Goal: Task Accomplishment & Management: Use online tool/utility

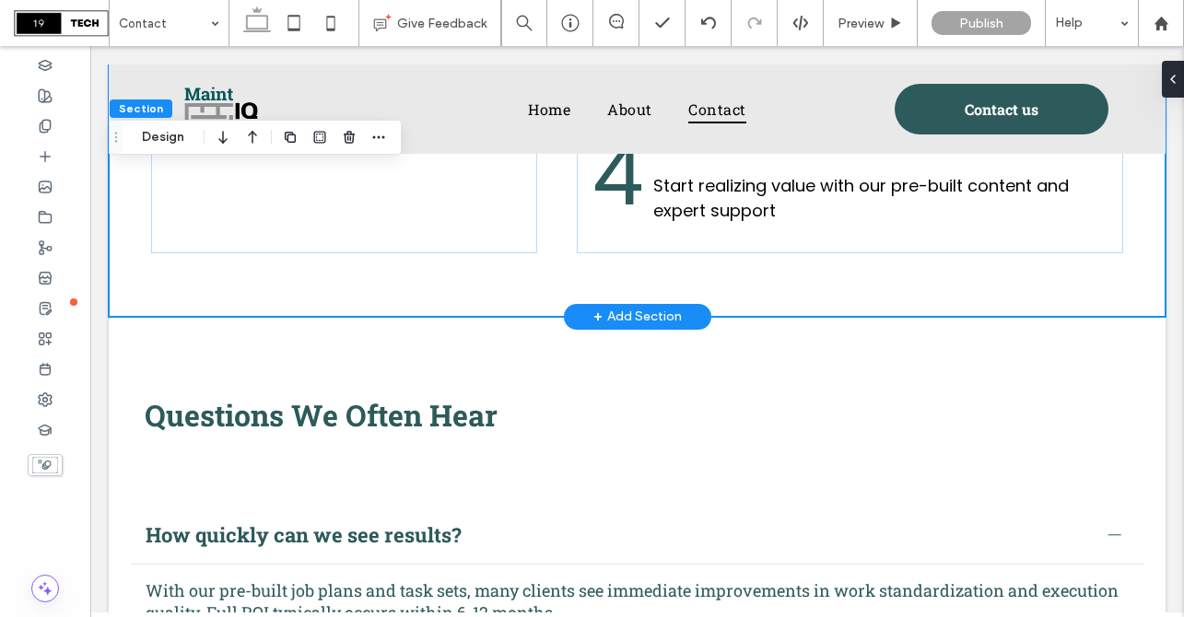
click at [595, 312] on span "+" at bounding box center [597, 317] width 9 height 20
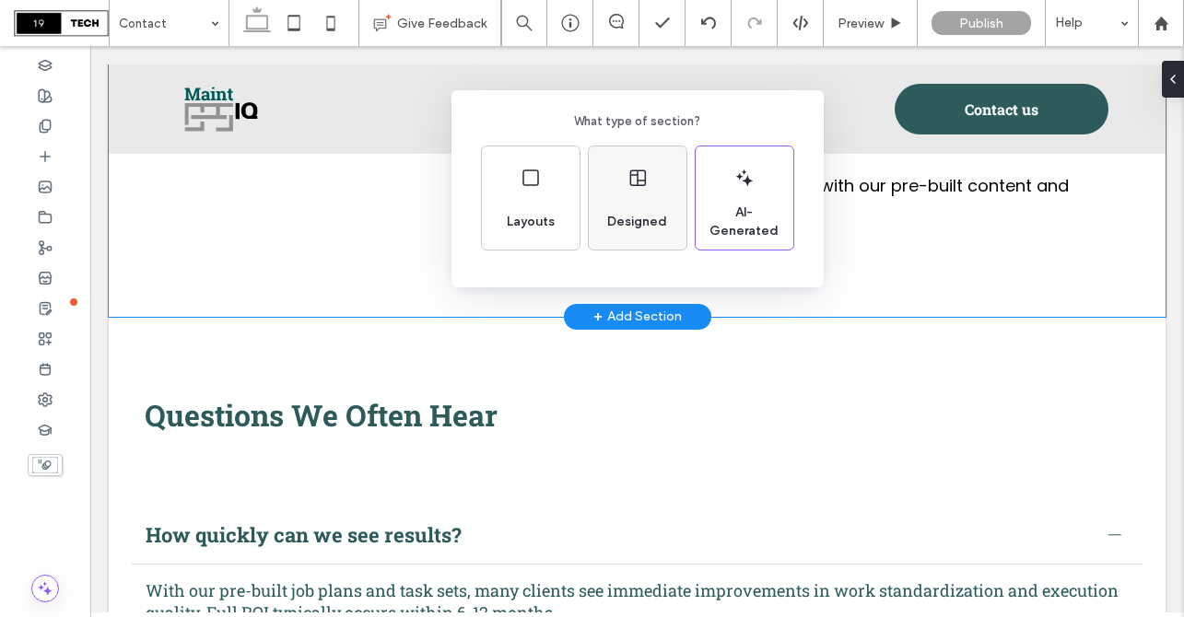
click at [618, 221] on span "Designed" at bounding box center [637, 222] width 75 height 18
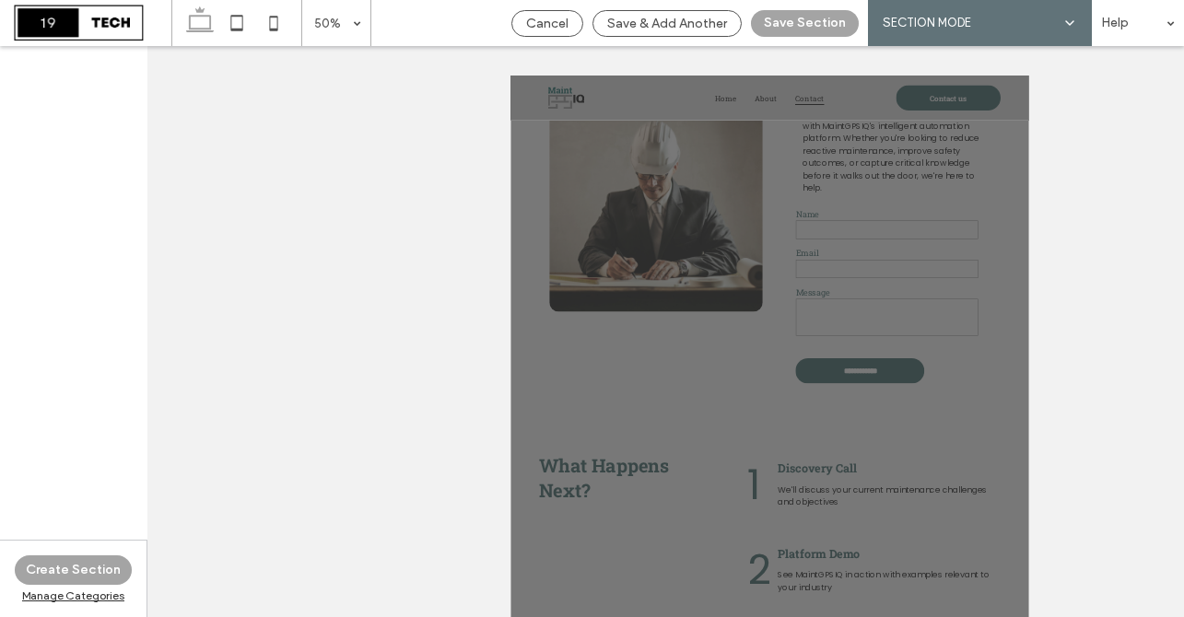
scroll to position [811, 0]
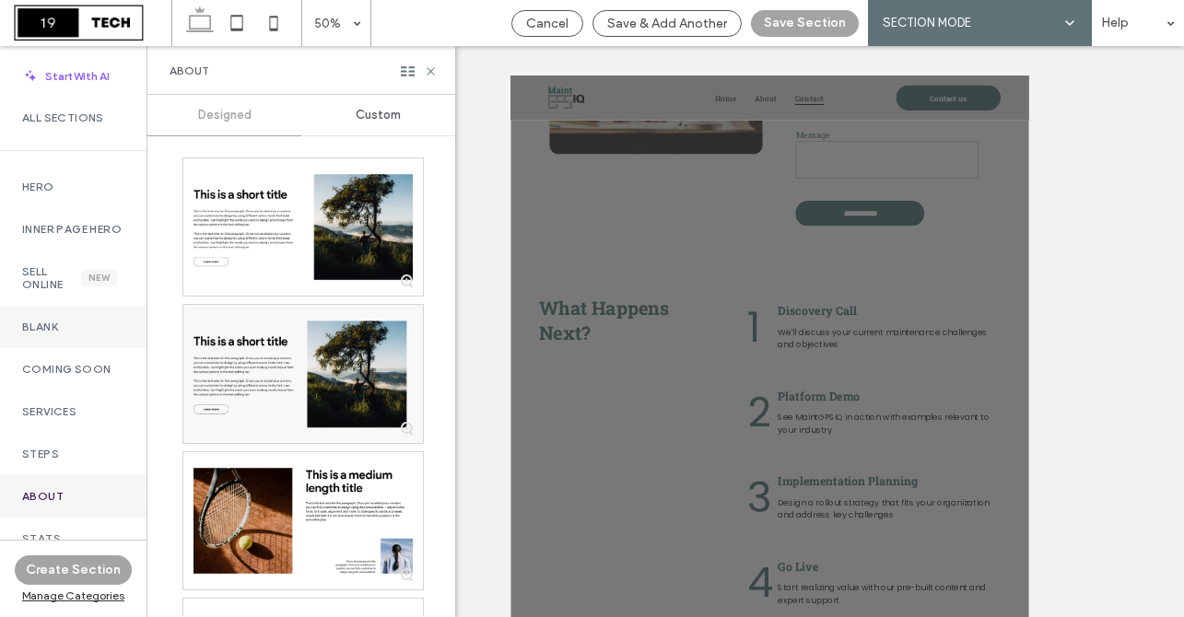
click at [88, 348] on div "Blank" at bounding box center [73, 327] width 147 height 42
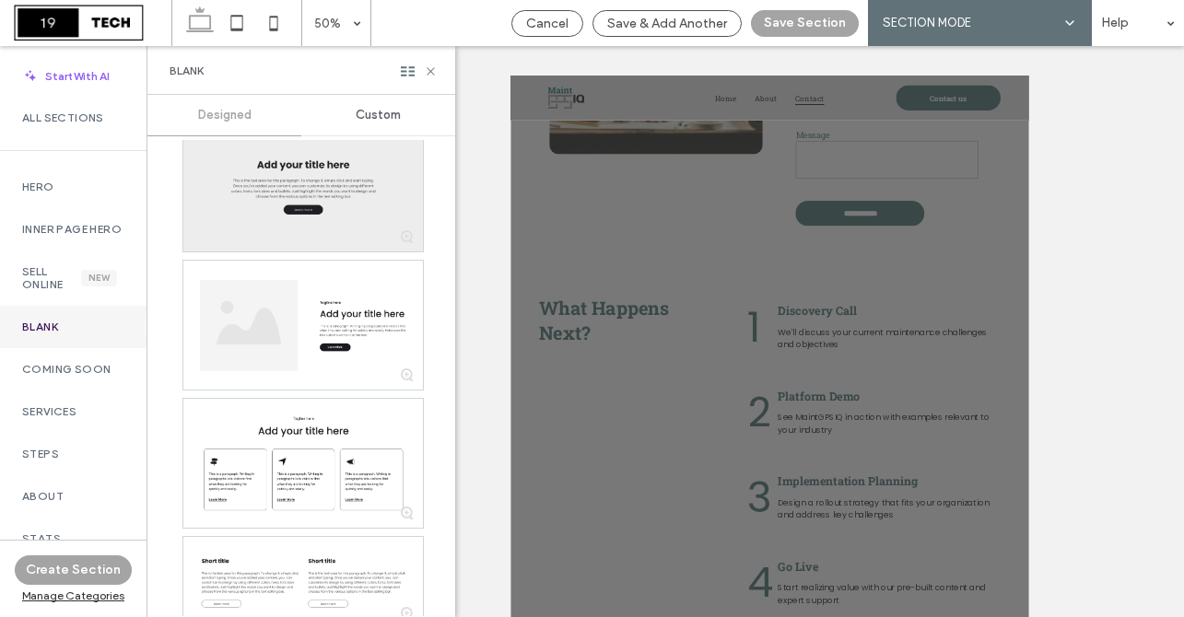
scroll to position [0, 0]
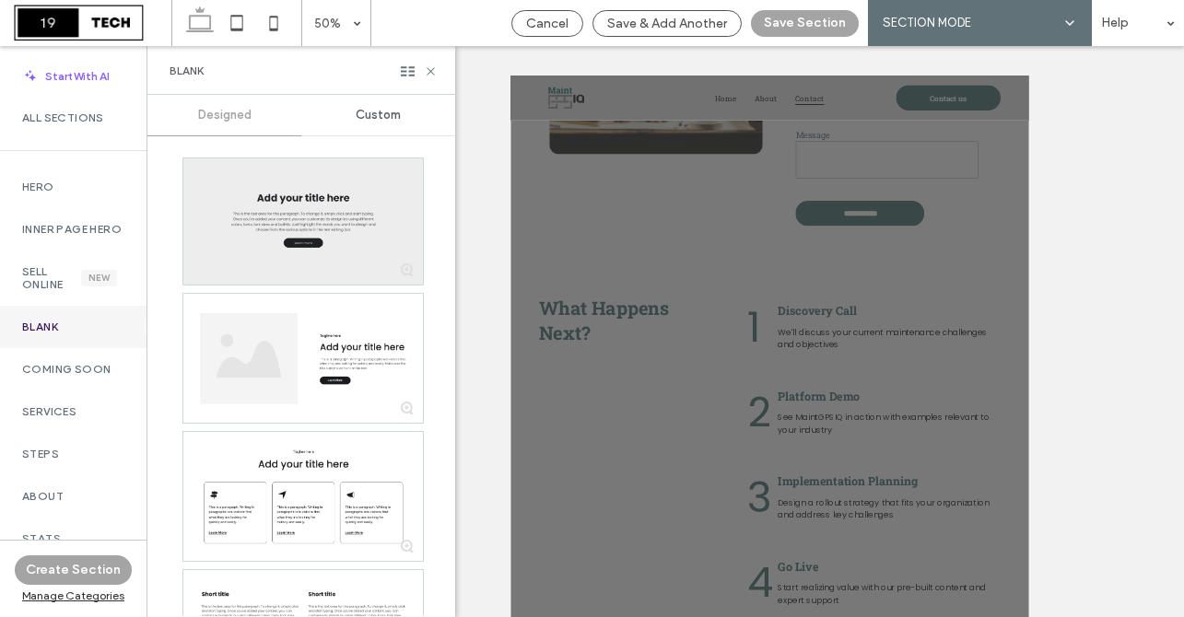
click at [273, 210] on div at bounding box center [303, 221] width 240 height 126
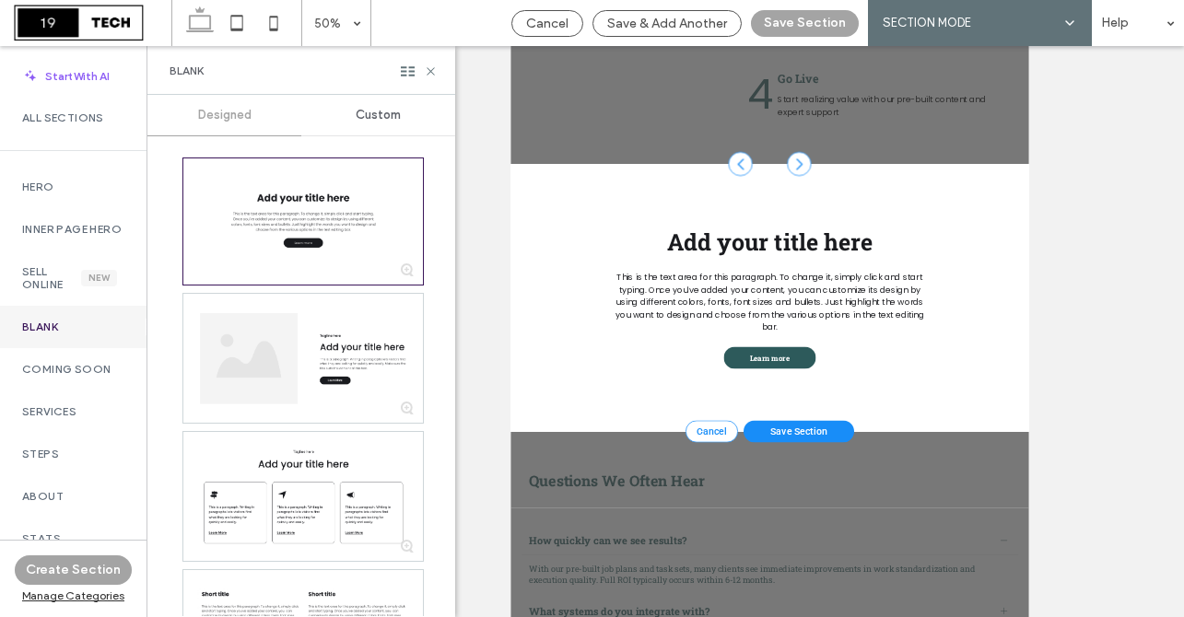
scroll to position [399, 0]
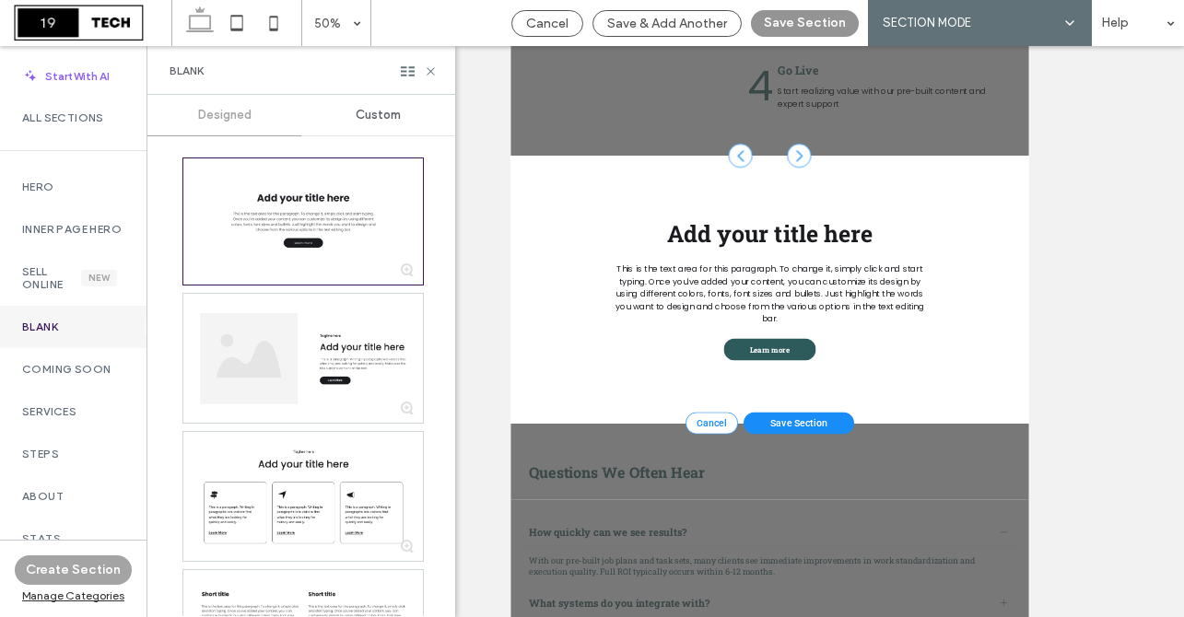
click at [819, 16] on button "Save Section" at bounding box center [805, 23] width 108 height 27
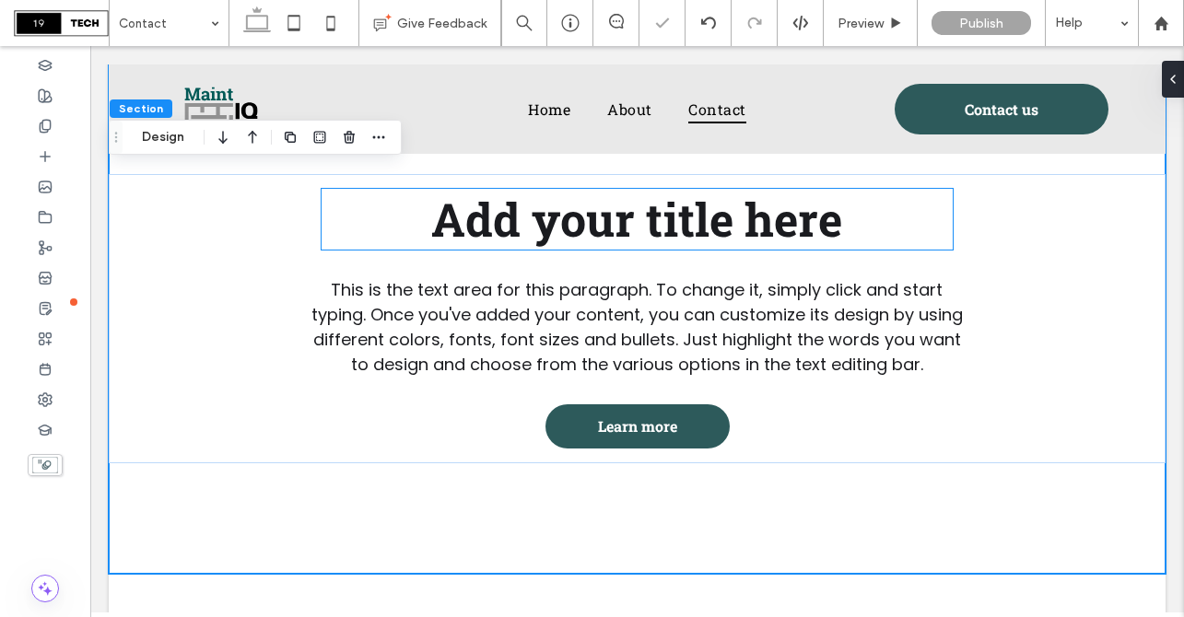
scroll to position [1972, 0]
click at [676, 233] on span "Add your title here" at bounding box center [636, 218] width 411 height 61
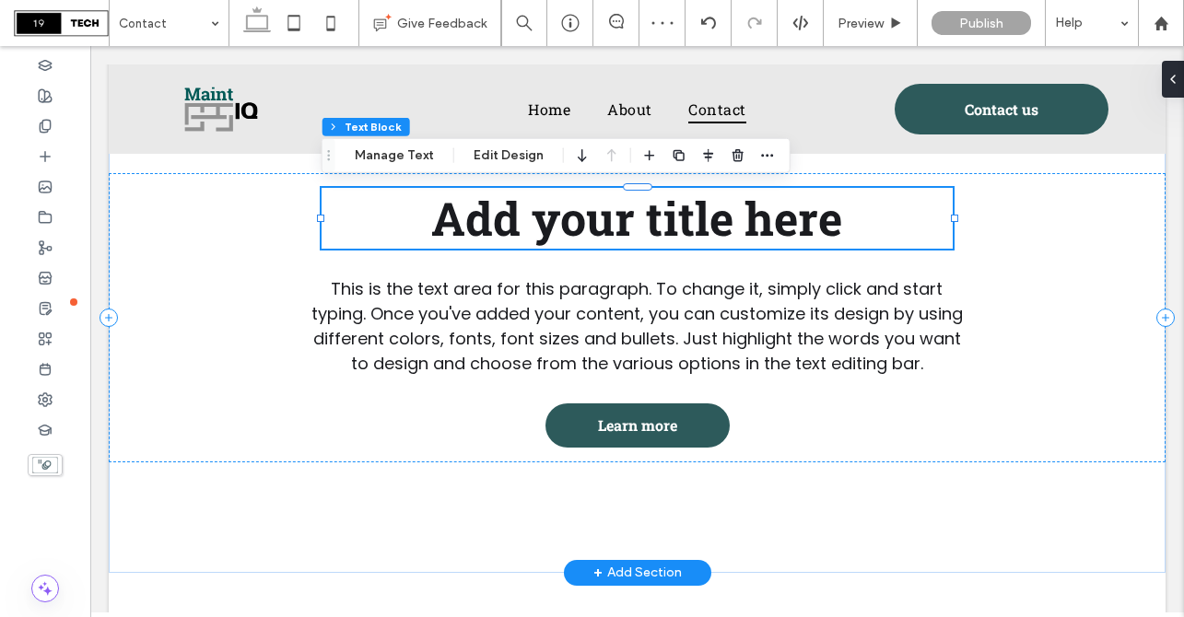
click at [555, 218] on span "Add your title here" at bounding box center [636, 218] width 411 height 61
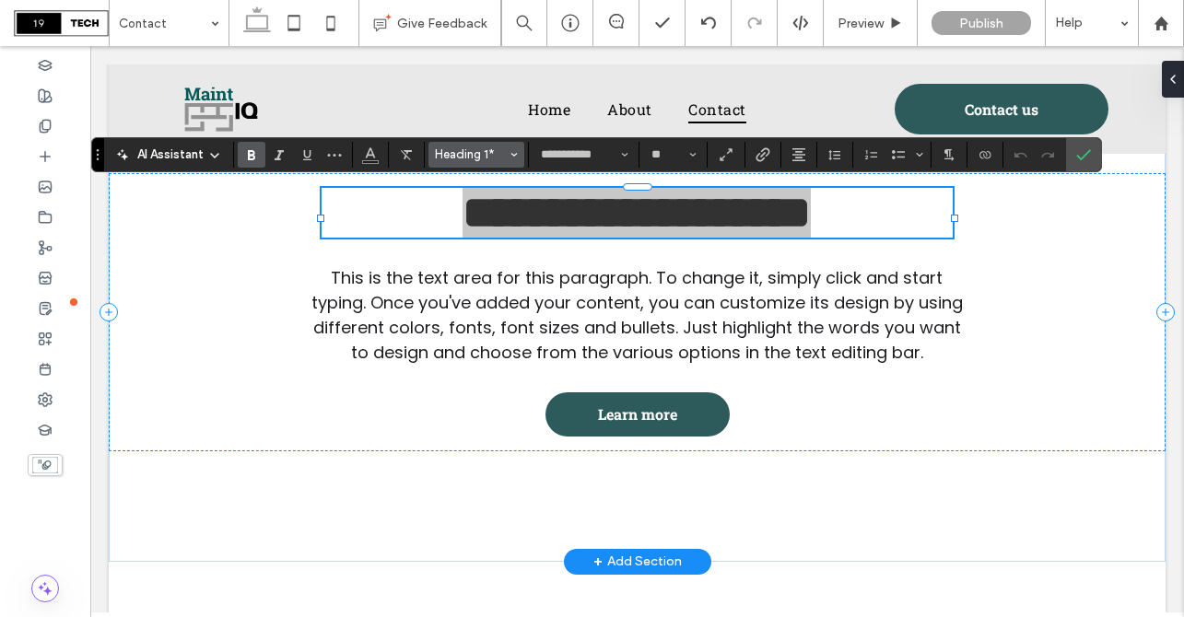
click at [464, 146] on button "Heading 1*" at bounding box center [476, 155] width 96 height 26
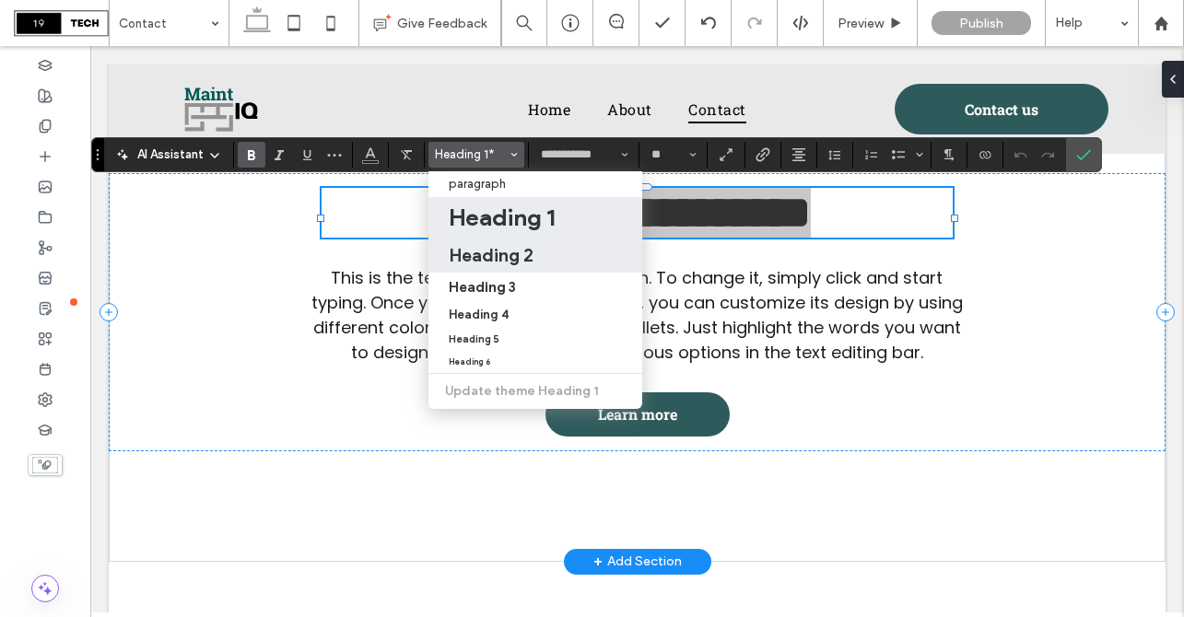
click at [489, 252] on h2 "Heading 2" at bounding box center [491, 255] width 85 height 22
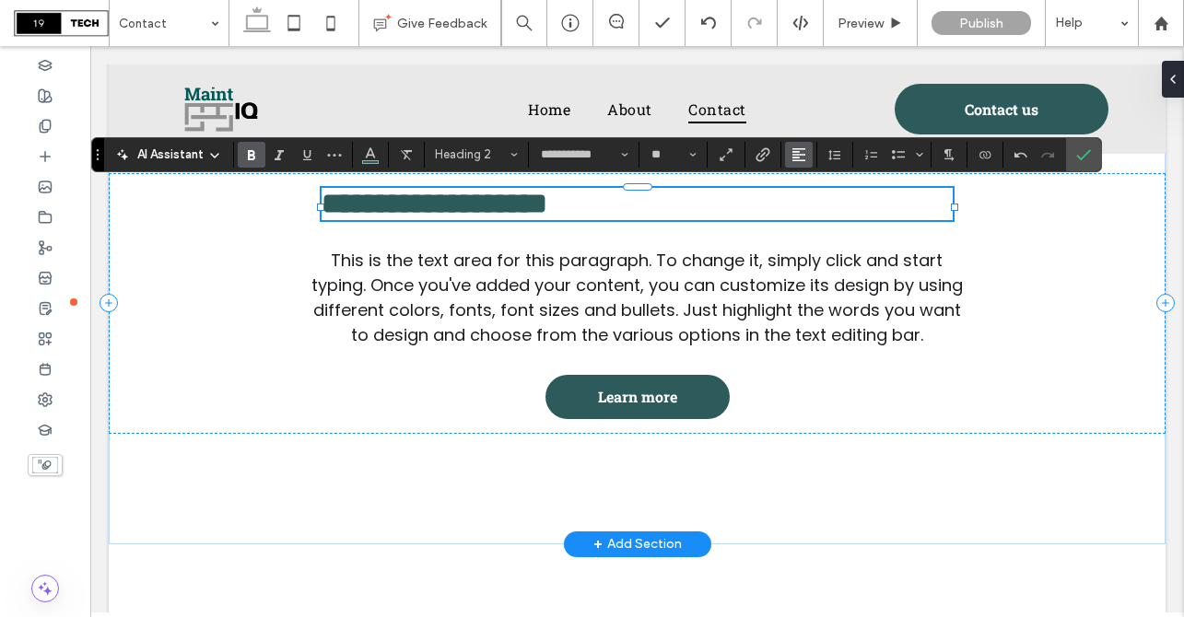
click at [802, 157] on icon "Alignment" at bounding box center [799, 154] width 15 height 15
click at [807, 207] on icon "ui.textEditor.alignment.center" at bounding box center [812, 211] width 15 height 15
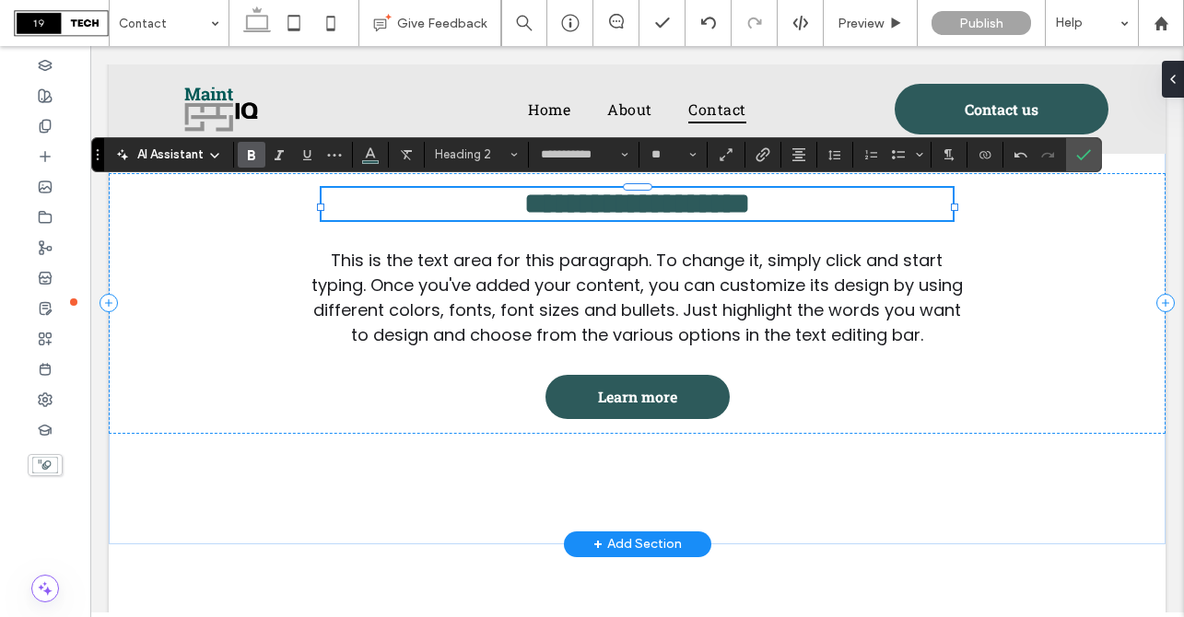
type input "**"
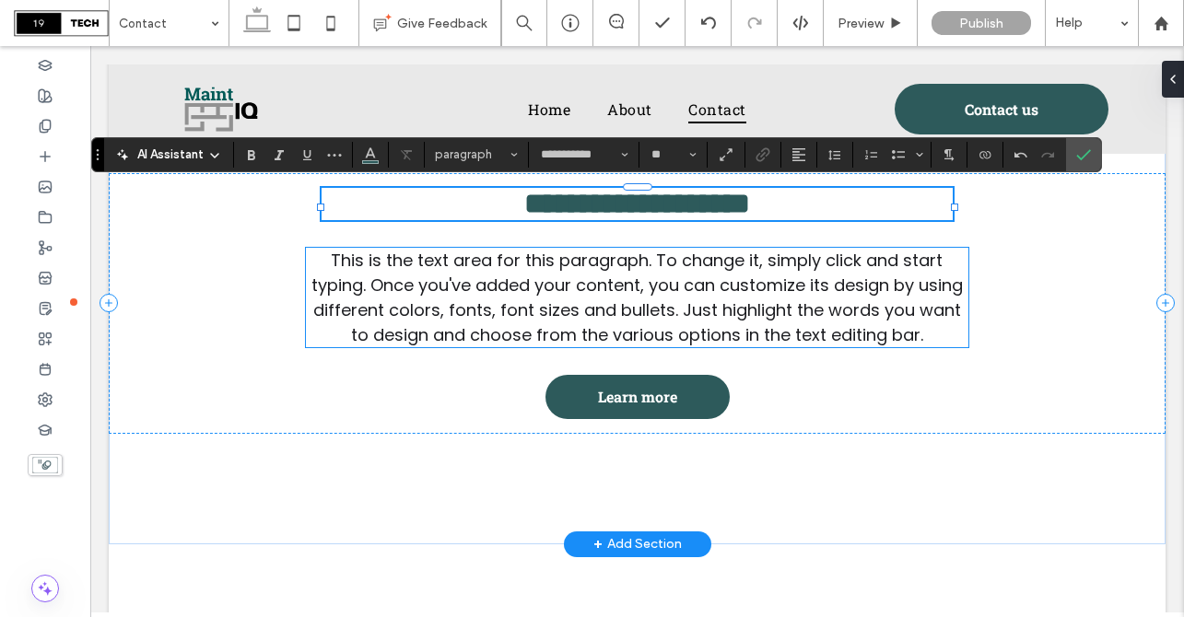
click at [567, 295] on span "This is the text area for this paragraph. To change it, simply click and start …" at bounding box center [636, 298] width 651 height 98
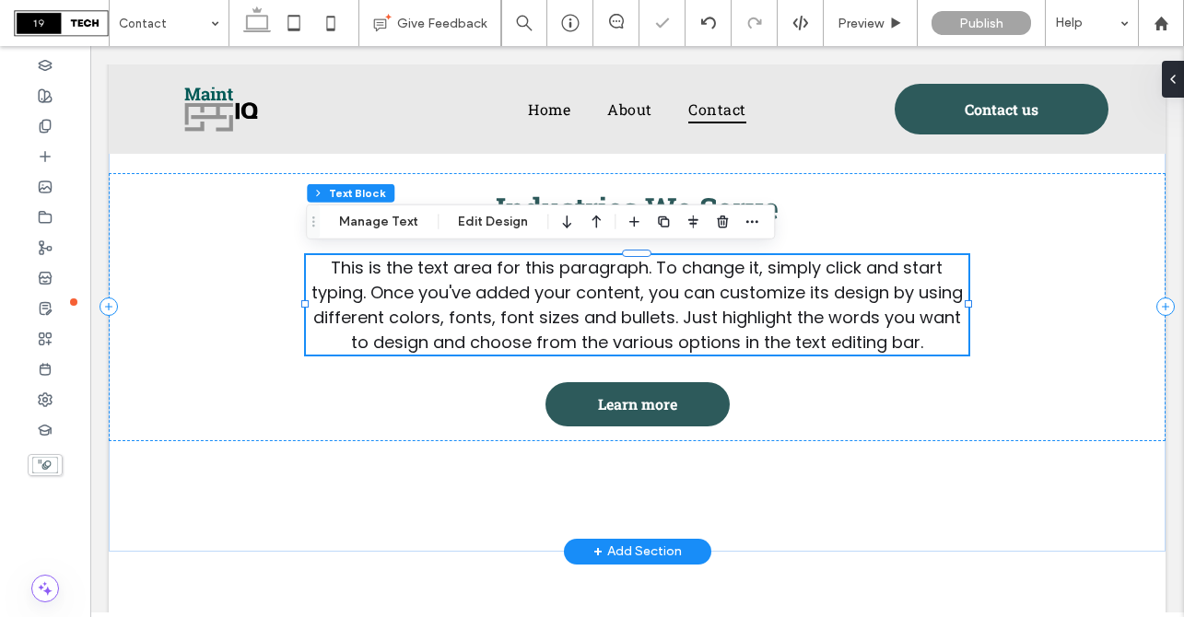
click at [567, 295] on span "This is the text area for this paragraph. To change it, simply click and start …" at bounding box center [636, 305] width 651 height 98
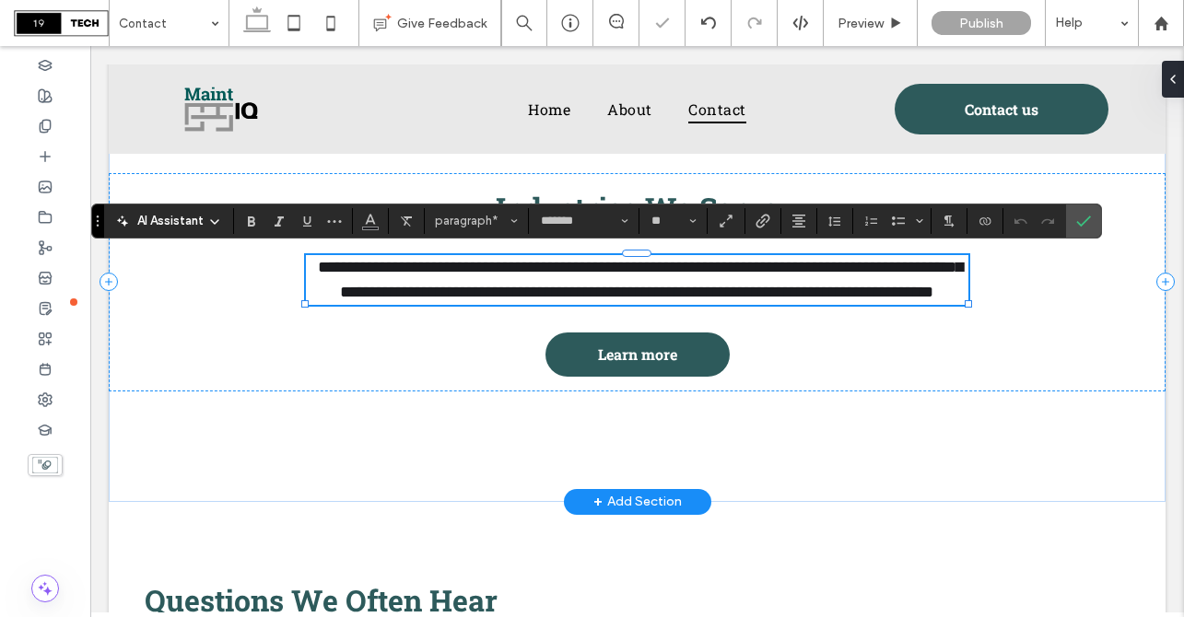
type input "**********"
click at [1078, 217] on icon "Confirm" at bounding box center [1083, 221] width 15 height 15
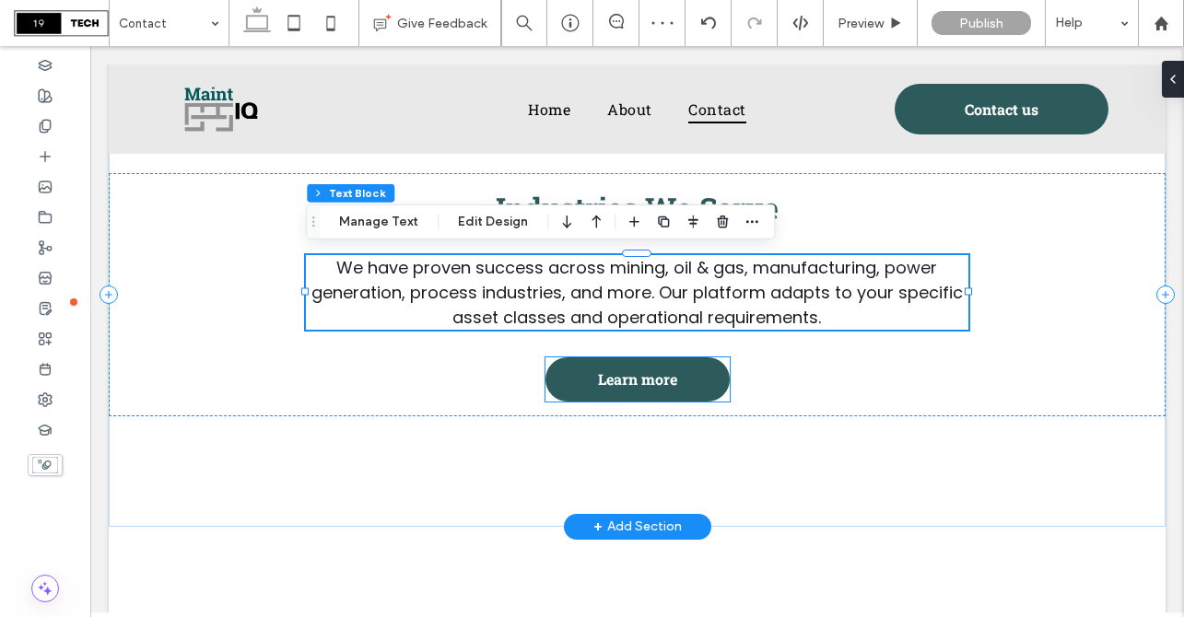
click at [702, 393] on link "Learn more" at bounding box center [638, 380] width 184 height 44
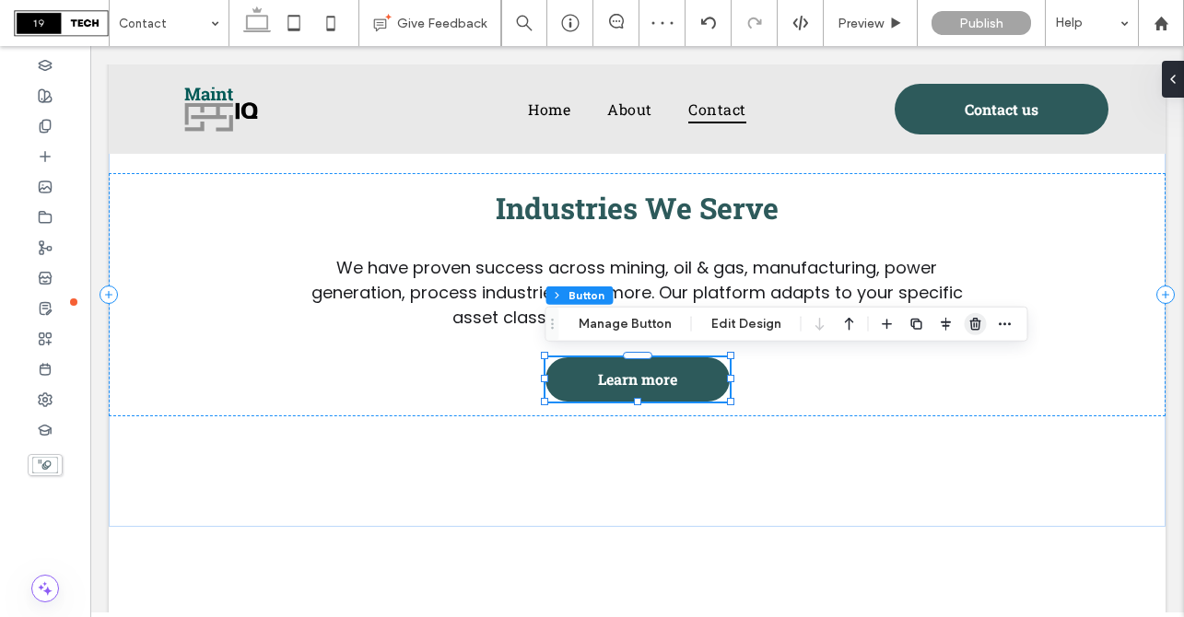
click at [970, 323] on use "button" at bounding box center [974, 324] width 11 height 12
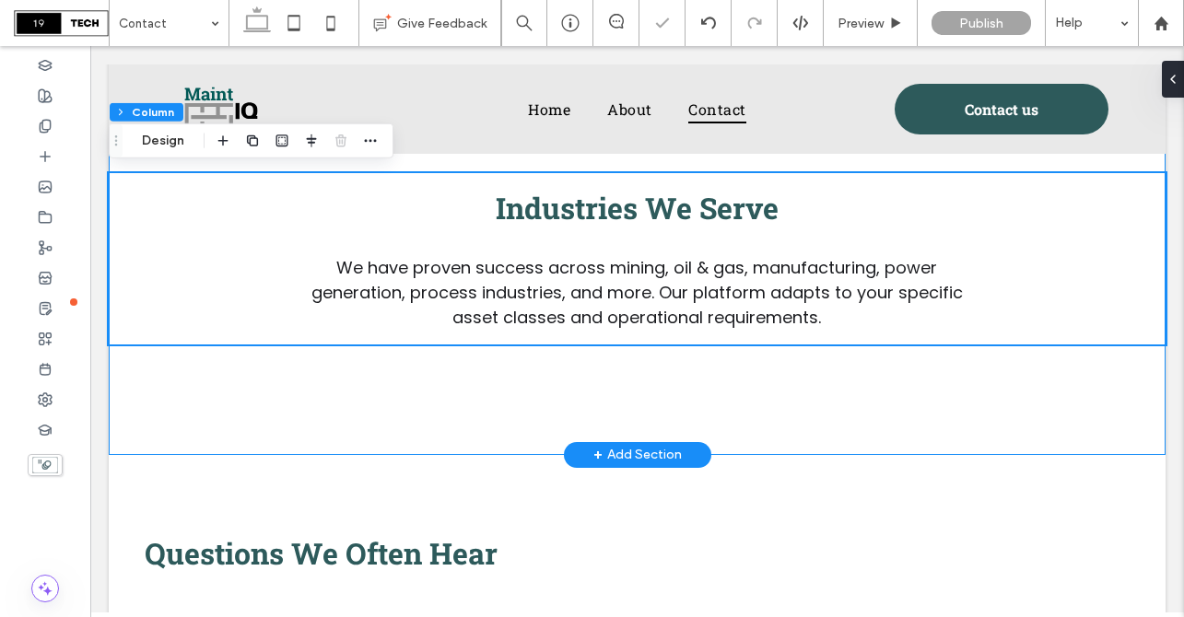
click at [743, 397] on div "Industries We Serve We have proven success across mining, oil & gas, manufactur…" at bounding box center [637, 259] width 1057 height 393
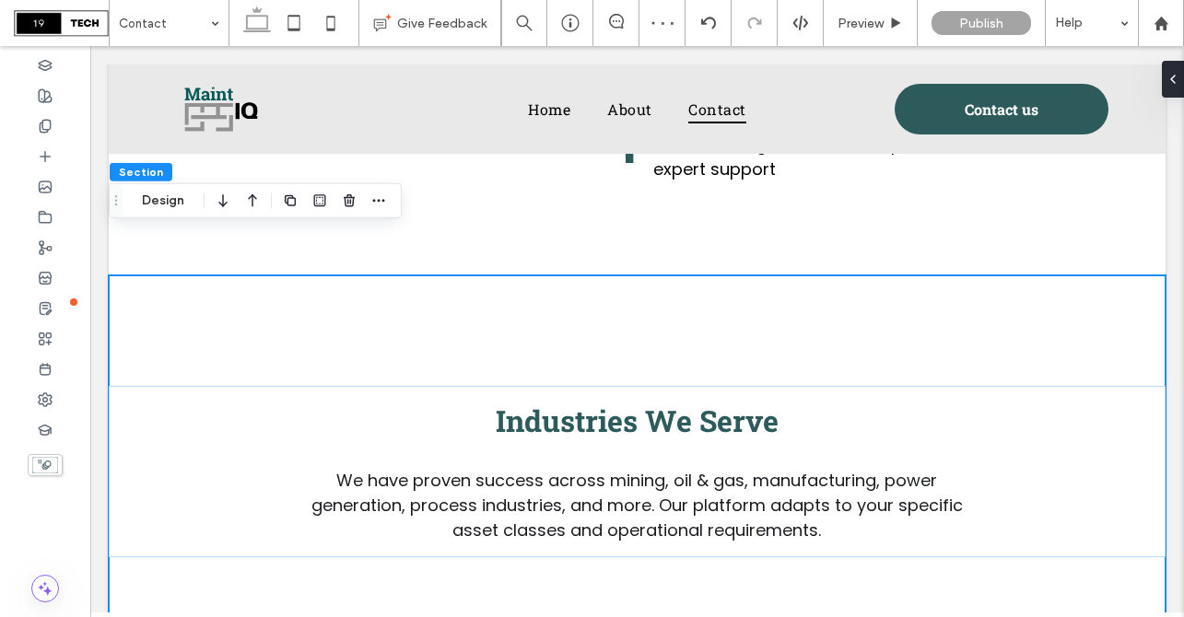
scroll to position [1731, 0]
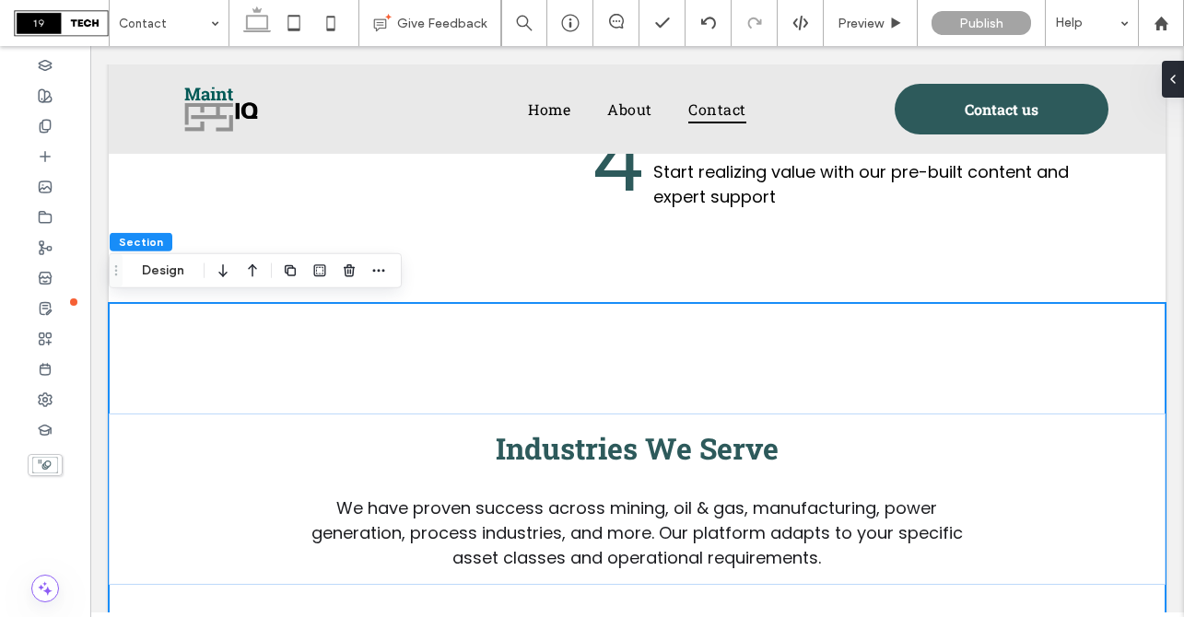
click at [839, 343] on div "Industries We Serve We have proven success across mining, oil & gas, manufactur…" at bounding box center [637, 499] width 1057 height 393
click at [179, 274] on button "Design" at bounding box center [163, 271] width 66 height 22
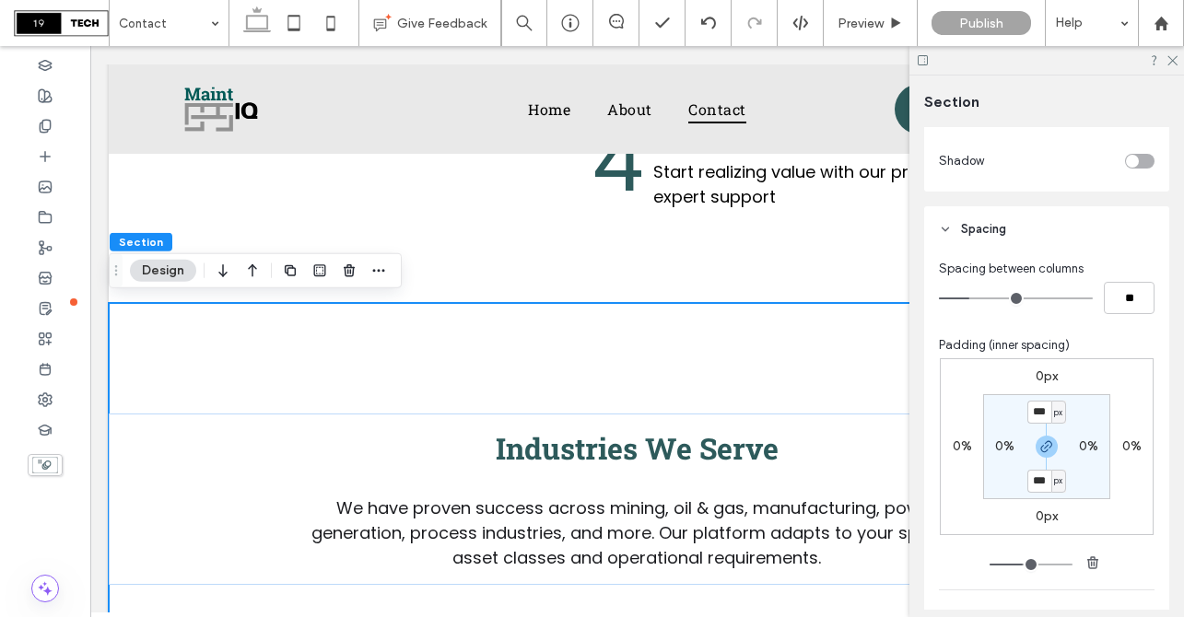
scroll to position [851, 0]
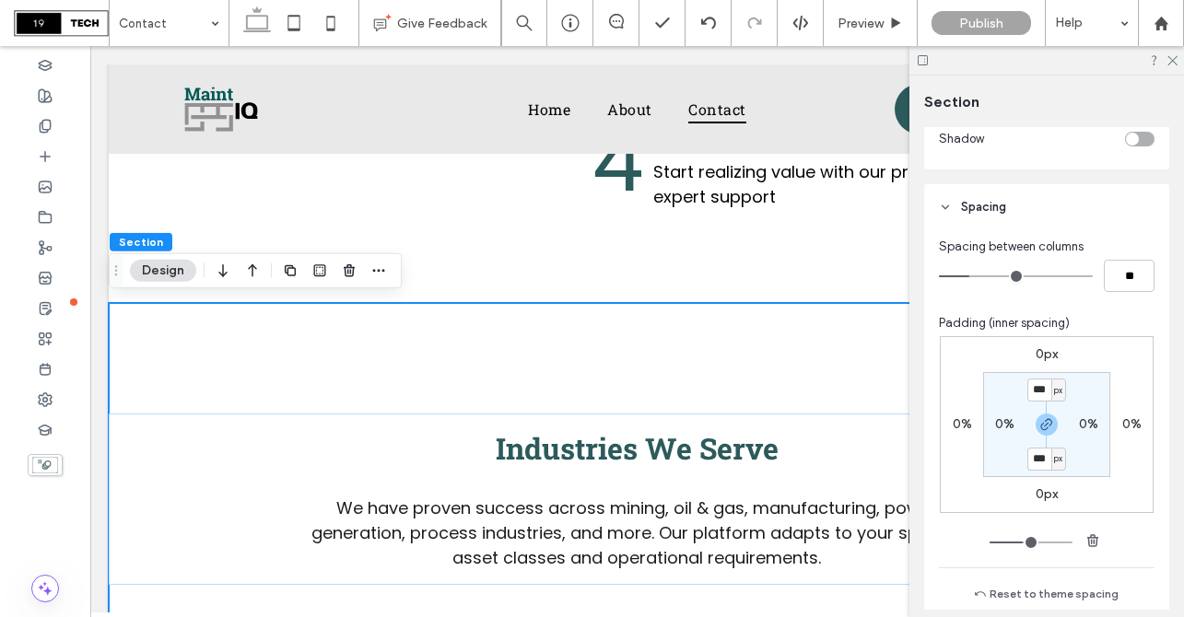
click at [1053, 389] on div "px" at bounding box center [1058, 390] width 11 height 18
click at [1053, 447] on span "%" at bounding box center [1052, 451] width 11 height 18
type input "****"
type input "**"
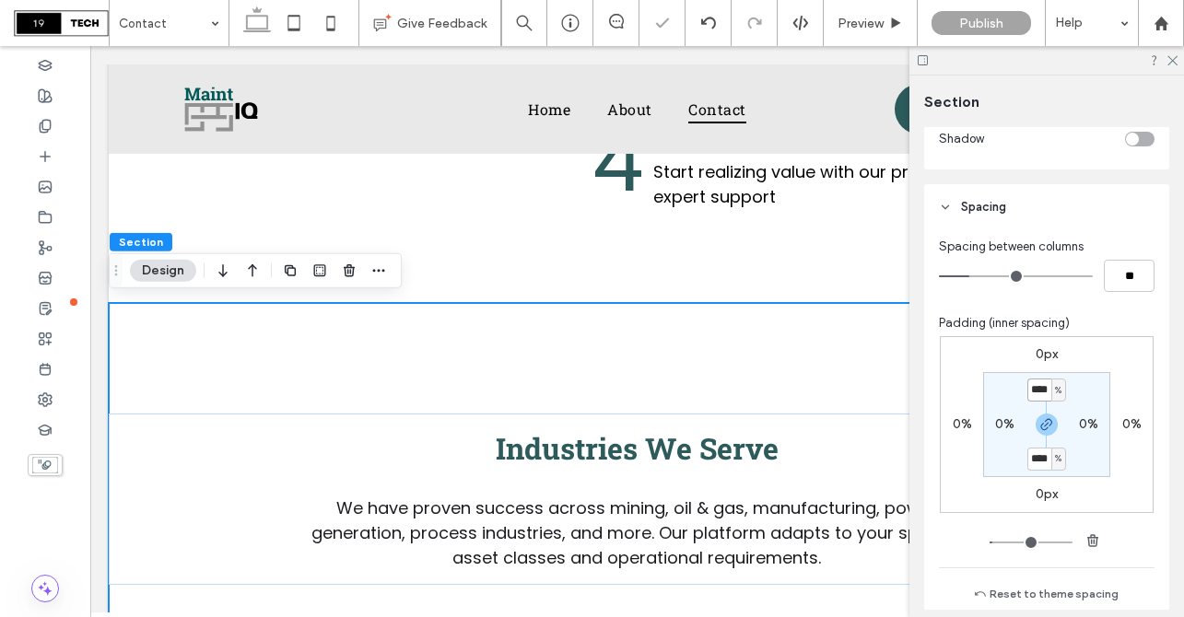
click at [1045, 386] on input "****" at bounding box center [1039, 390] width 24 height 23
type input "*"
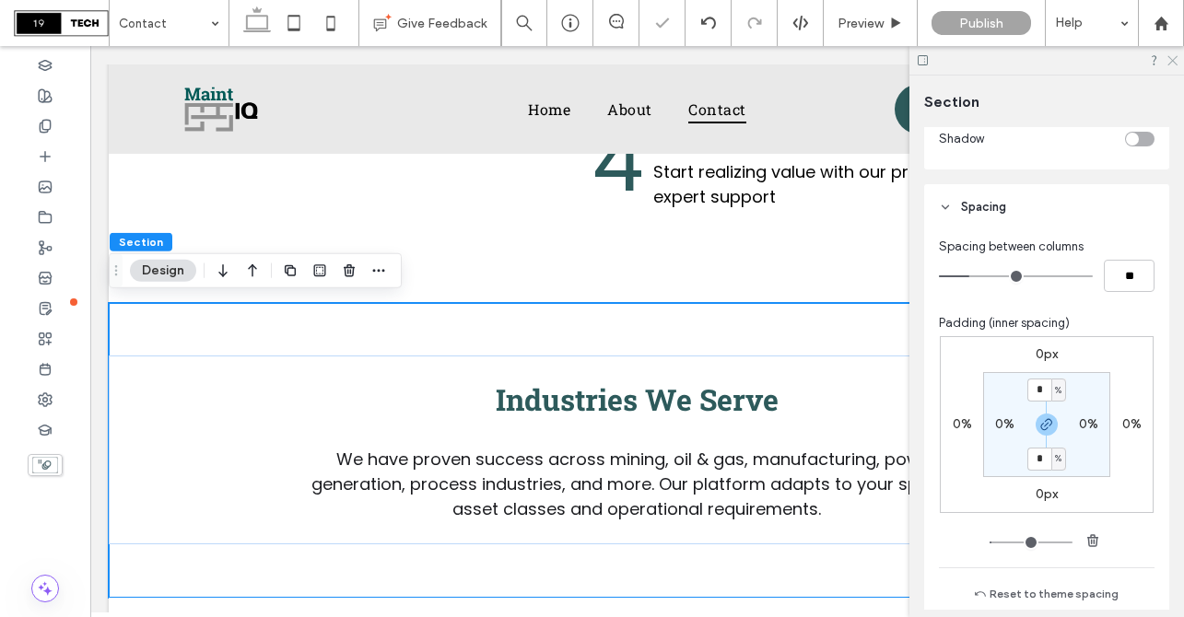
click at [1169, 60] on icon at bounding box center [1172, 59] width 12 height 12
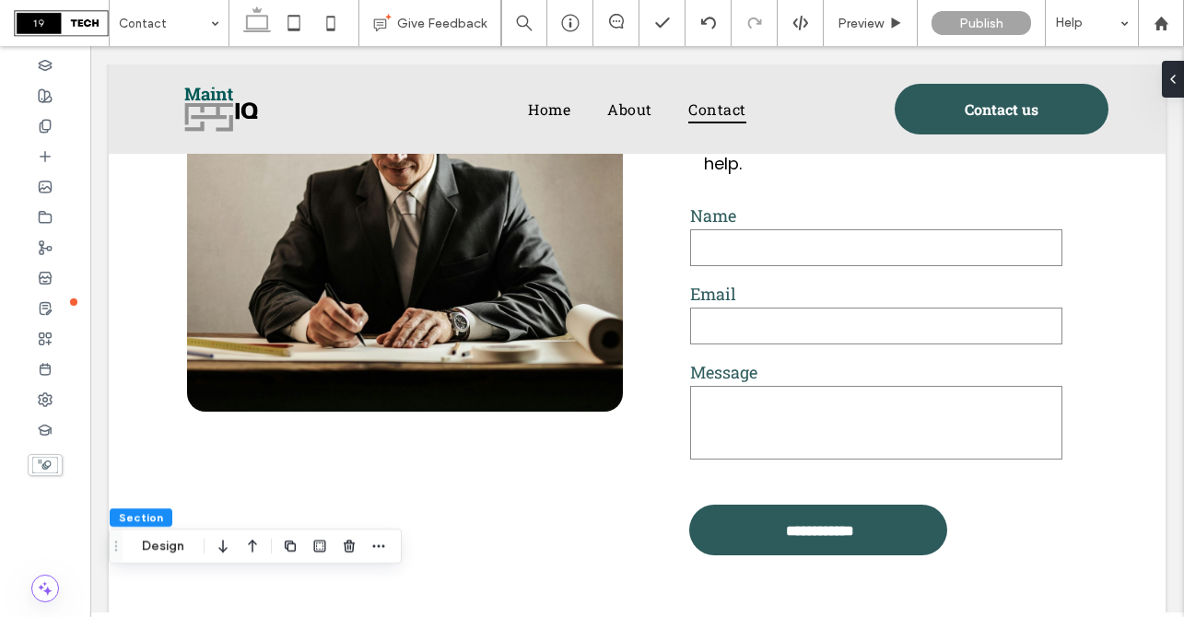
scroll to position [0, 0]
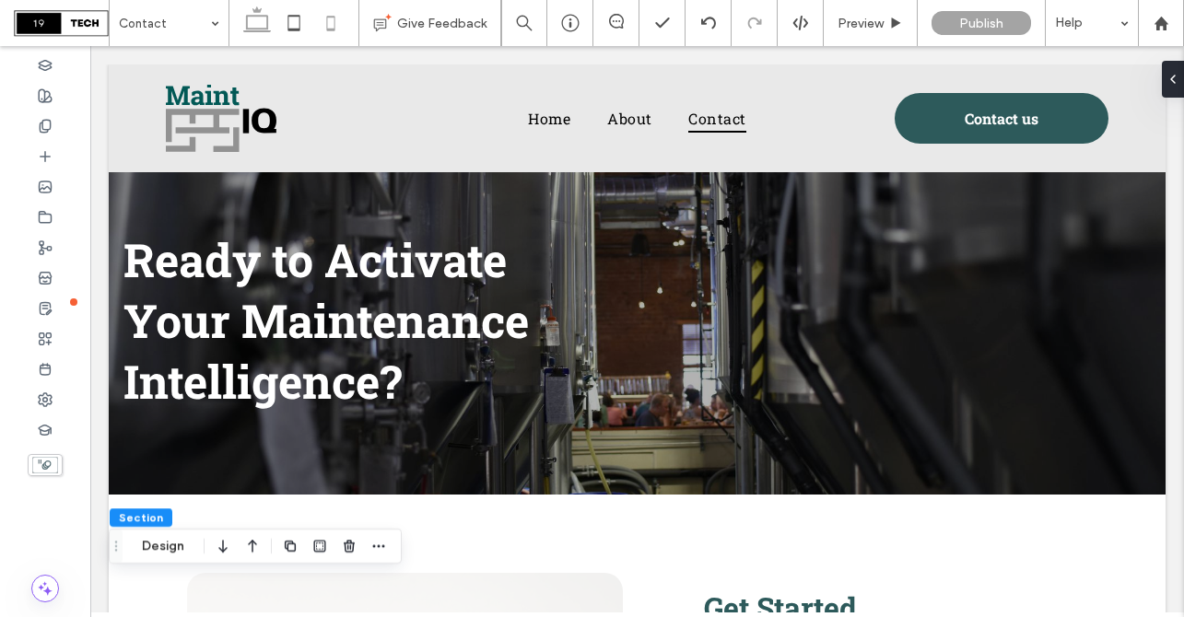
click at [333, 18] on icon at bounding box center [330, 23] width 37 height 37
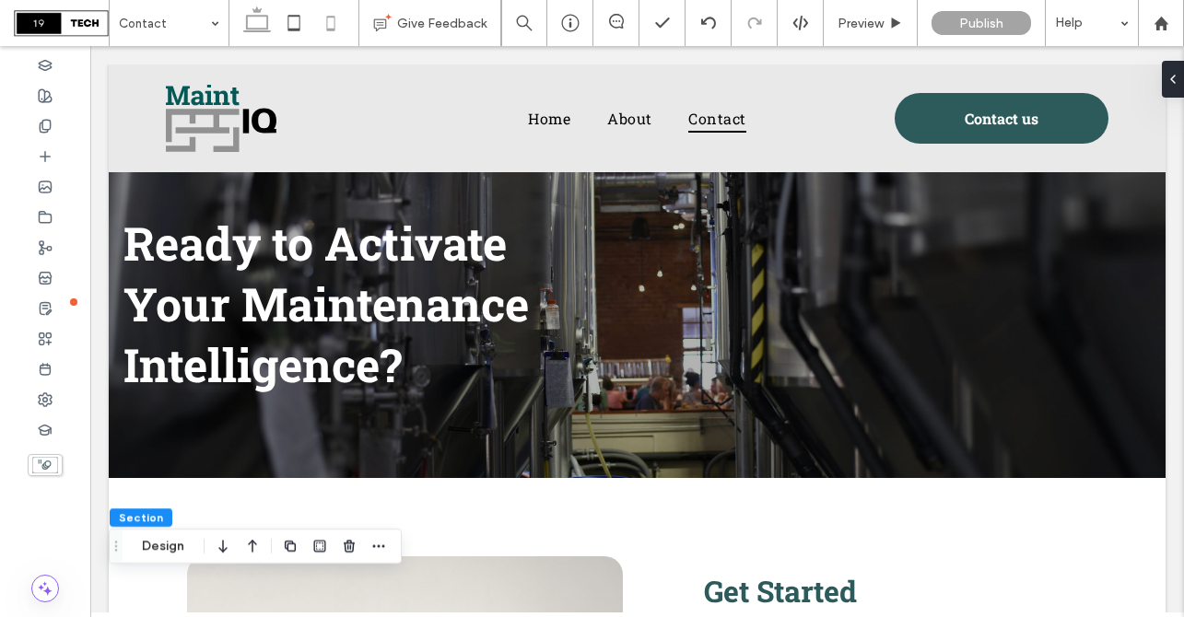
type input "**"
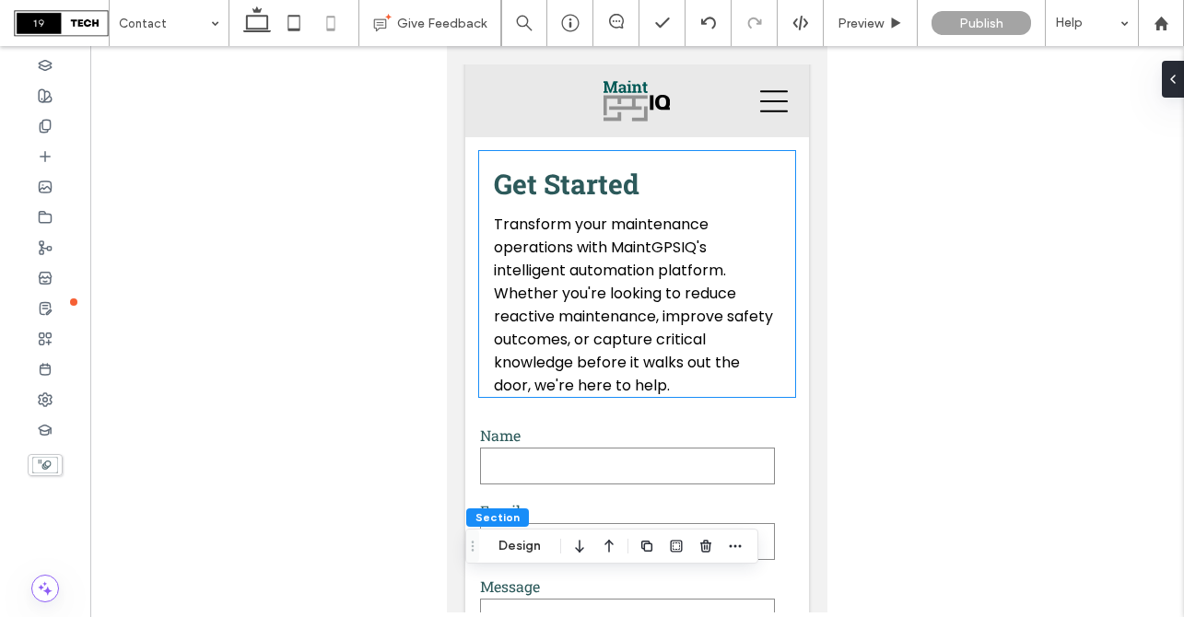
scroll to position [448, 0]
click at [612, 182] on span "Get Started" at bounding box center [567, 182] width 146 height 36
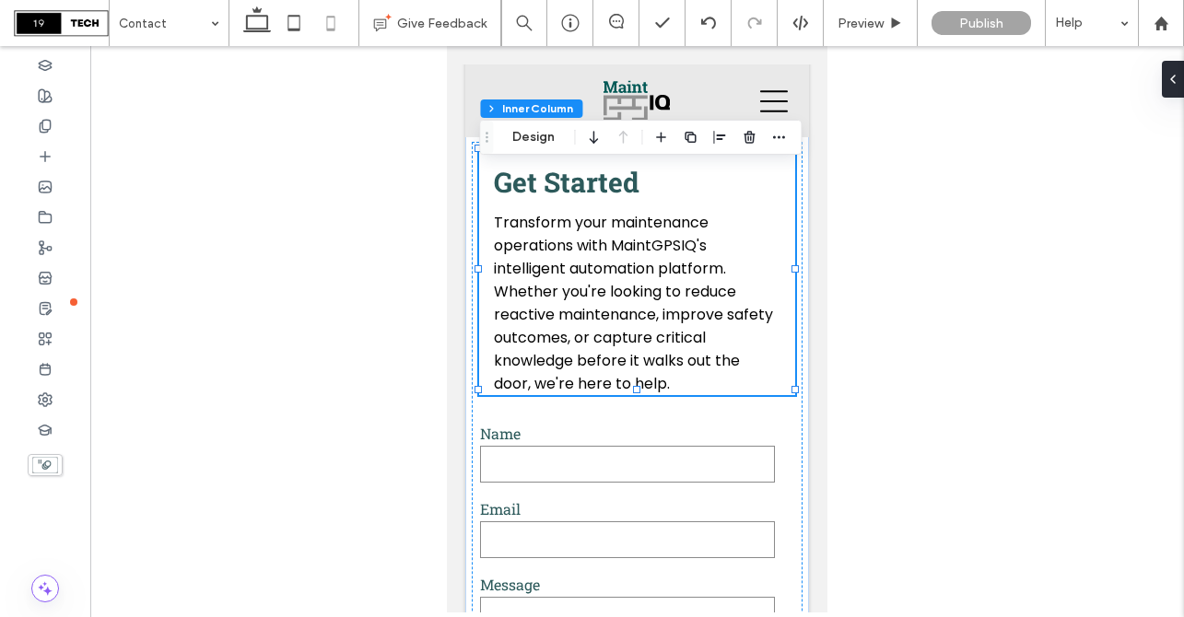
click at [599, 182] on span "Get Started" at bounding box center [567, 182] width 146 height 36
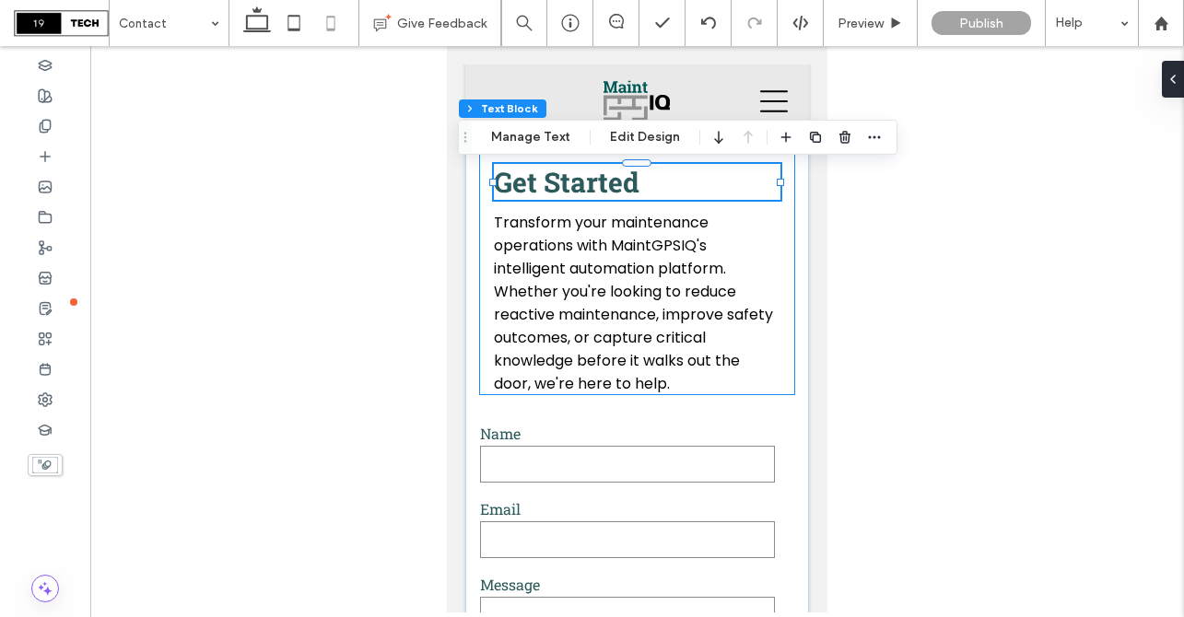
click at [599, 182] on span "Get Started" at bounding box center [567, 182] width 146 height 36
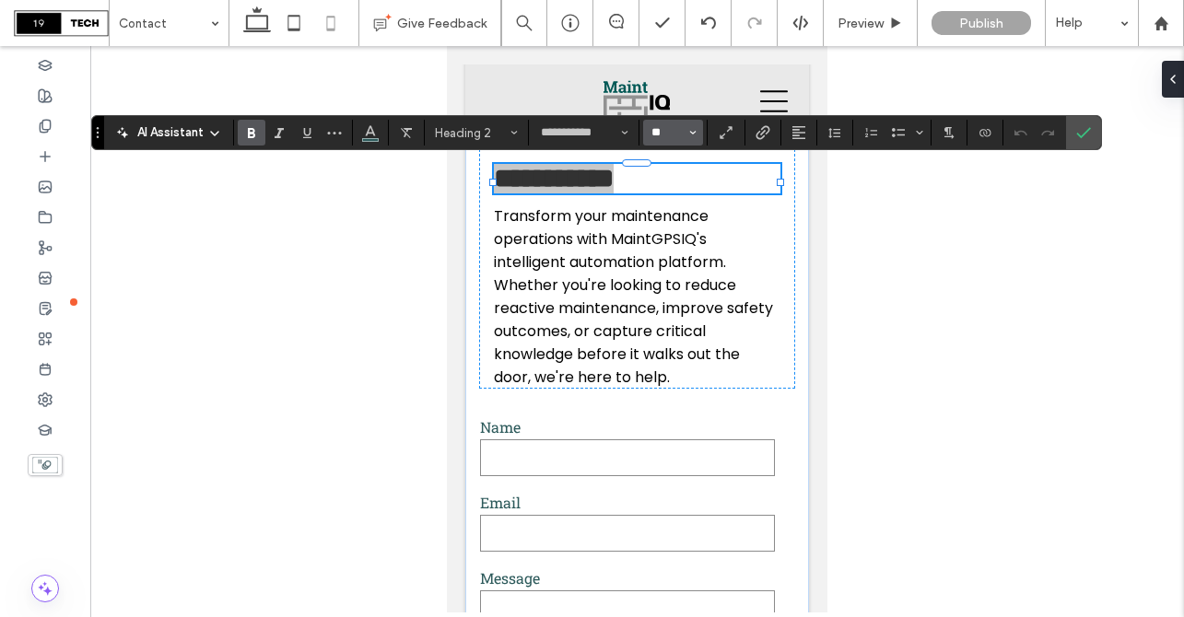
click at [664, 132] on input "**" at bounding box center [668, 132] width 36 height 15
type input "**"
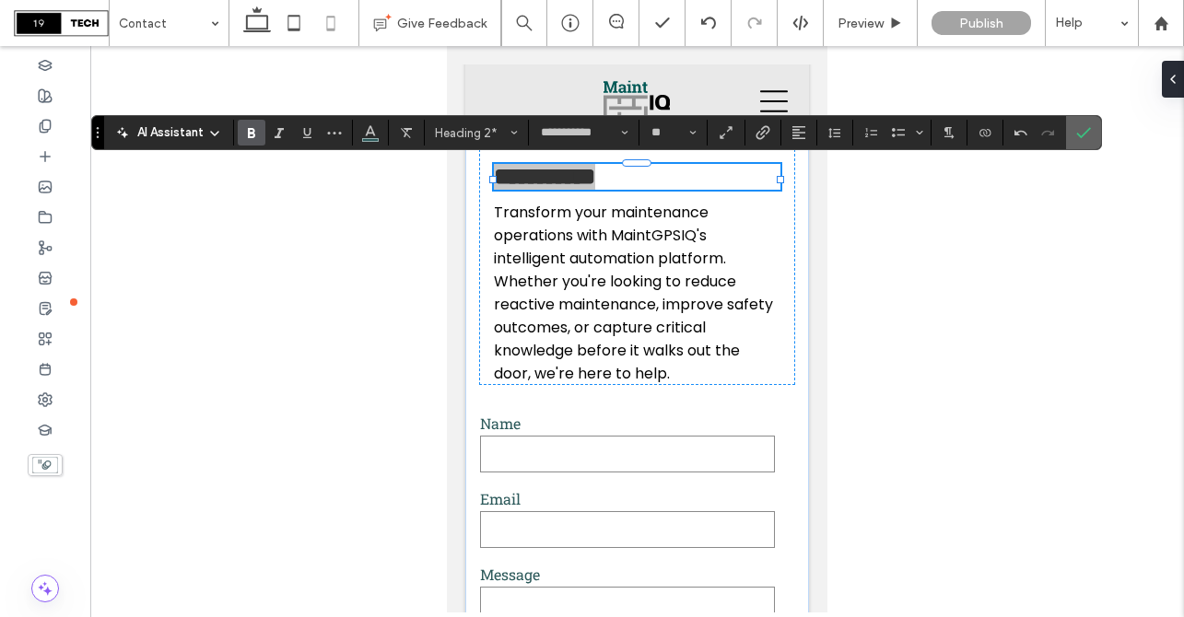
click at [1087, 134] on icon "Confirm" at bounding box center [1083, 132] width 15 height 15
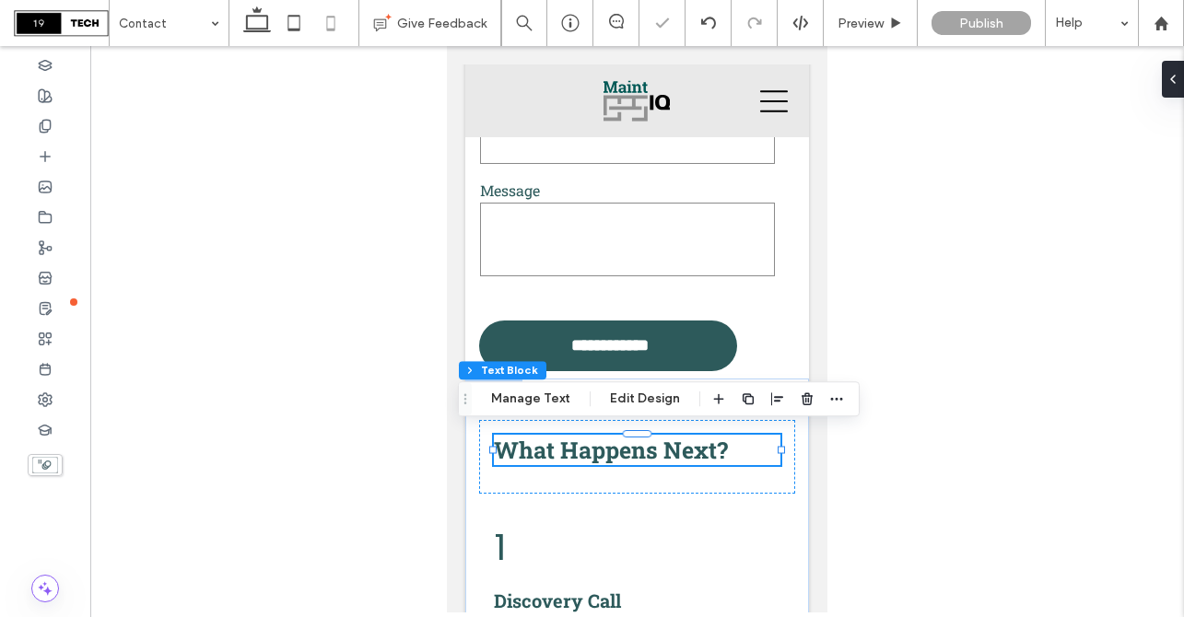
scroll to position [94, 0]
click at [621, 450] on span "What Happens Next?" at bounding box center [611, 450] width 234 height 30
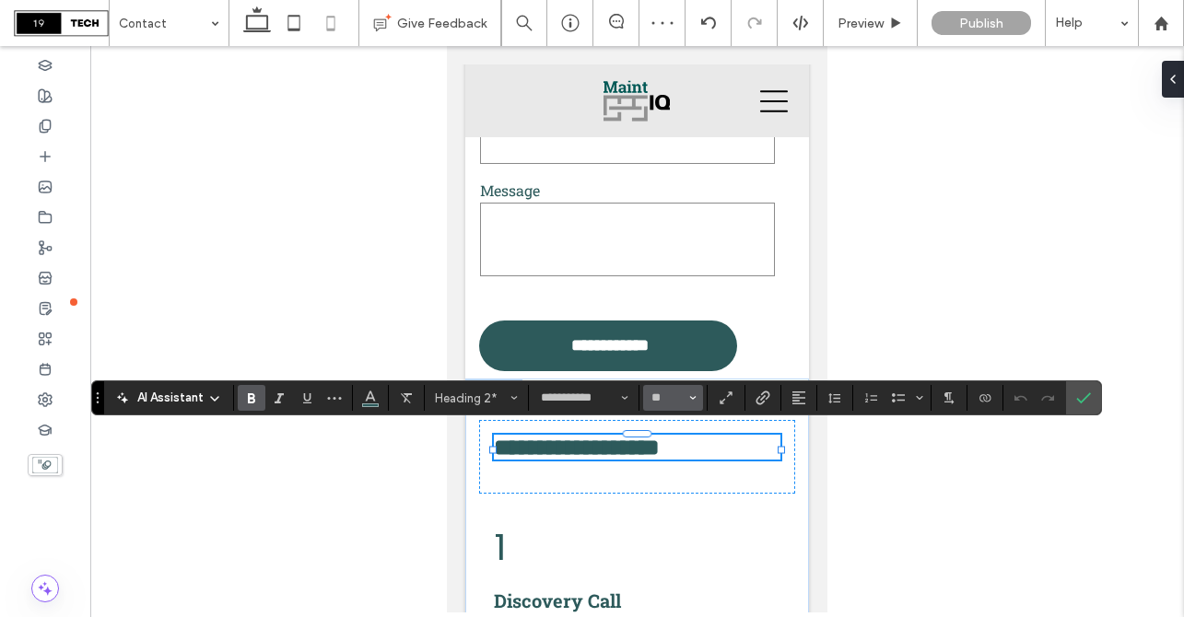
click at [665, 399] on input "**" at bounding box center [668, 398] width 36 height 15
type input "**"
click at [1081, 398] on icon "Confirm" at bounding box center [1083, 398] width 15 height 15
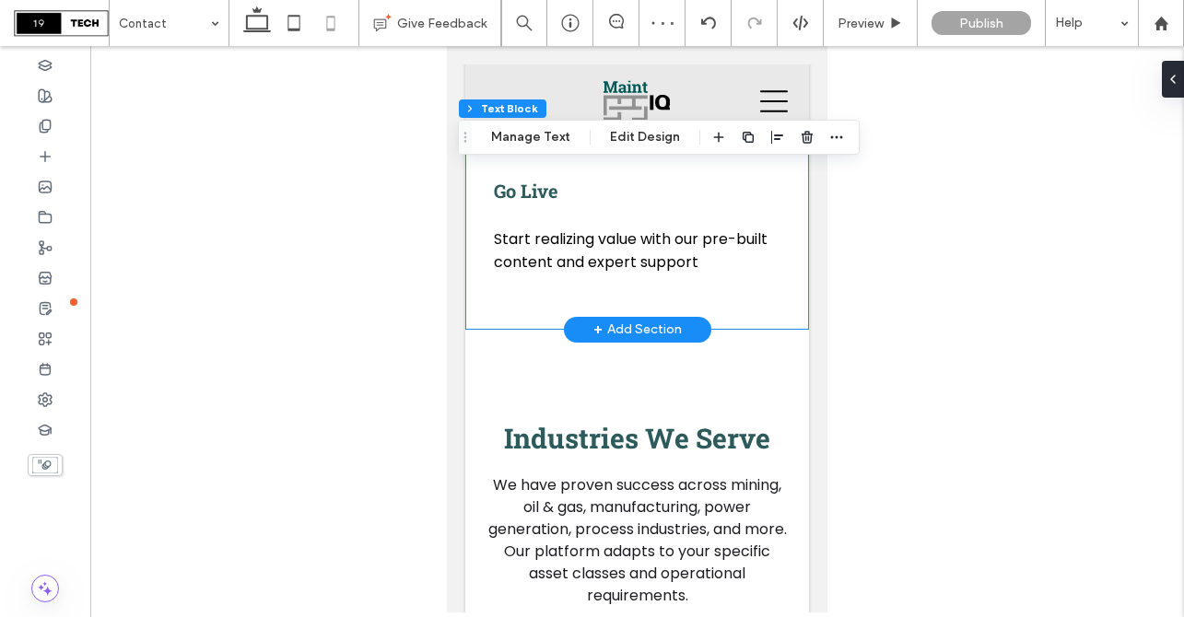
scroll to position [1848, 0]
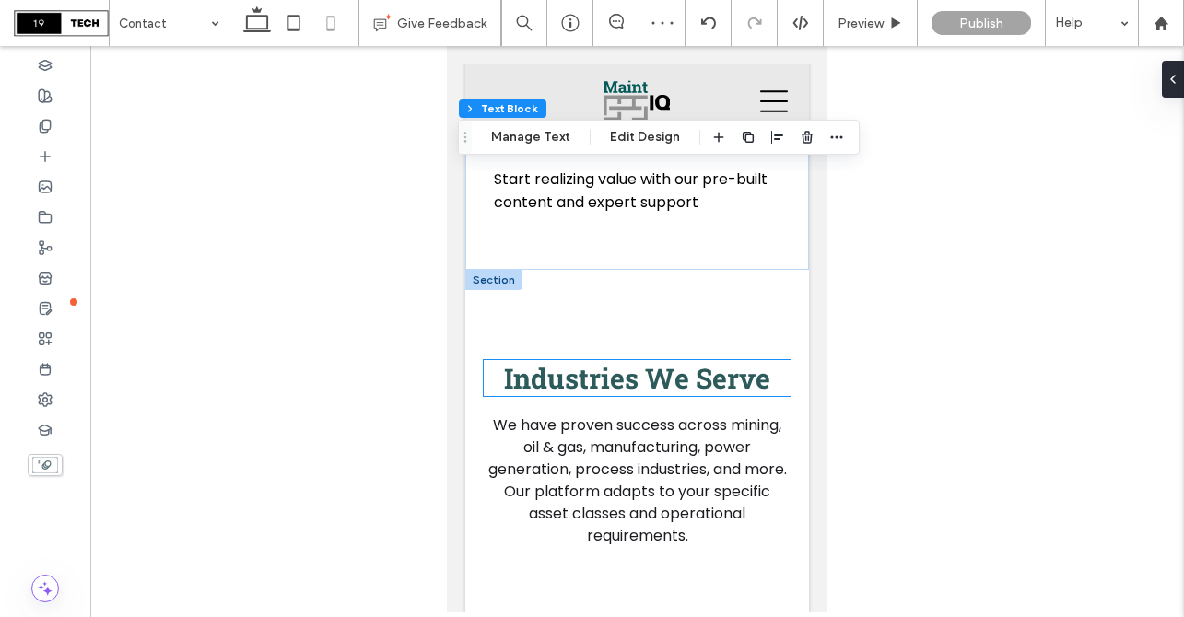
click at [649, 371] on span "Industries We Serve" at bounding box center [637, 378] width 266 height 36
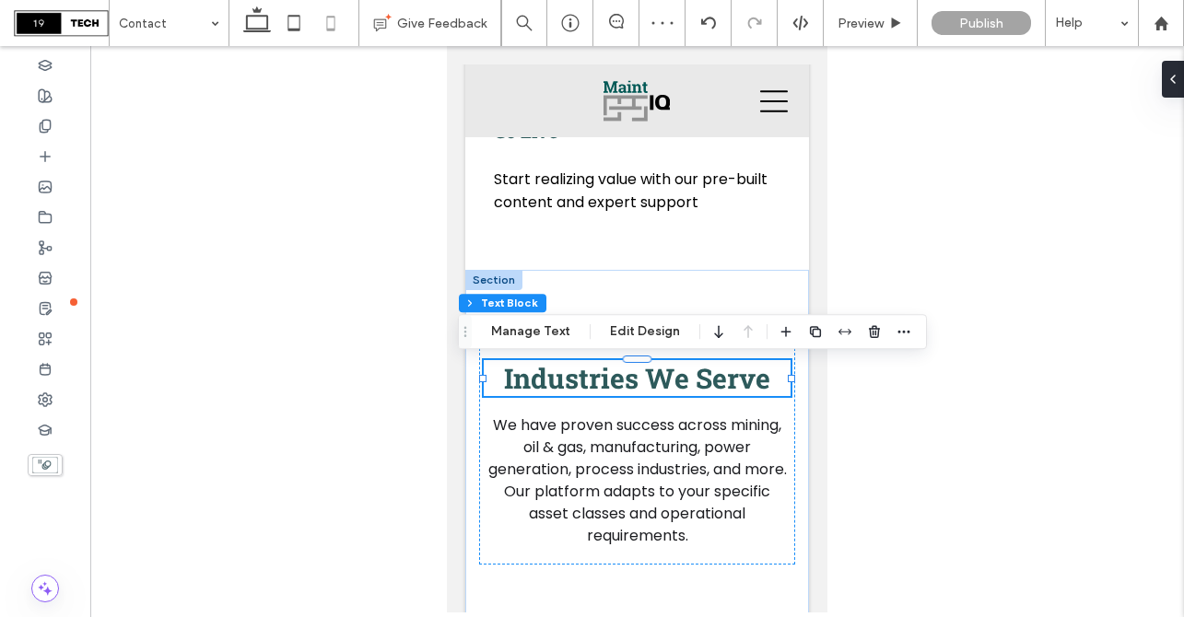
click at [649, 381] on span "Industries We Serve" at bounding box center [637, 378] width 266 height 36
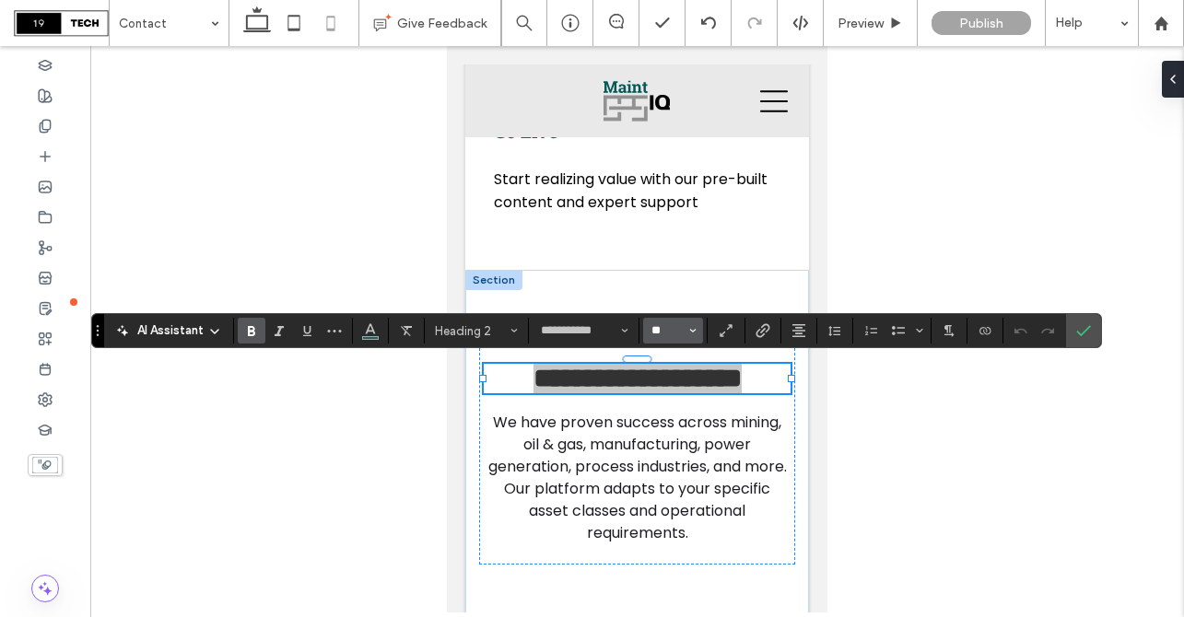
click at [675, 329] on input "**" at bounding box center [668, 330] width 36 height 15
type input "**"
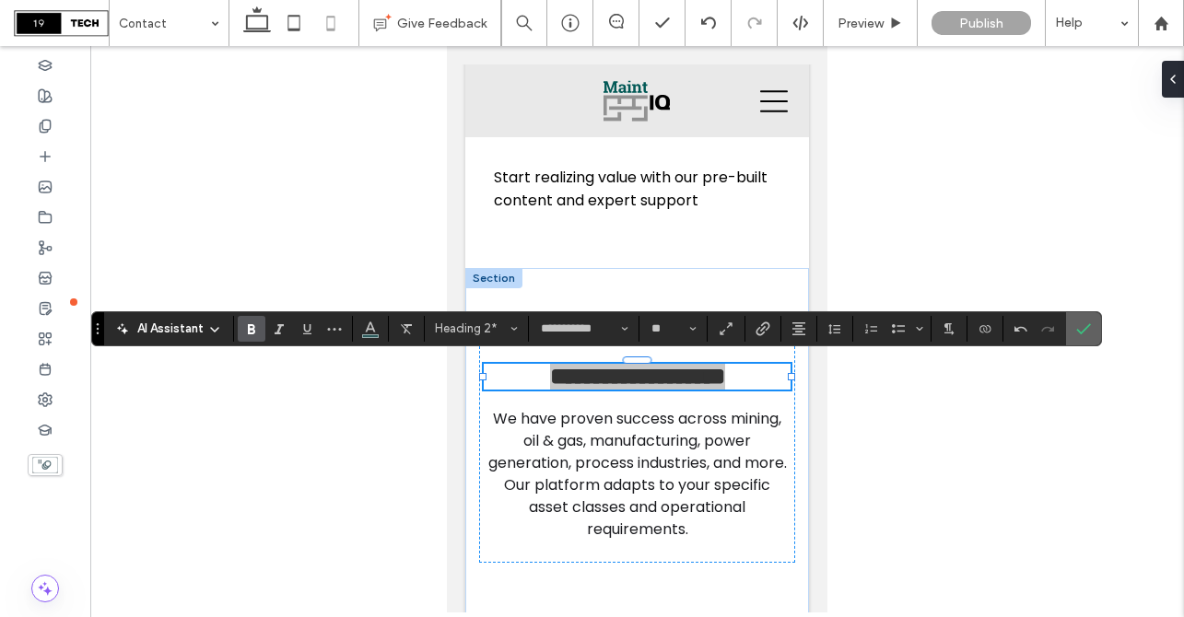
click at [1084, 327] on icon "Confirm" at bounding box center [1083, 329] width 15 height 15
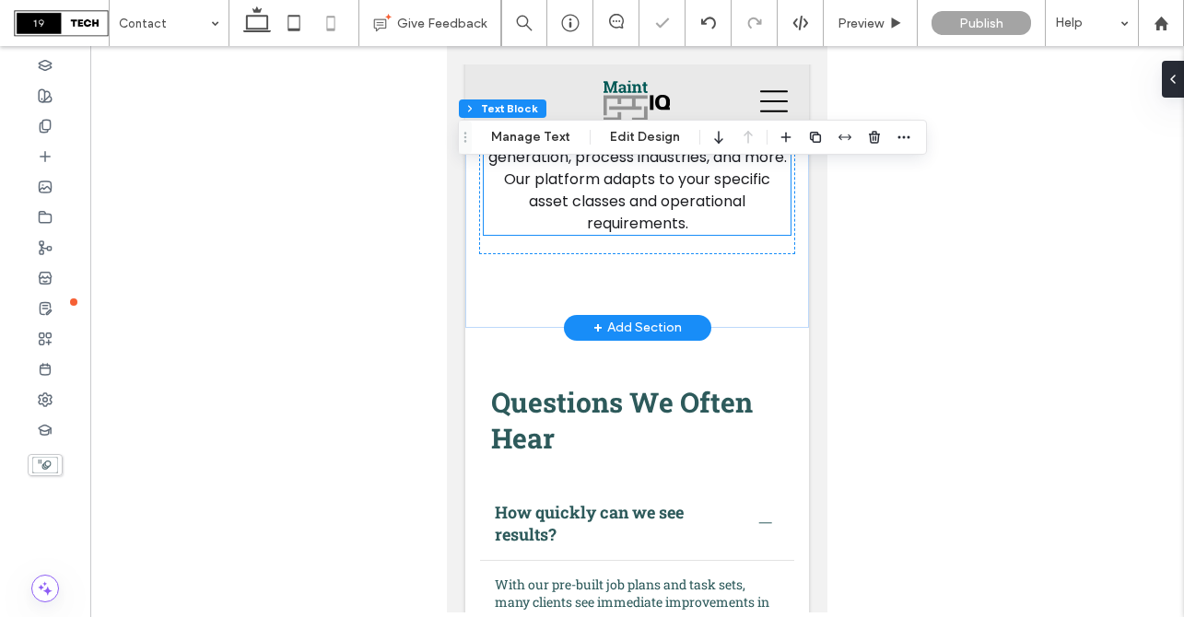
scroll to position [2201, 0]
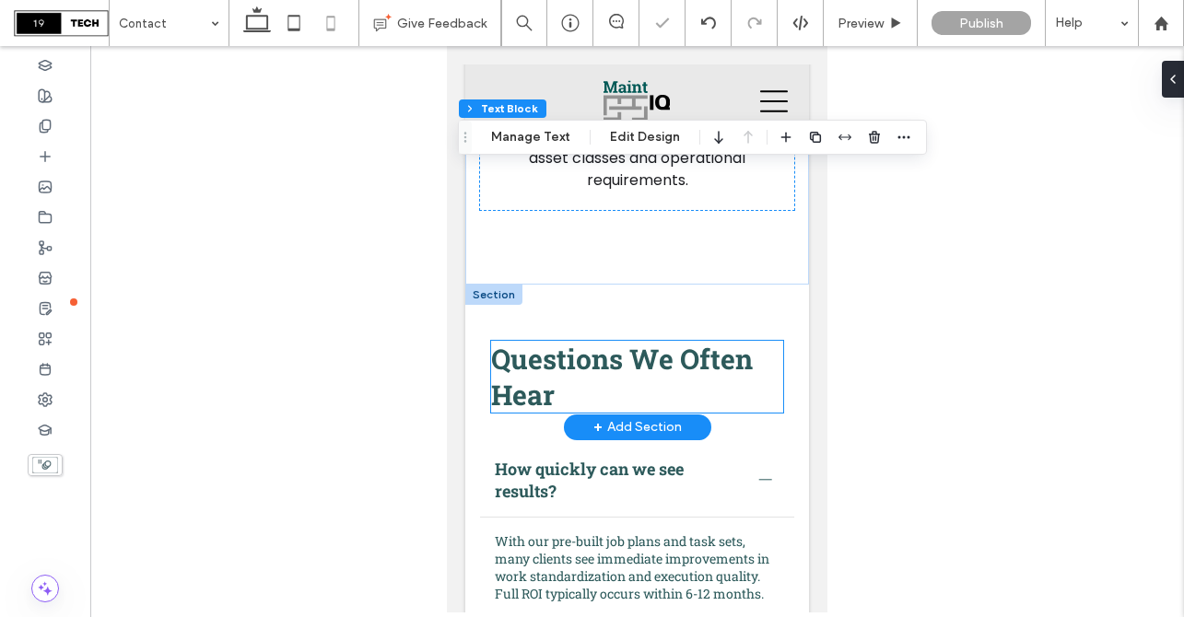
click at [660, 369] on span "Questions We Often Hear" at bounding box center [622, 377] width 262 height 72
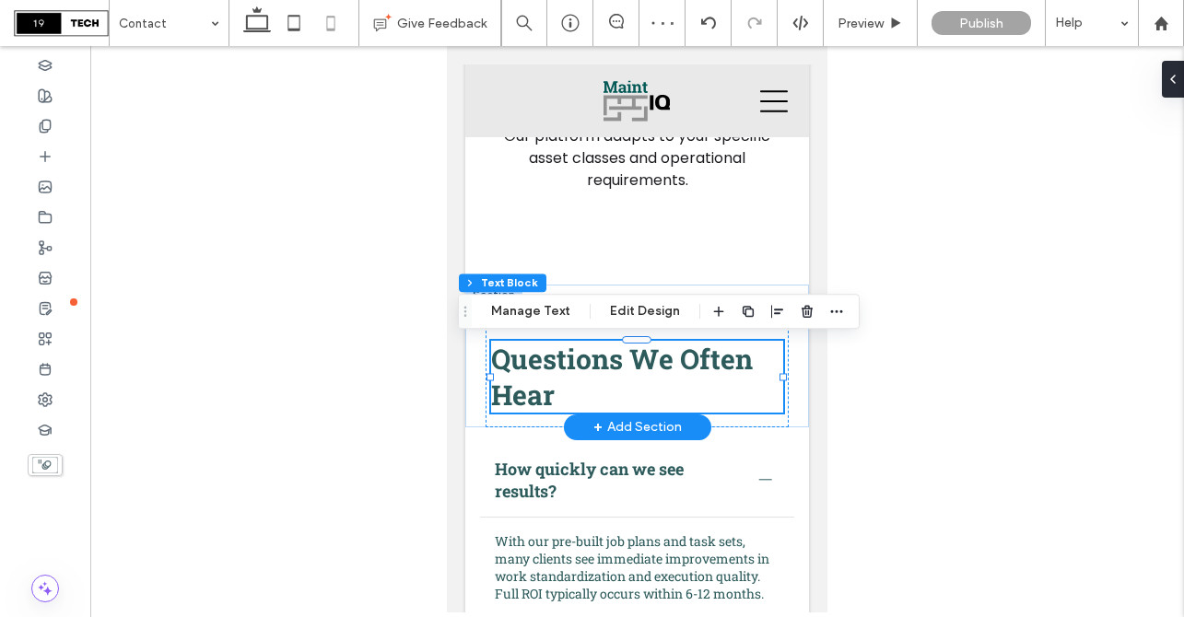
click at [660, 369] on span "Questions We Often Hear" at bounding box center [622, 377] width 262 height 72
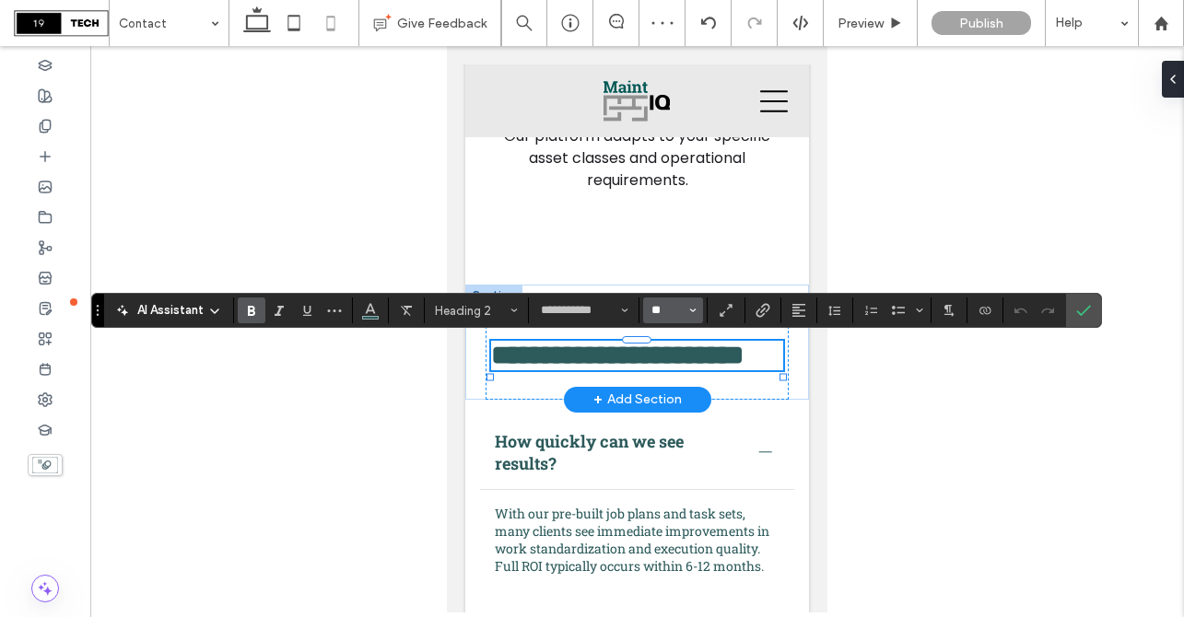
click at [660, 312] on input "**" at bounding box center [668, 310] width 36 height 15
type input "**"
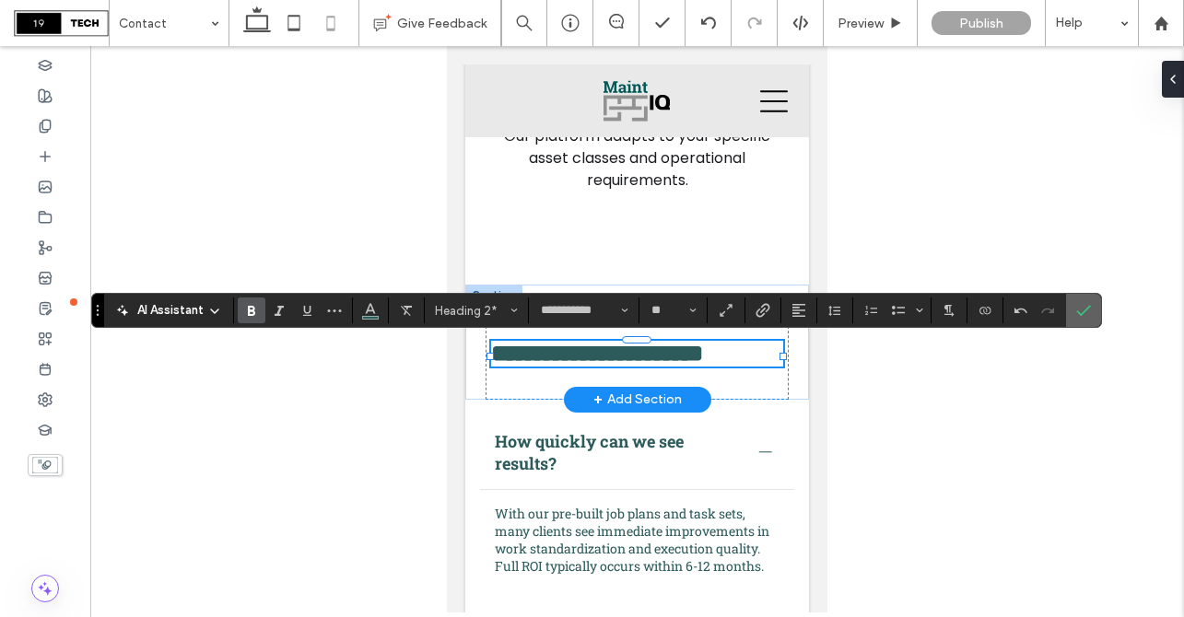
click at [1085, 310] on icon "Confirm" at bounding box center [1083, 310] width 15 height 15
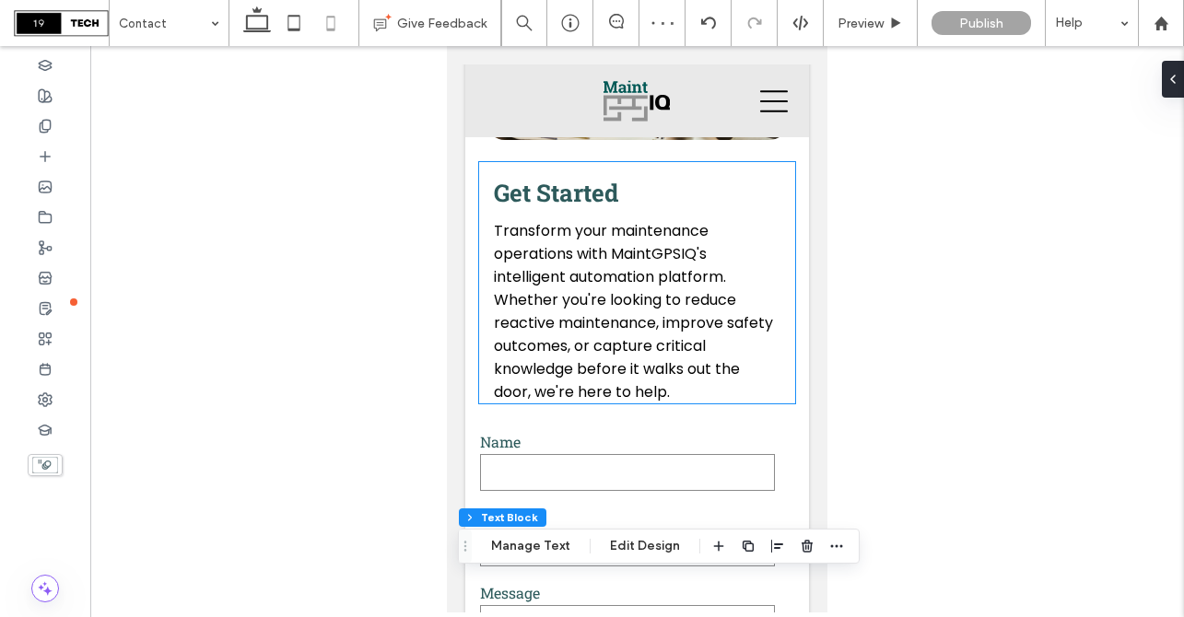
scroll to position [0, 0]
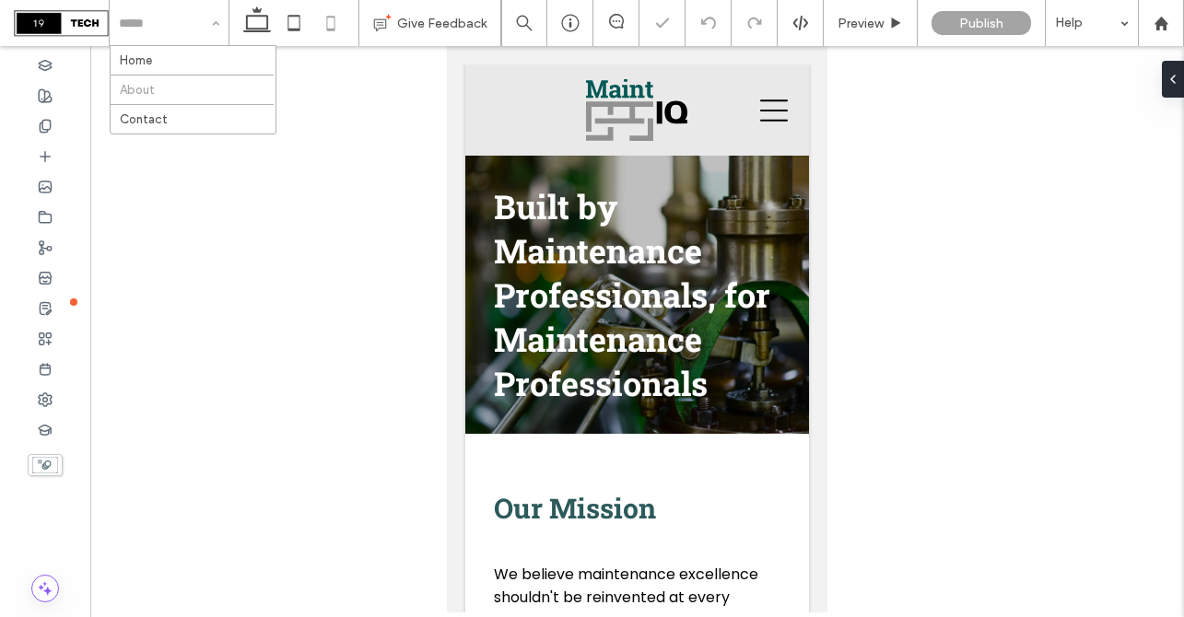
click at [157, 28] on input at bounding box center [164, 23] width 91 height 46
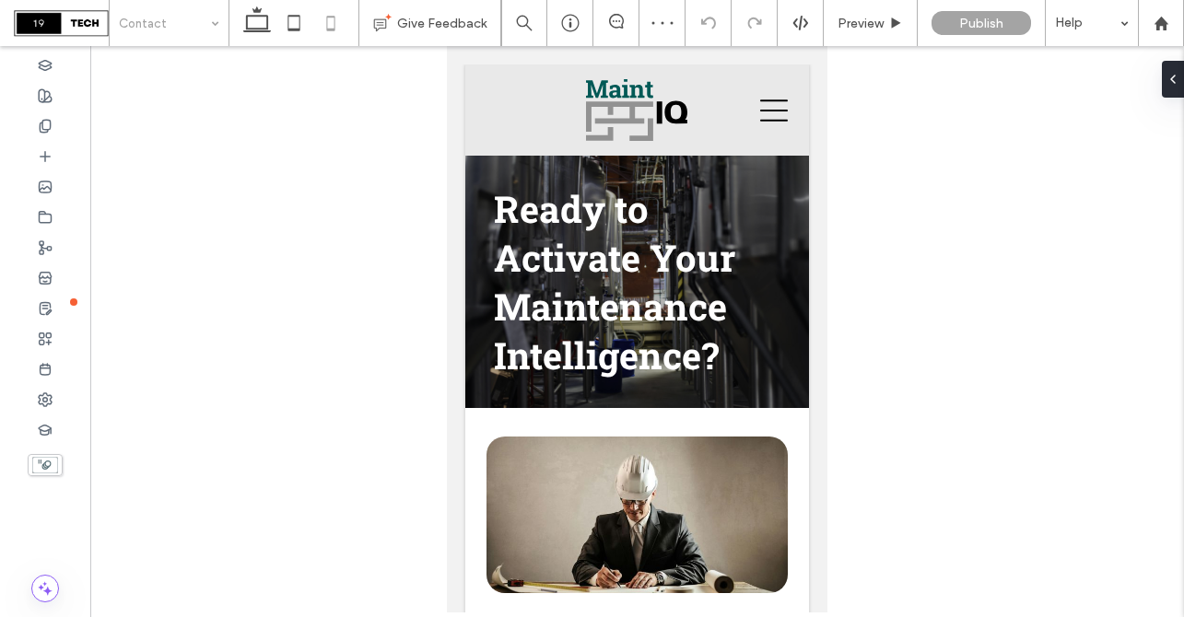
click at [166, 32] on input at bounding box center [164, 23] width 91 height 46
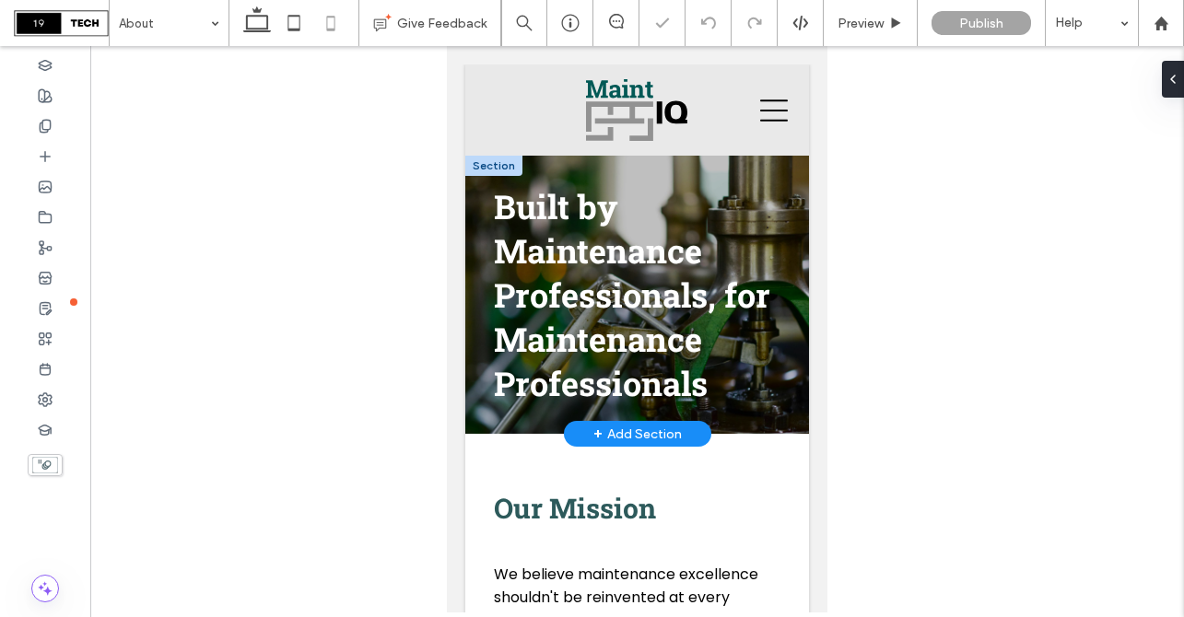
click at [517, 173] on div at bounding box center [493, 166] width 57 height 20
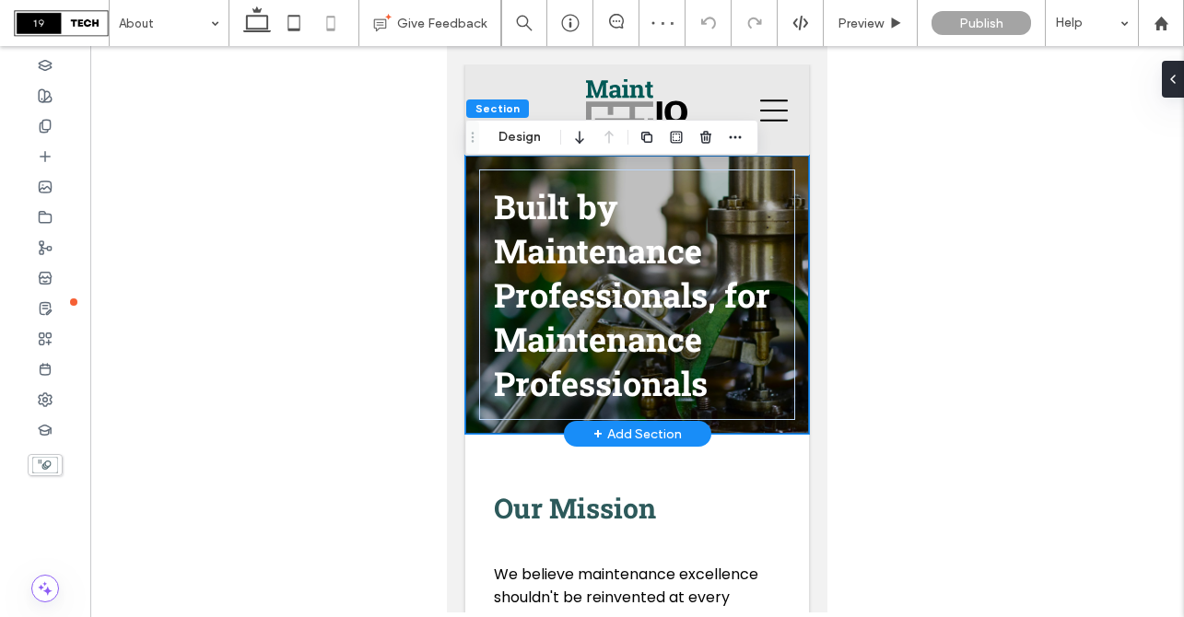
click at [475, 166] on div "Built by Maintenance Professionals, for Maintenance Professionals" at bounding box center [637, 295] width 344 height 278
click at [797, 417] on div "Built by Maintenance Professionals, for Maintenance Professionals" at bounding box center [637, 295] width 344 height 278
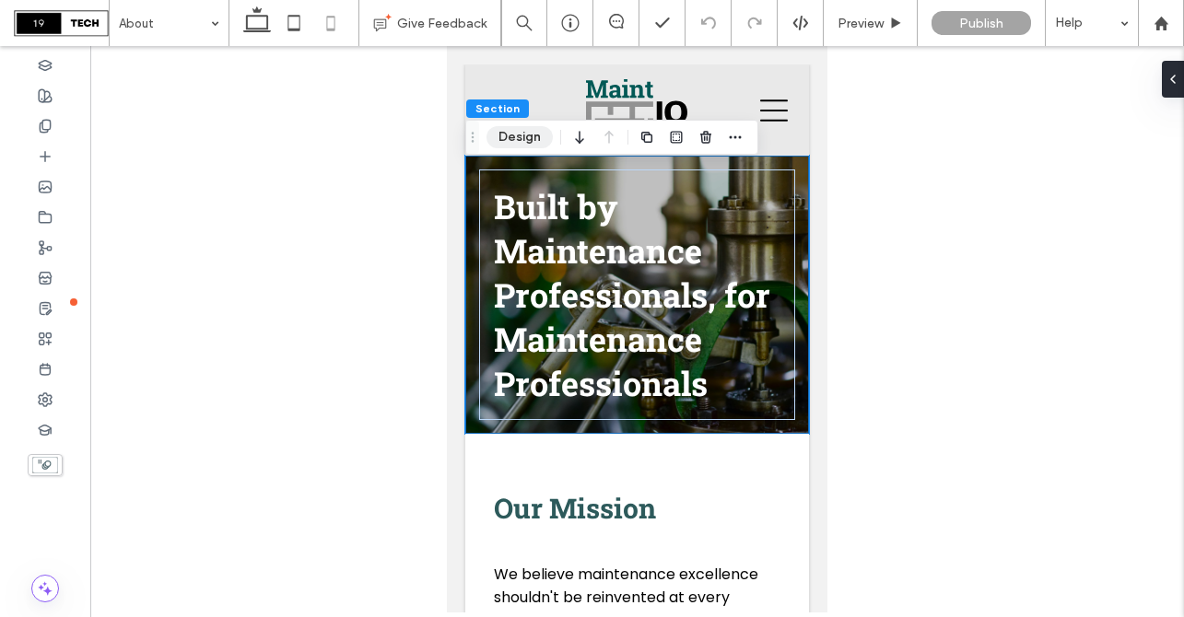
click at [528, 134] on button "Design" at bounding box center [520, 137] width 66 height 22
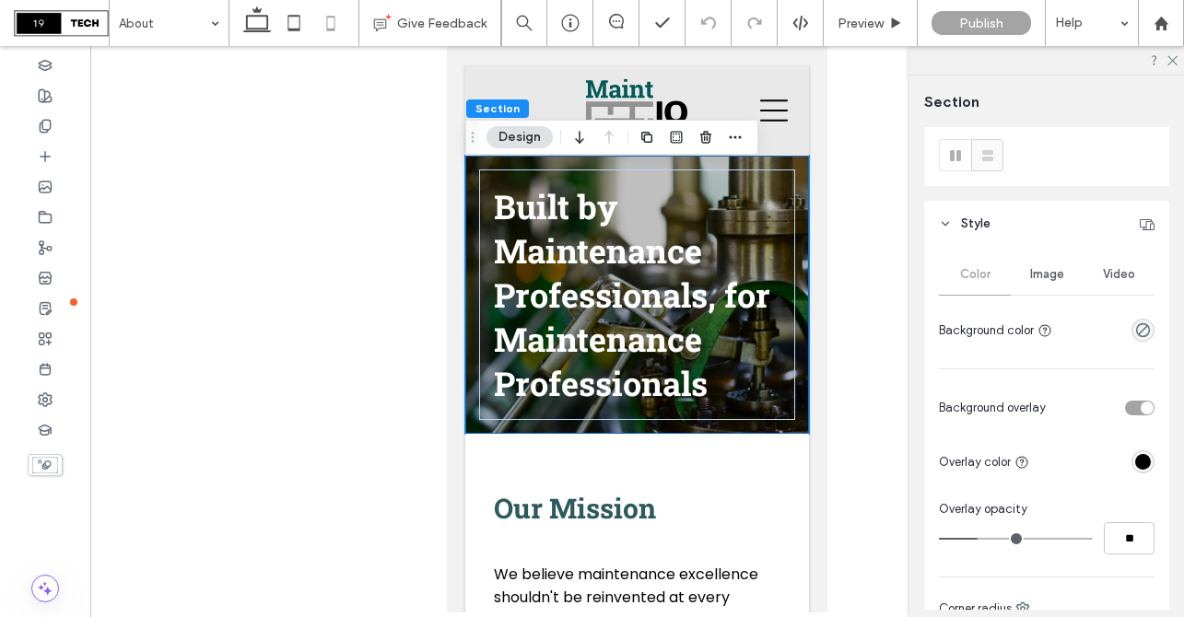
scroll to position [44, 0]
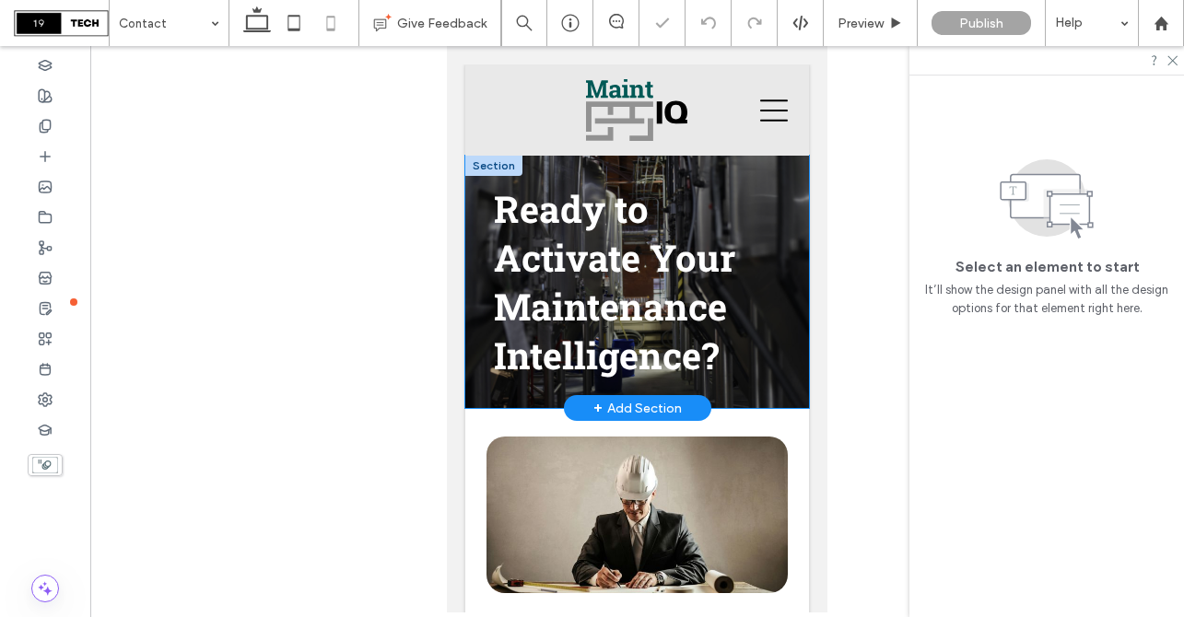
click at [799, 178] on div "Ready to Activate Your Maintenance Intelligence?" at bounding box center [637, 282] width 344 height 252
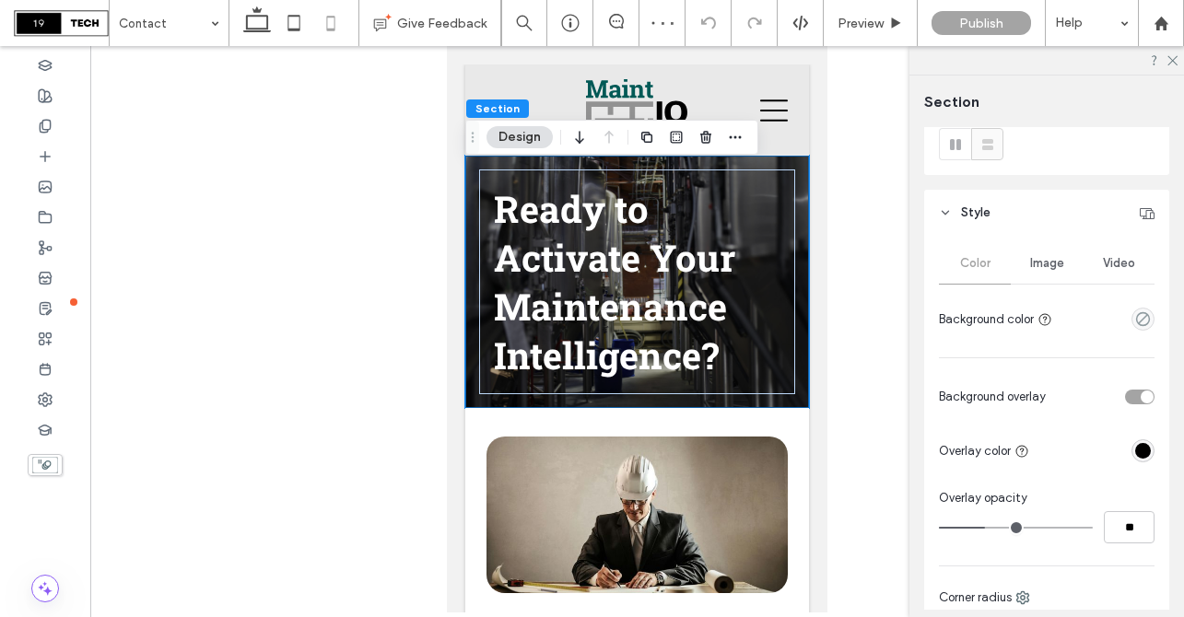
scroll to position [72, 0]
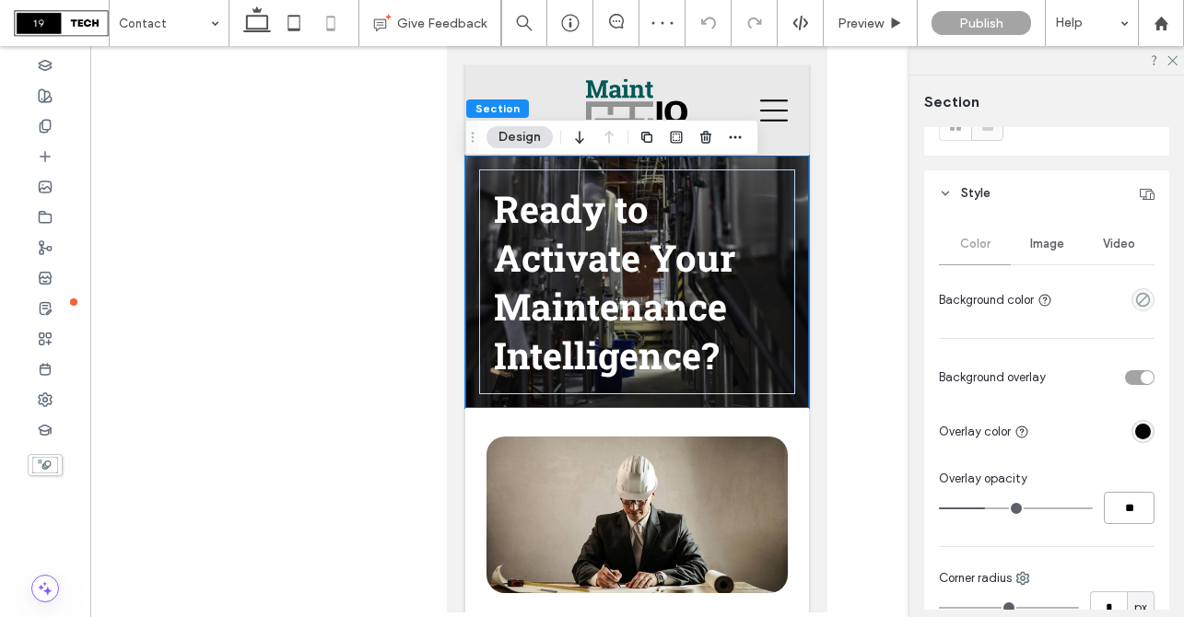
click at [1133, 502] on input "**" at bounding box center [1129, 508] width 51 height 32
type input "**"
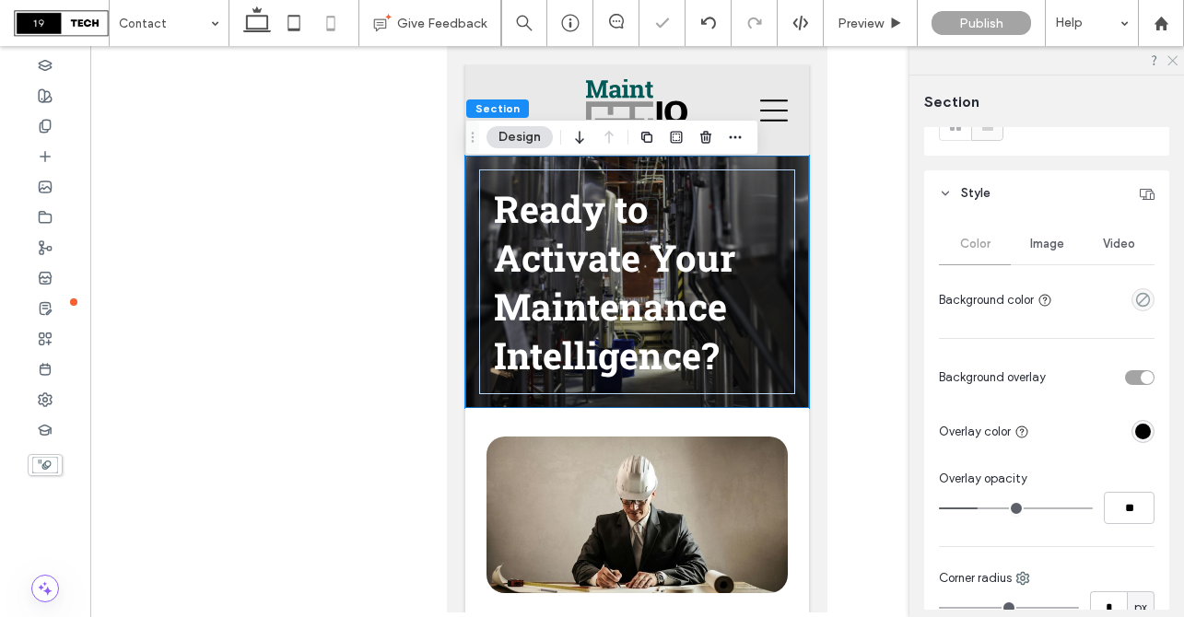
click at [1168, 57] on icon at bounding box center [1172, 59] width 12 height 12
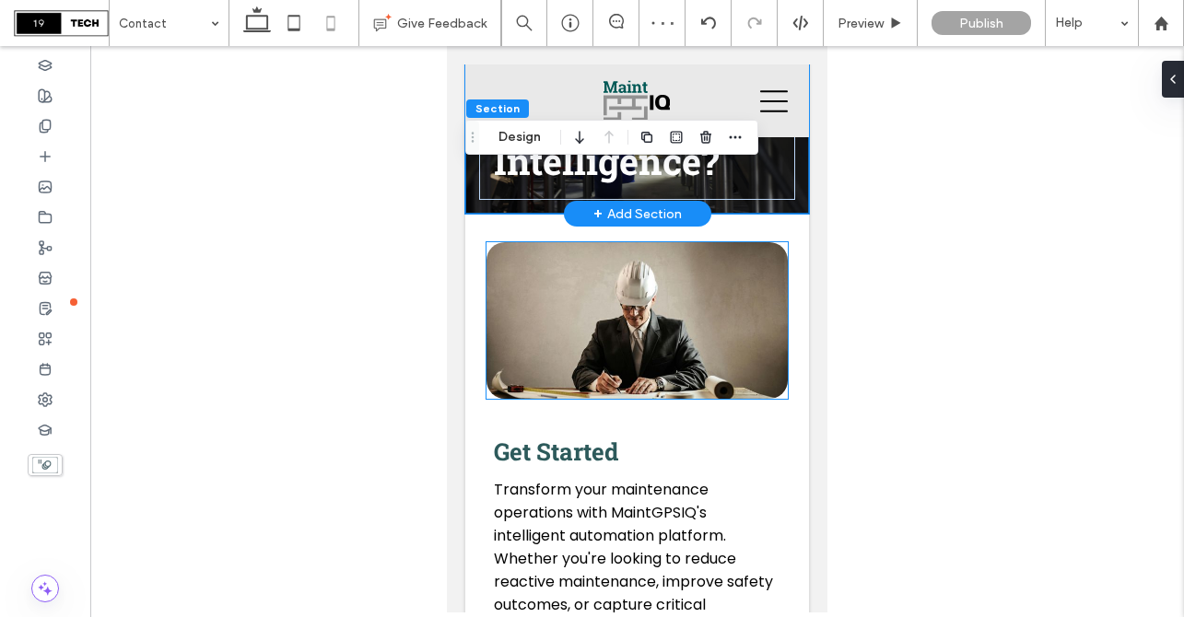
scroll to position [0, 0]
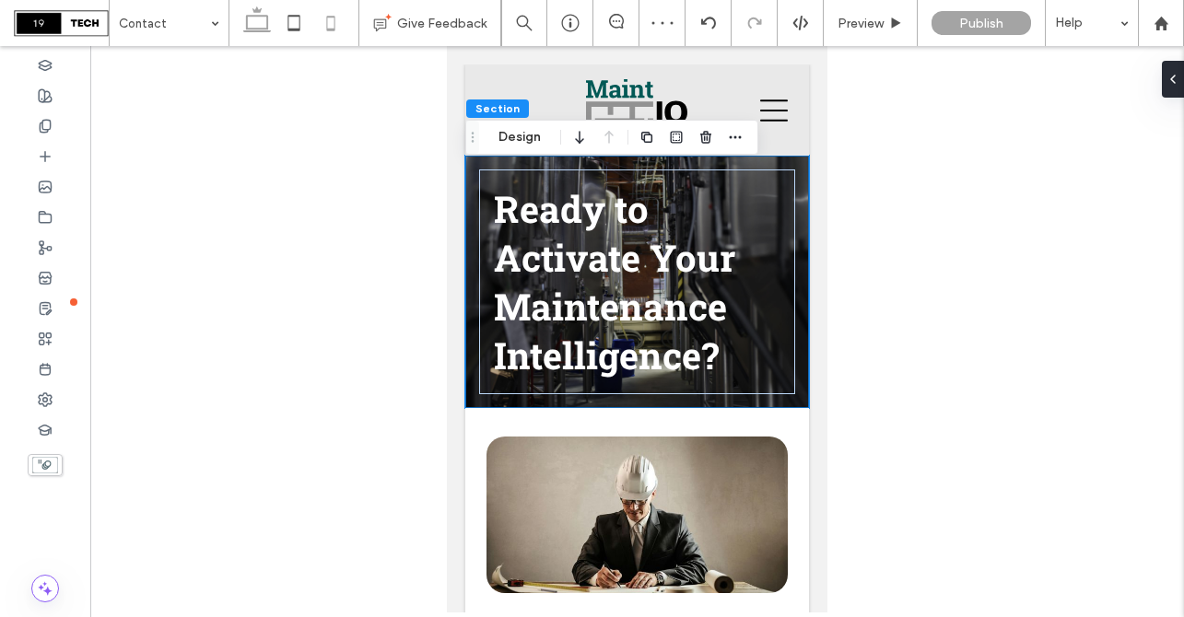
click at [252, 21] on icon at bounding box center [257, 23] width 37 height 37
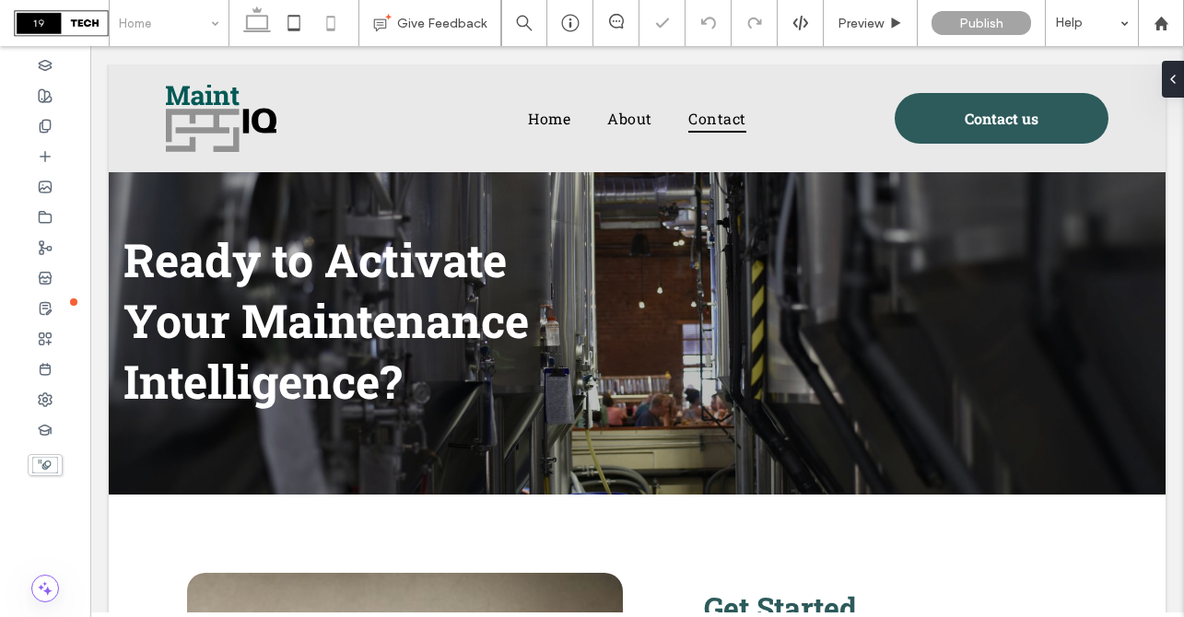
click at [333, 35] on icon at bounding box center [330, 23] width 37 height 37
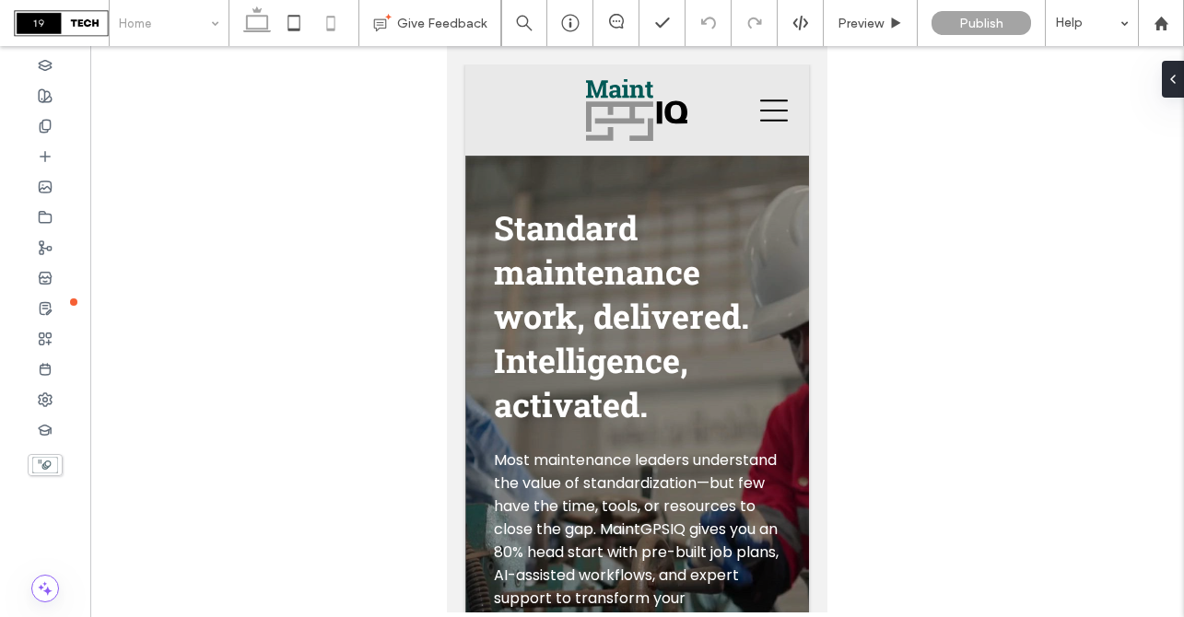
click at [264, 26] on icon at bounding box center [257, 23] width 37 height 37
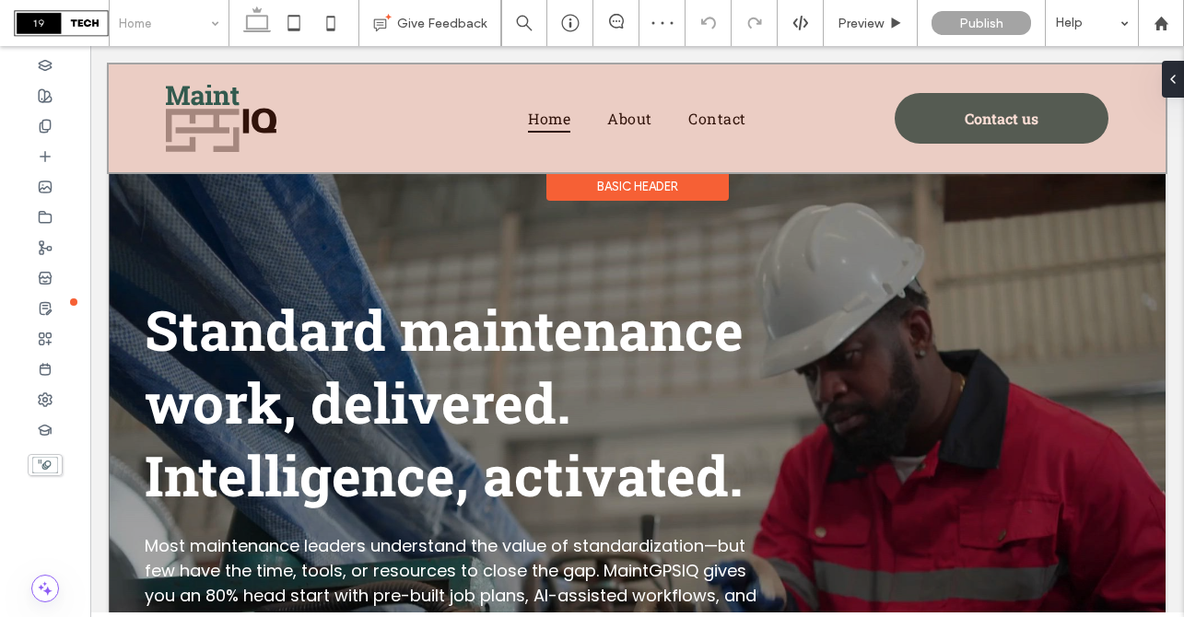
click at [933, 120] on div at bounding box center [637, 119] width 1057 height 108
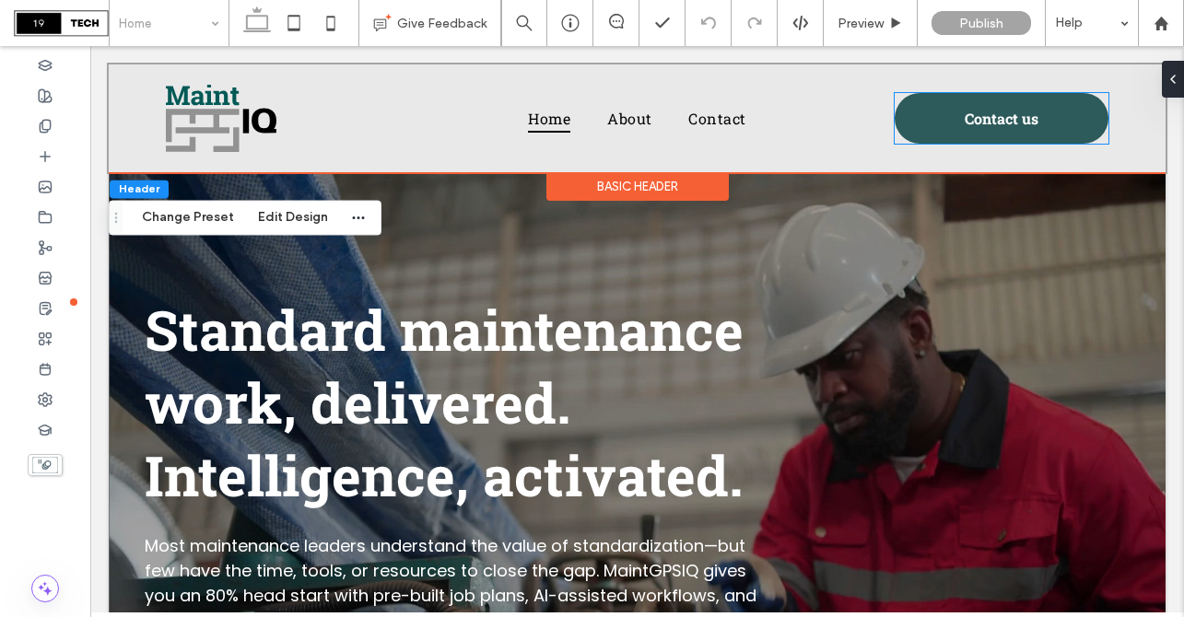
click at [933, 120] on link "Contact us" at bounding box center [1002, 118] width 214 height 51
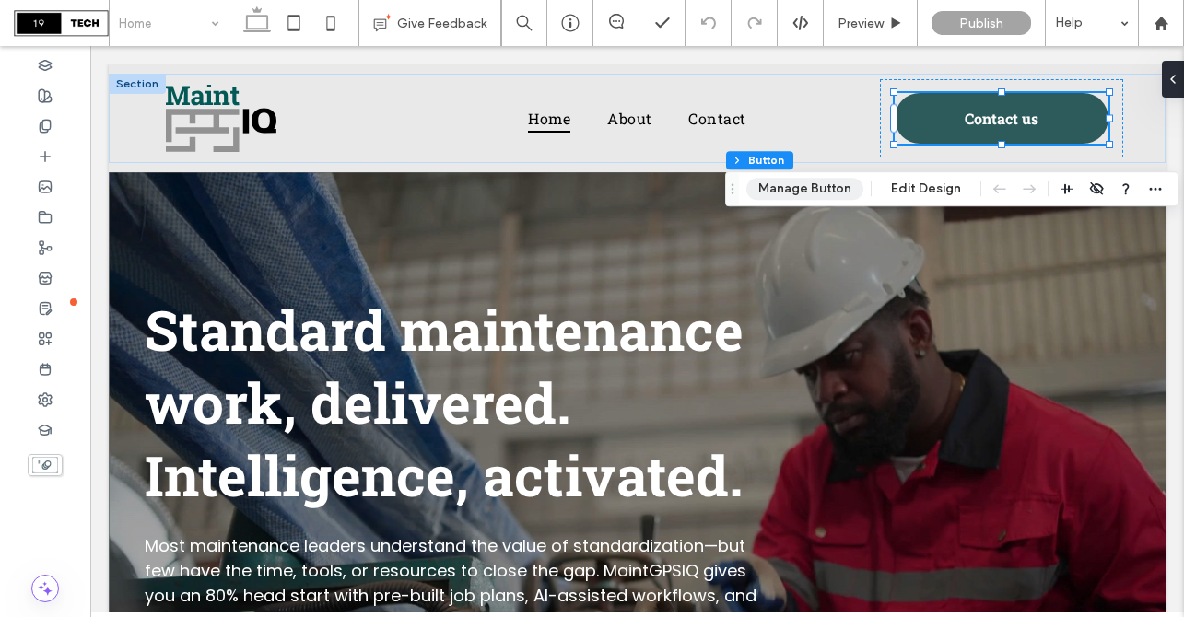
click at [817, 190] on button "Manage Button" at bounding box center [804, 189] width 117 height 22
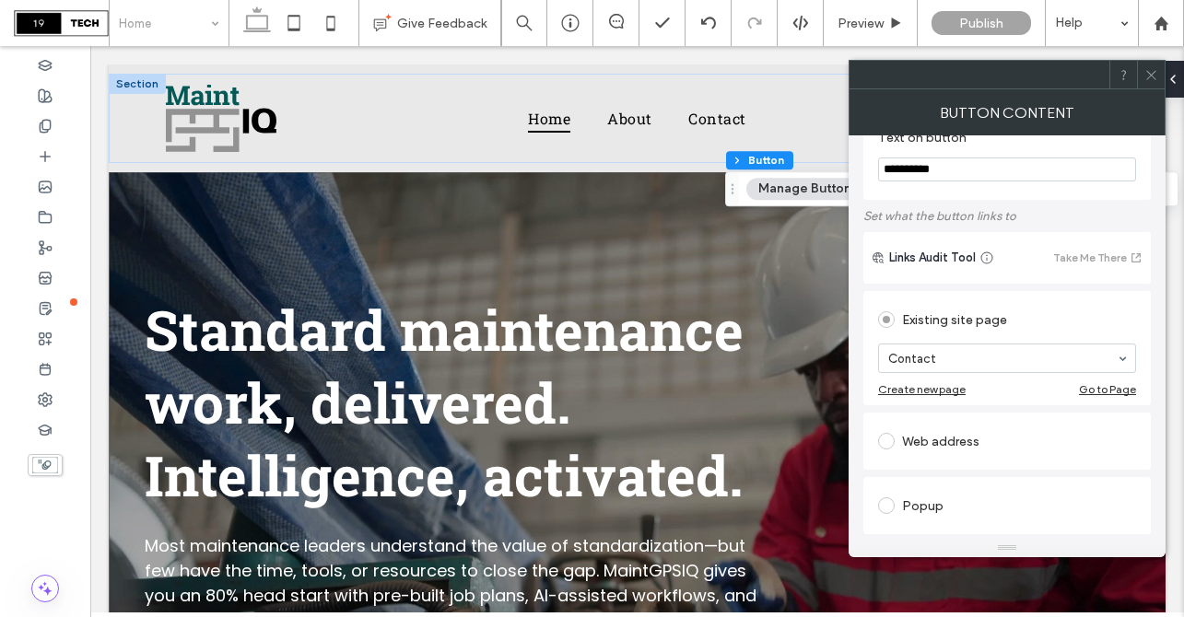
scroll to position [48, 0]
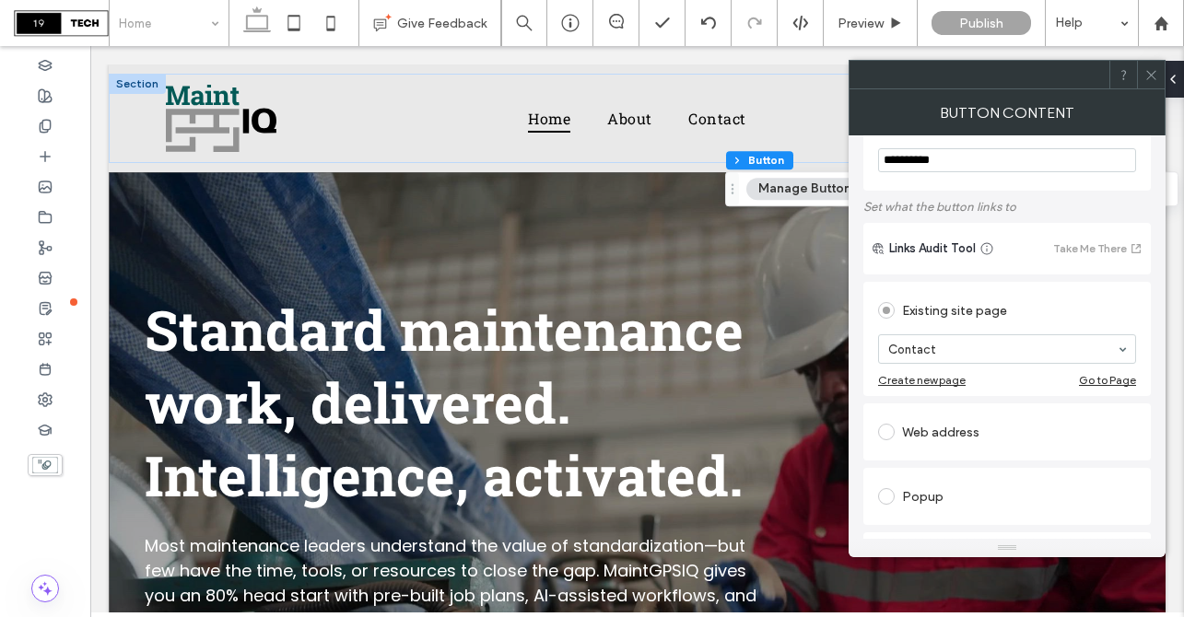
click at [1152, 78] on icon at bounding box center [1151, 75] width 14 height 14
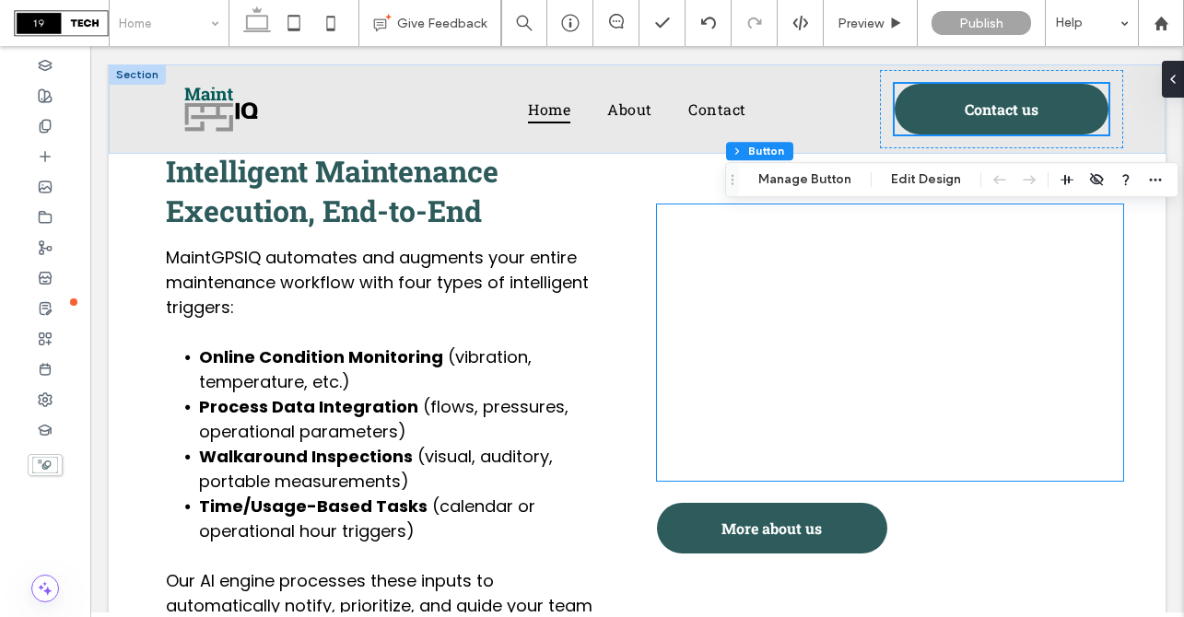
scroll to position [1891, 0]
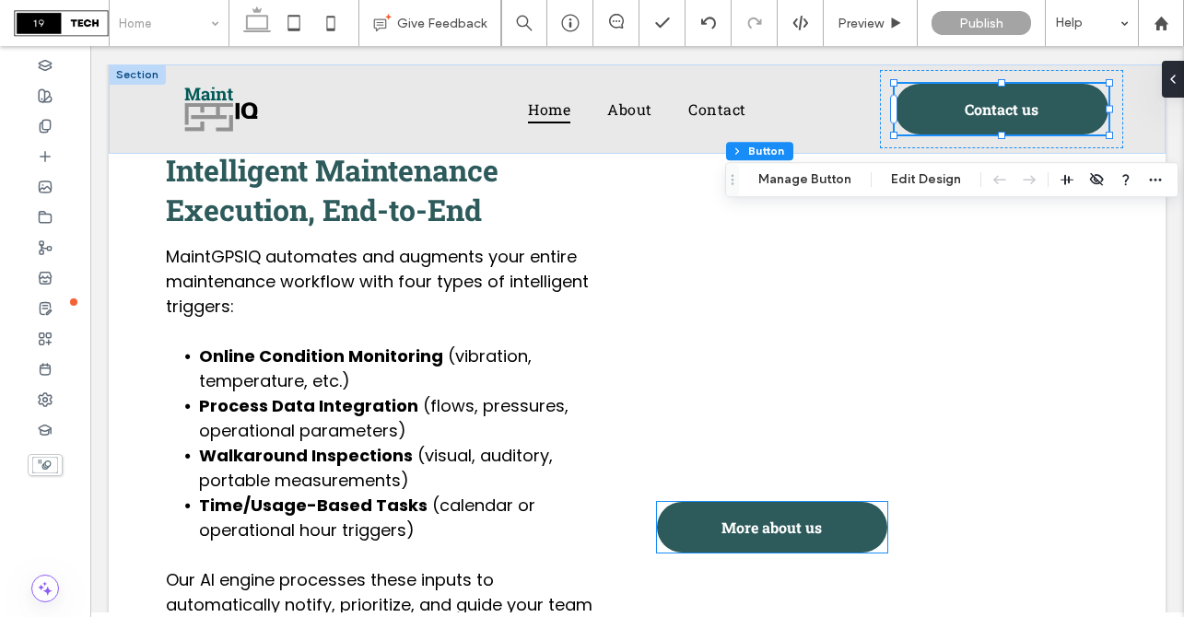
click at [800, 537] on span "More about us" at bounding box center [772, 527] width 100 height 19
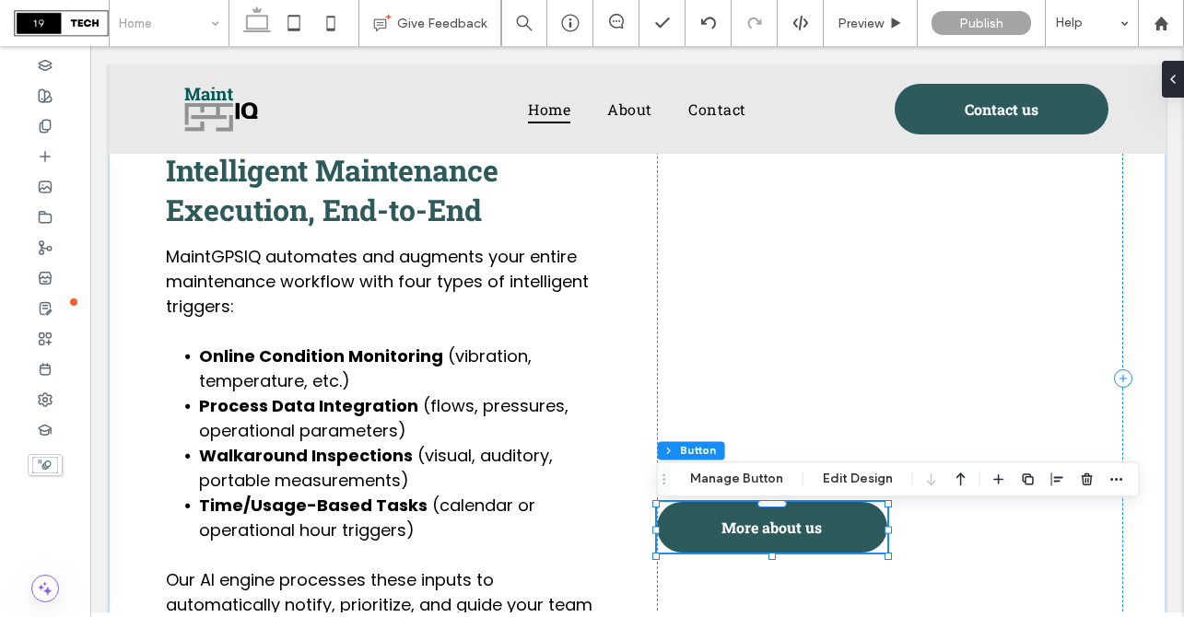
click at [800, 537] on span "More about us" at bounding box center [772, 527] width 100 height 19
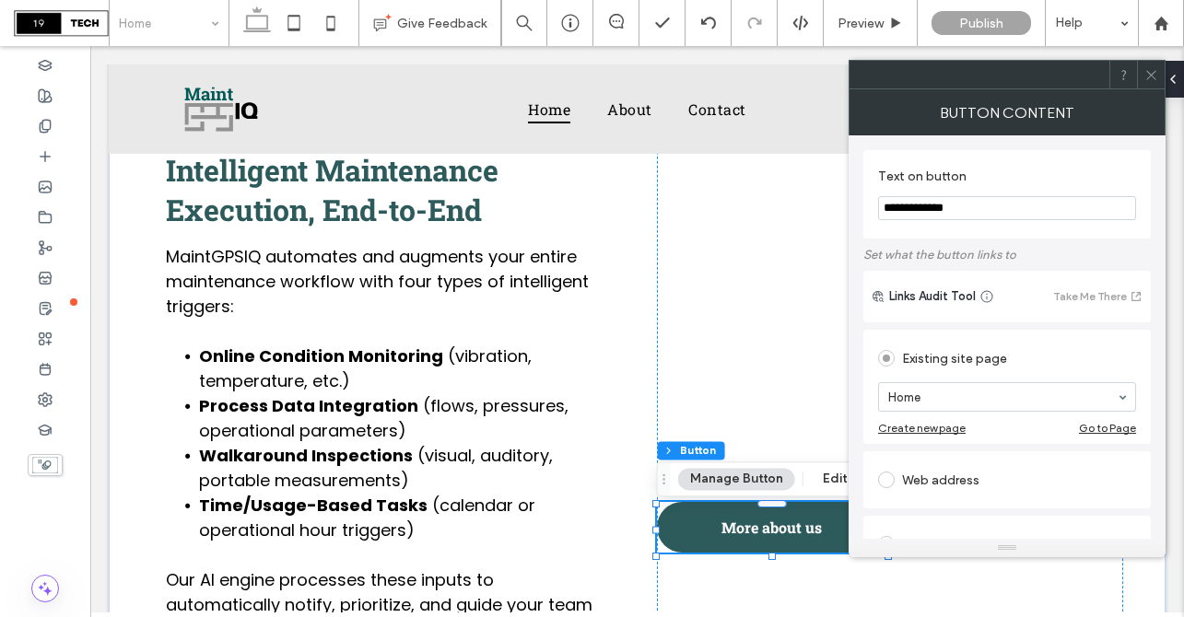
drag, startPoint x: 1086, startPoint y: 256, endPoint x: 829, endPoint y: 198, distance: 263.6
type input "**********"
click at [1153, 76] on icon at bounding box center [1151, 75] width 14 height 14
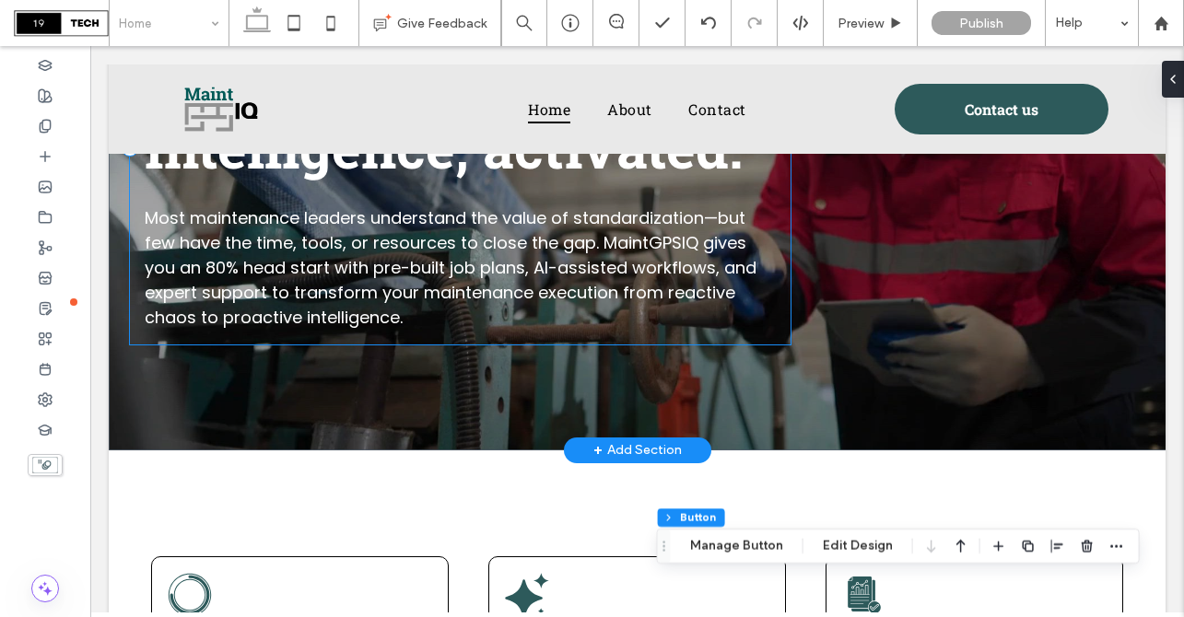
scroll to position [0, 0]
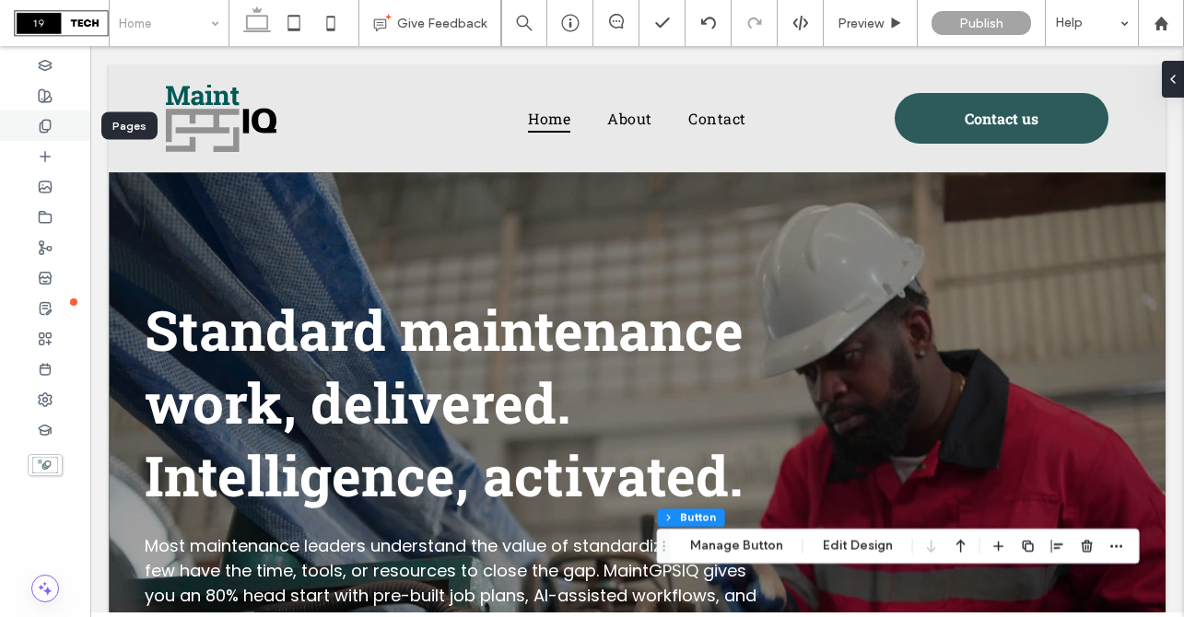
click at [50, 120] on icon at bounding box center [45, 126] width 15 height 15
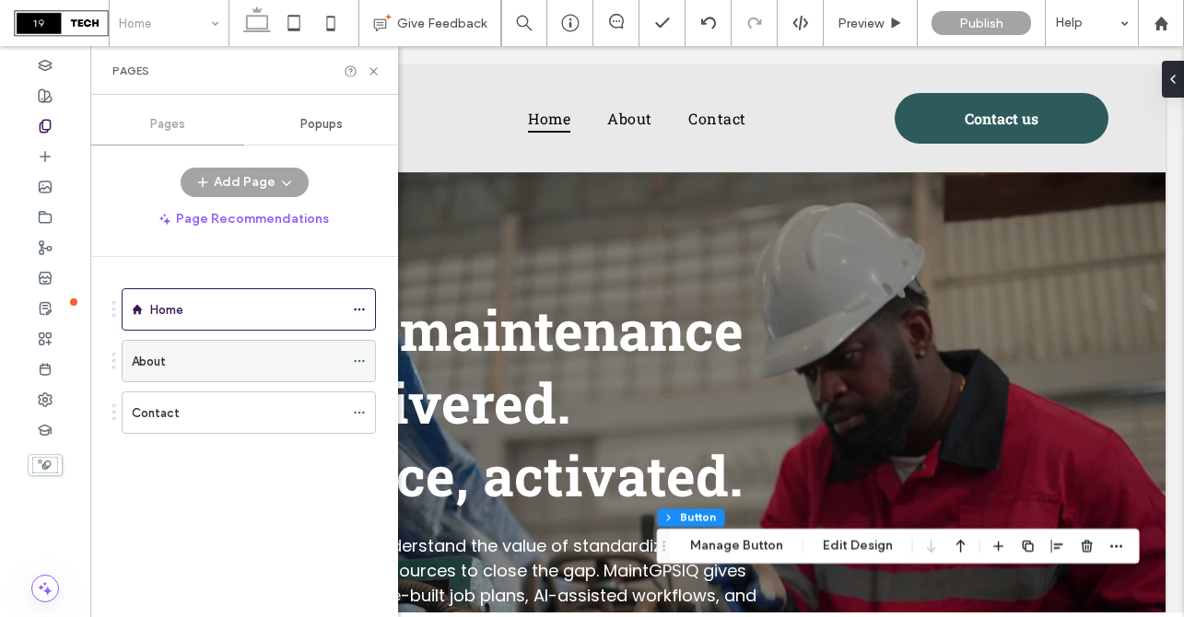
click at [358, 361] on use at bounding box center [359, 361] width 10 height 3
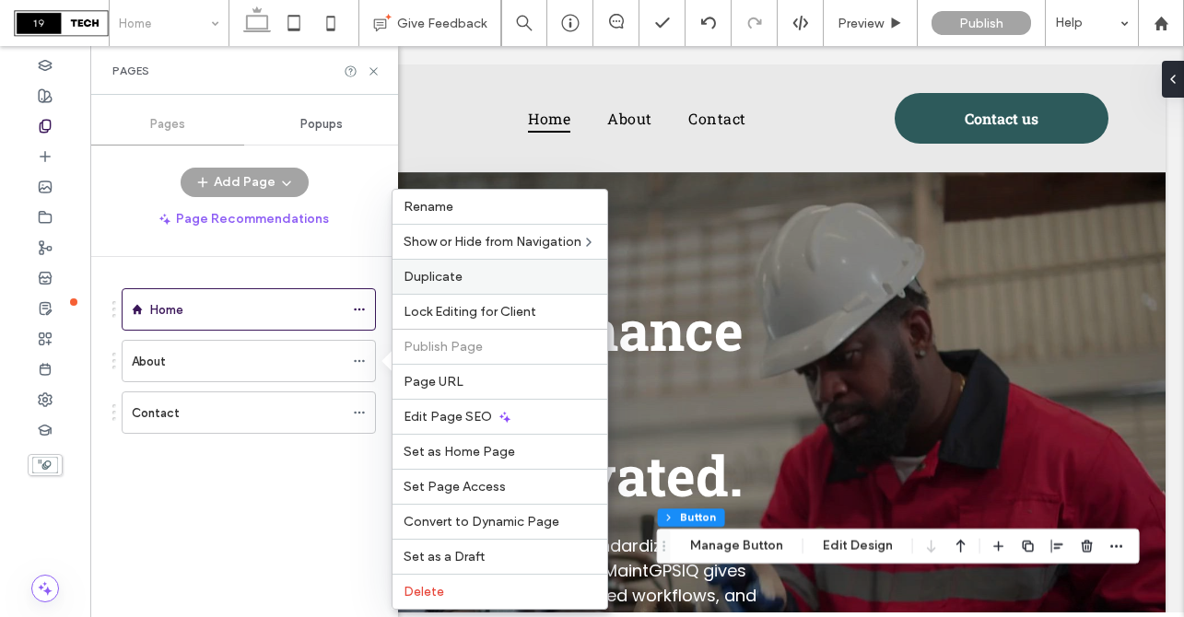
click at [463, 273] on label "Duplicate" at bounding box center [500, 277] width 193 height 16
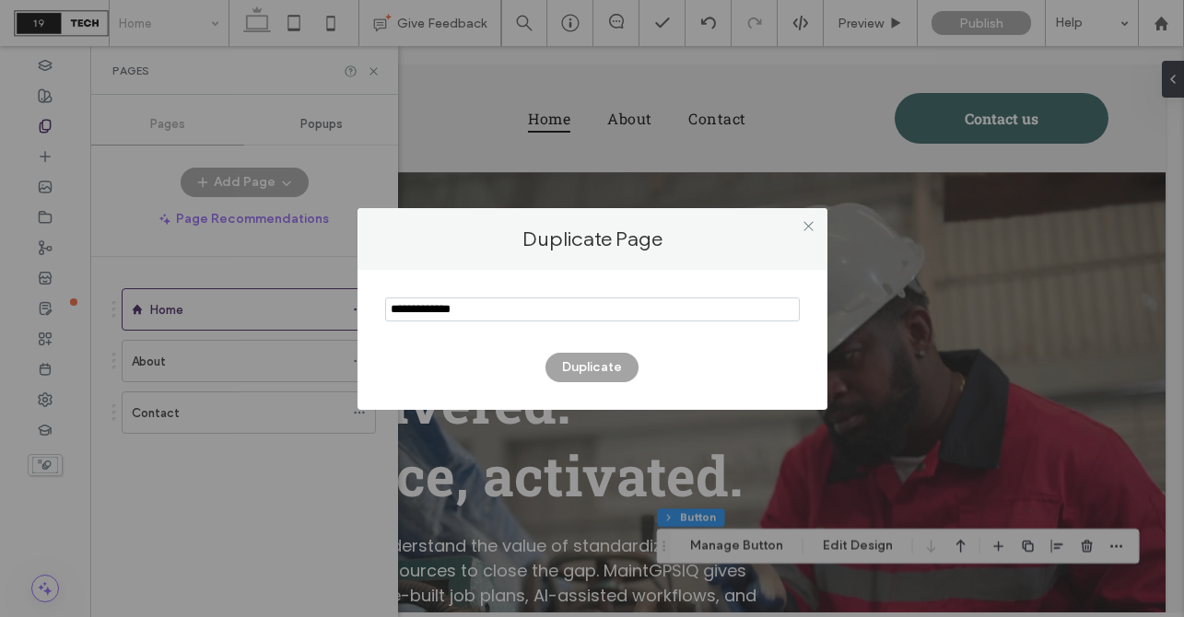
drag, startPoint x: 485, startPoint y: 307, endPoint x: 334, endPoint y: 285, distance: 152.7
click at [334, 285] on div "Duplicate Page Duplicate" at bounding box center [592, 308] width 1184 height 617
type input "******"
click at [583, 370] on button "Duplicate" at bounding box center [592, 367] width 93 height 29
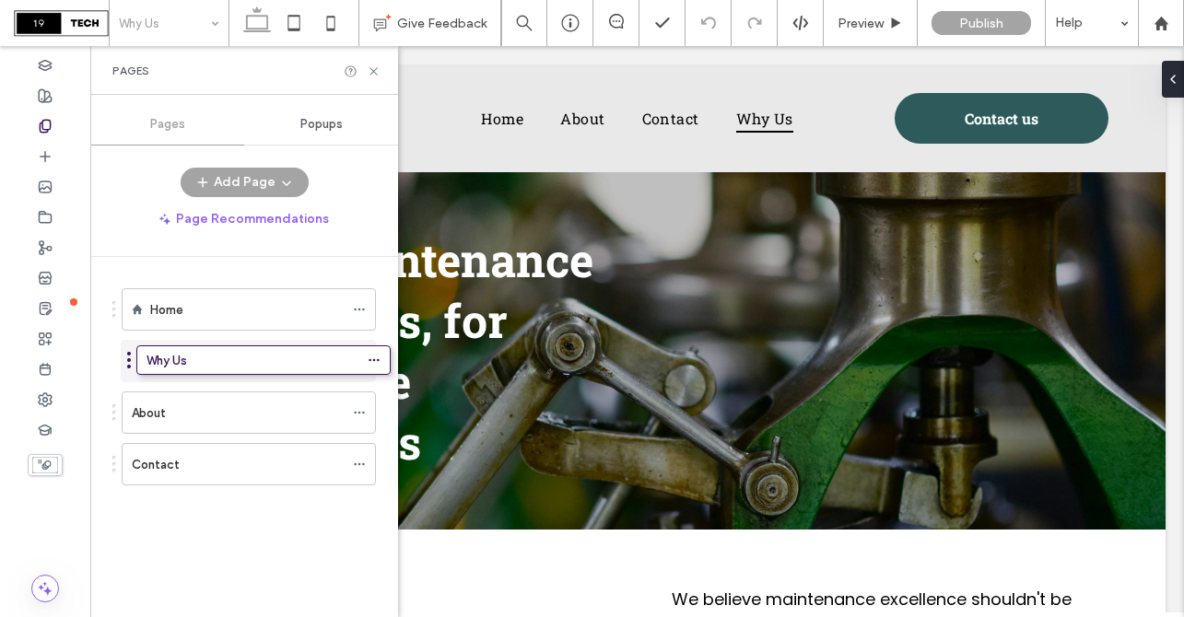
drag, startPoint x: 112, startPoint y: 463, endPoint x: 127, endPoint y: 365, distance: 98.8
click at [373, 69] on icon at bounding box center [374, 72] width 14 height 14
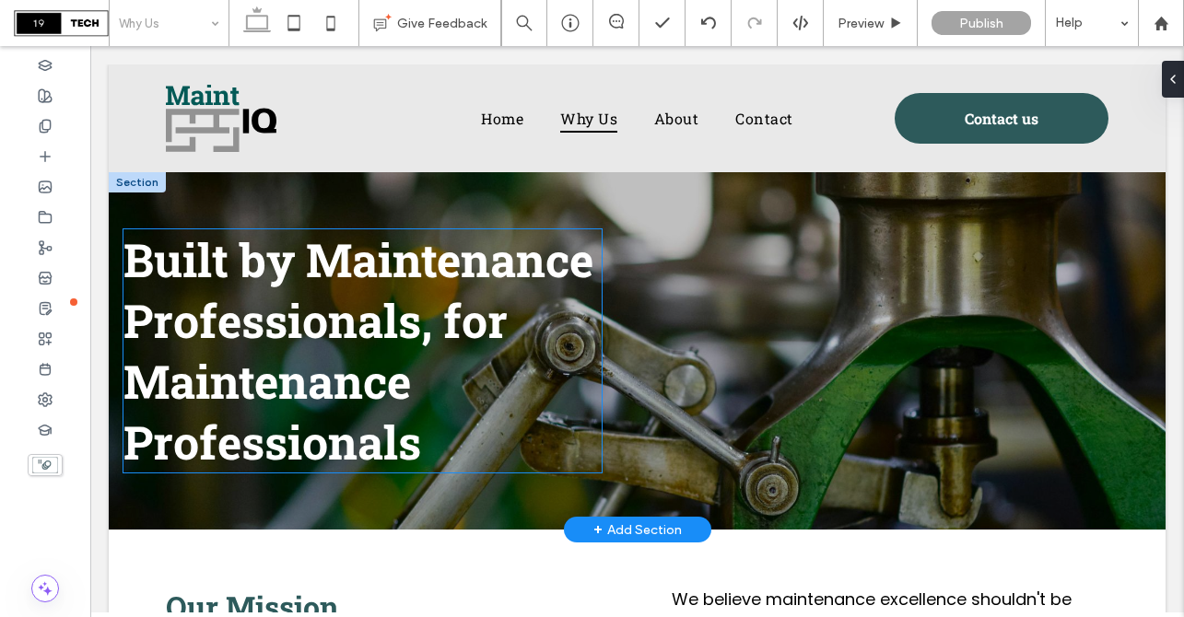
click at [256, 393] on span "Built by Maintenance Professionals, for Maintenance Professionals" at bounding box center [358, 350] width 470 height 243
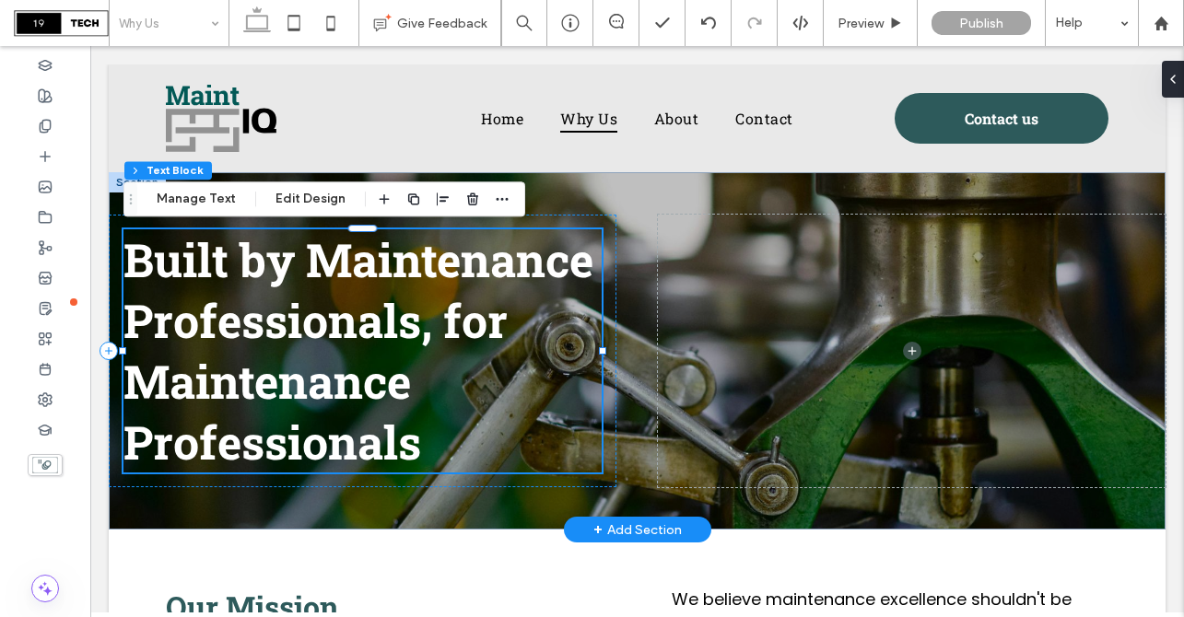
click at [256, 393] on span "Built by Maintenance Professionals, for Maintenance Professionals" at bounding box center [358, 350] width 470 height 243
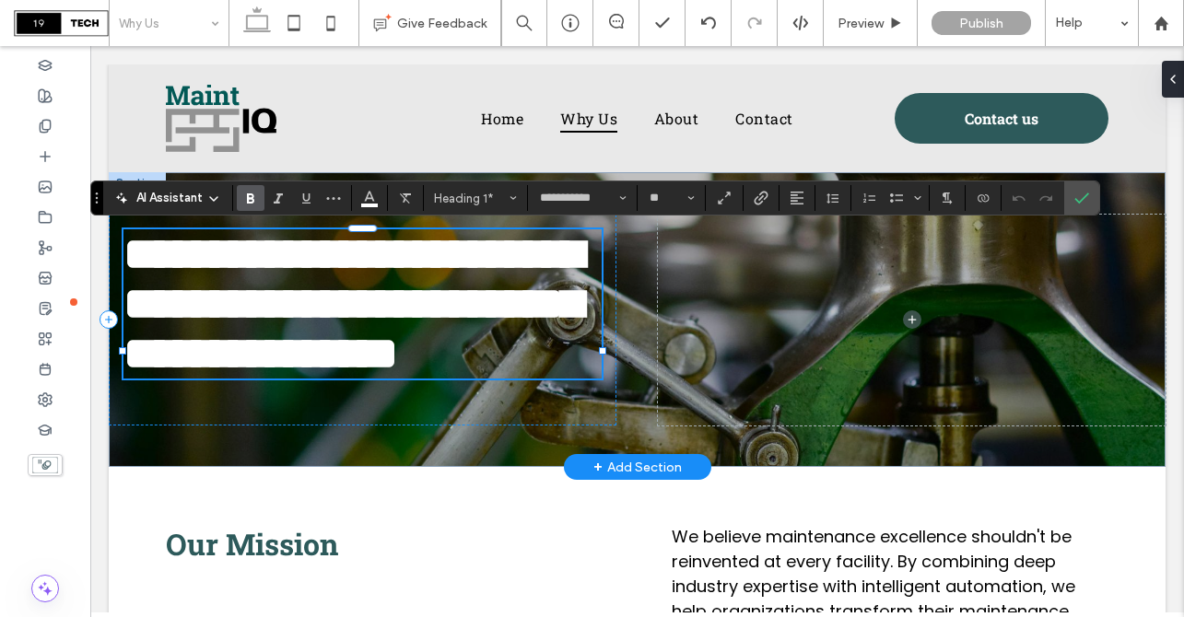
type input "**"
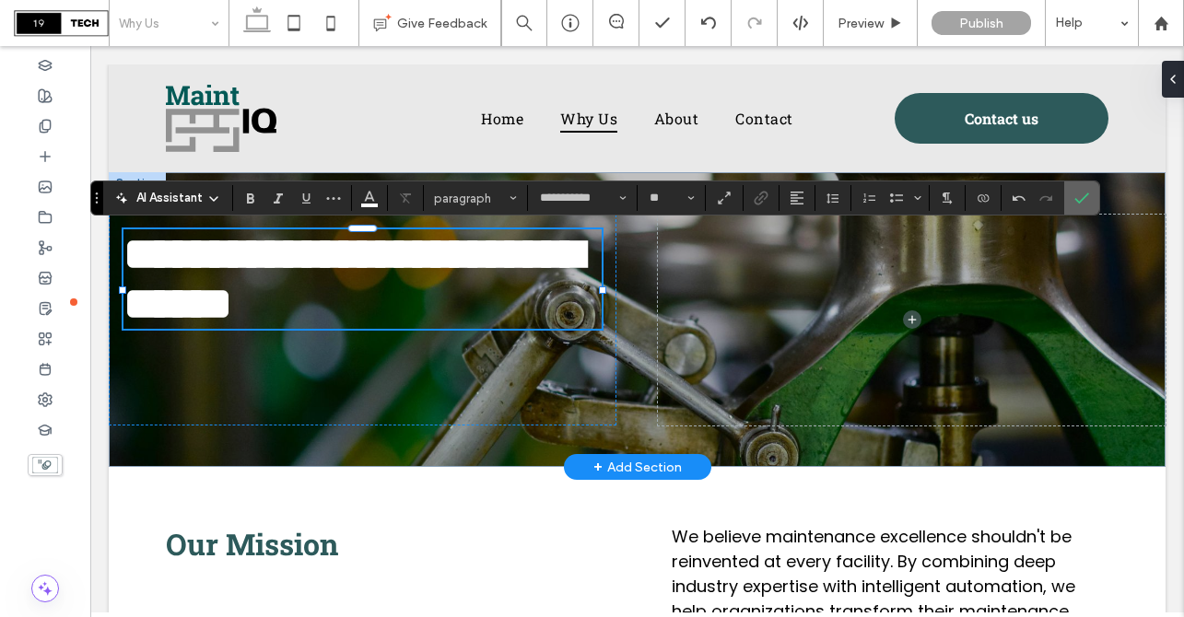
click at [1086, 207] on span "Confirm" at bounding box center [1081, 197] width 15 height 31
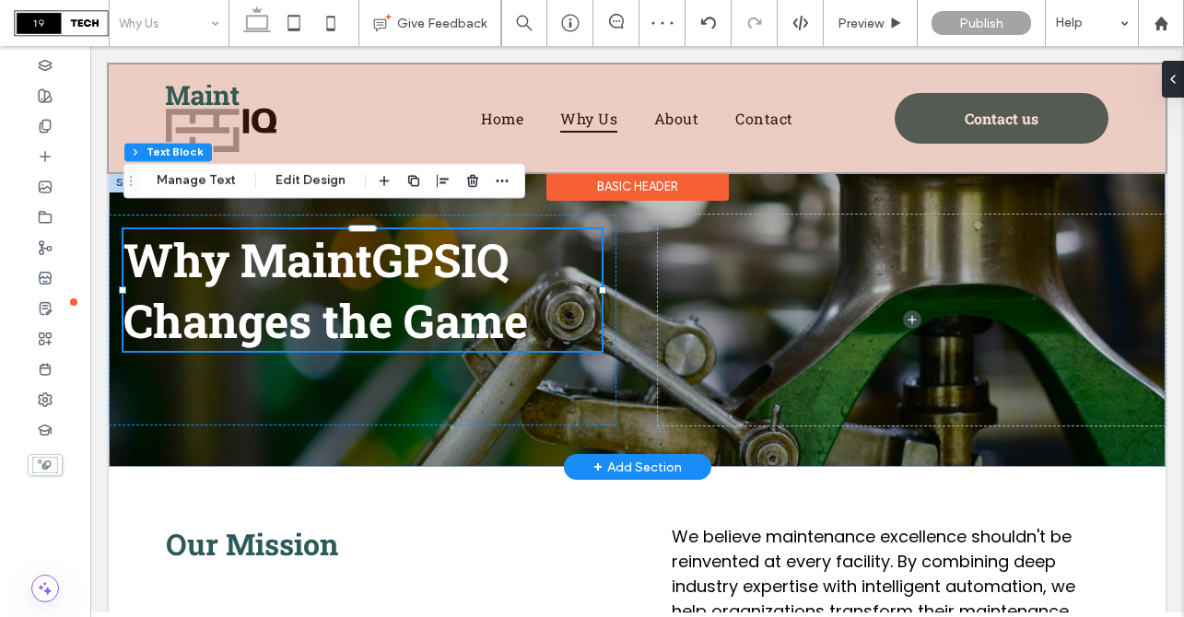
click at [635, 195] on div "Basic Header" at bounding box center [637, 186] width 182 height 29
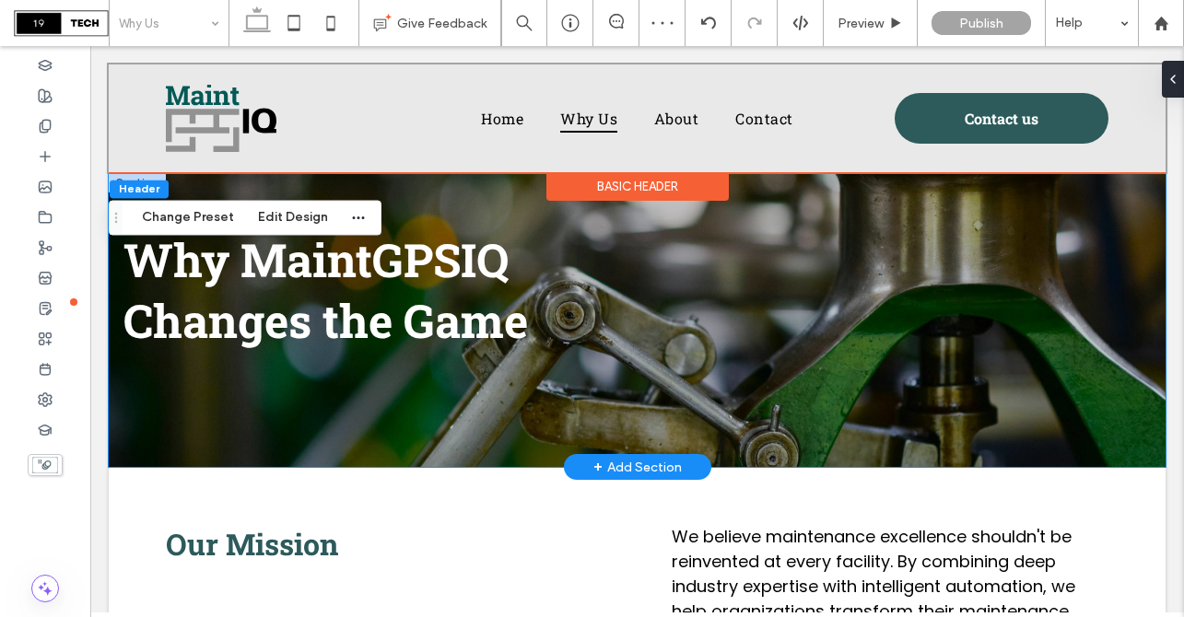
click at [463, 194] on div "Why MaintGPSIQ Changes the Game" at bounding box center [637, 319] width 1057 height 295
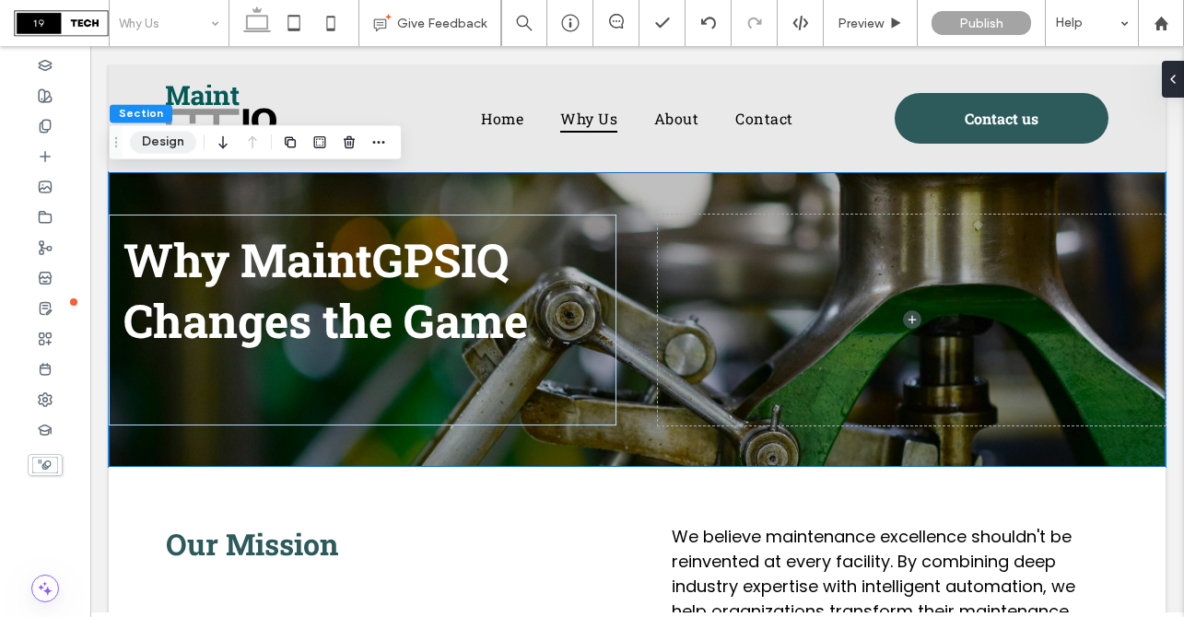
click at [176, 135] on button "Design" at bounding box center [163, 142] width 66 height 22
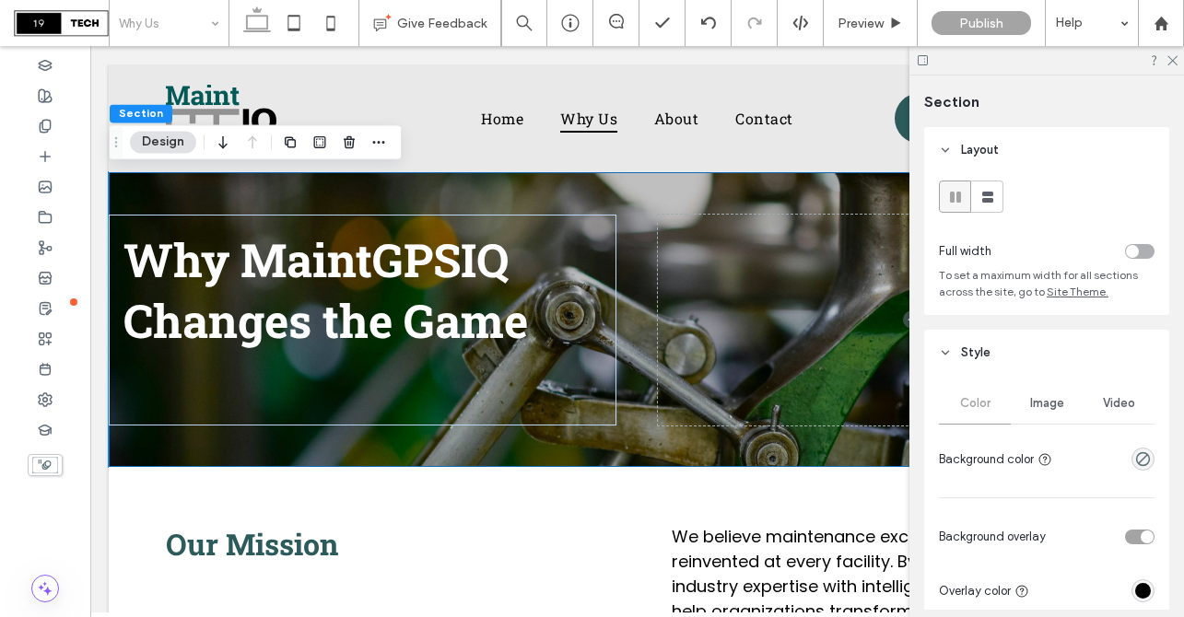
click at [1058, 406] on span "Image" at bounding box center [1047, 403] width 34 height 15
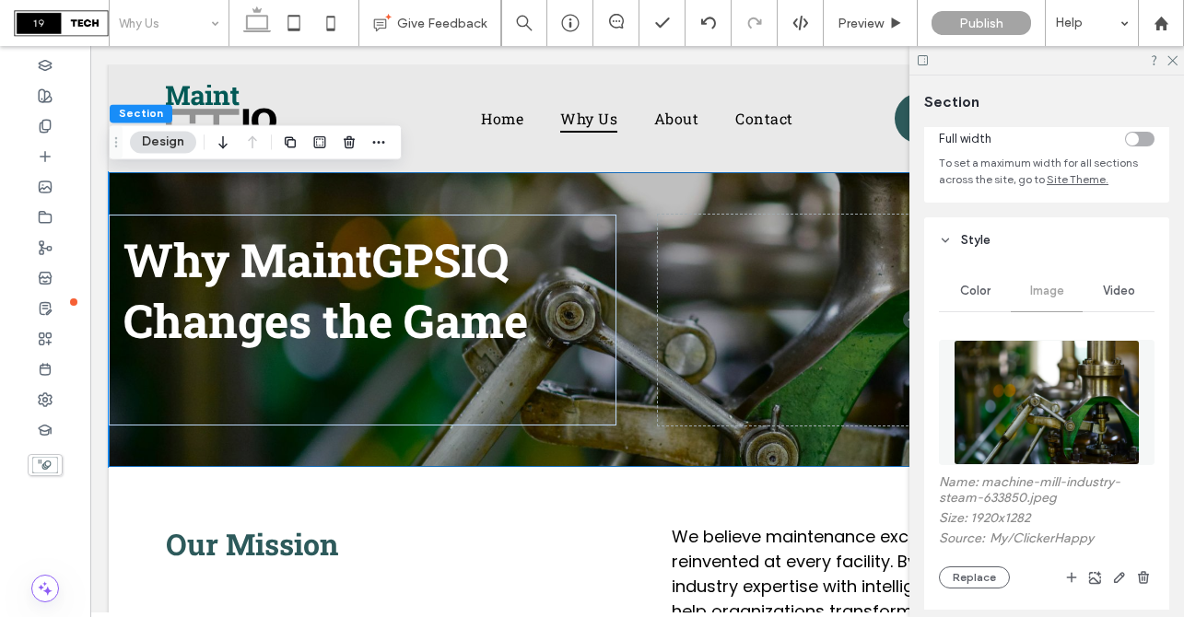
scroll to position [188, 0]
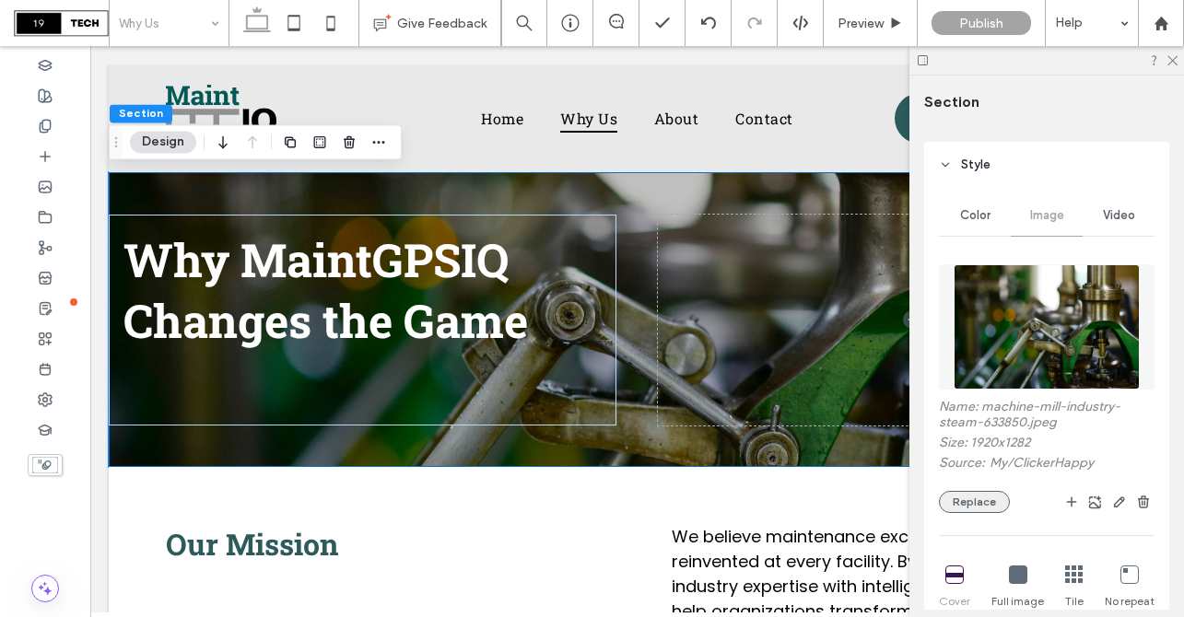
click at [981, 507] on button "Replace" at bounding box center [974, 502] width 71 height 22
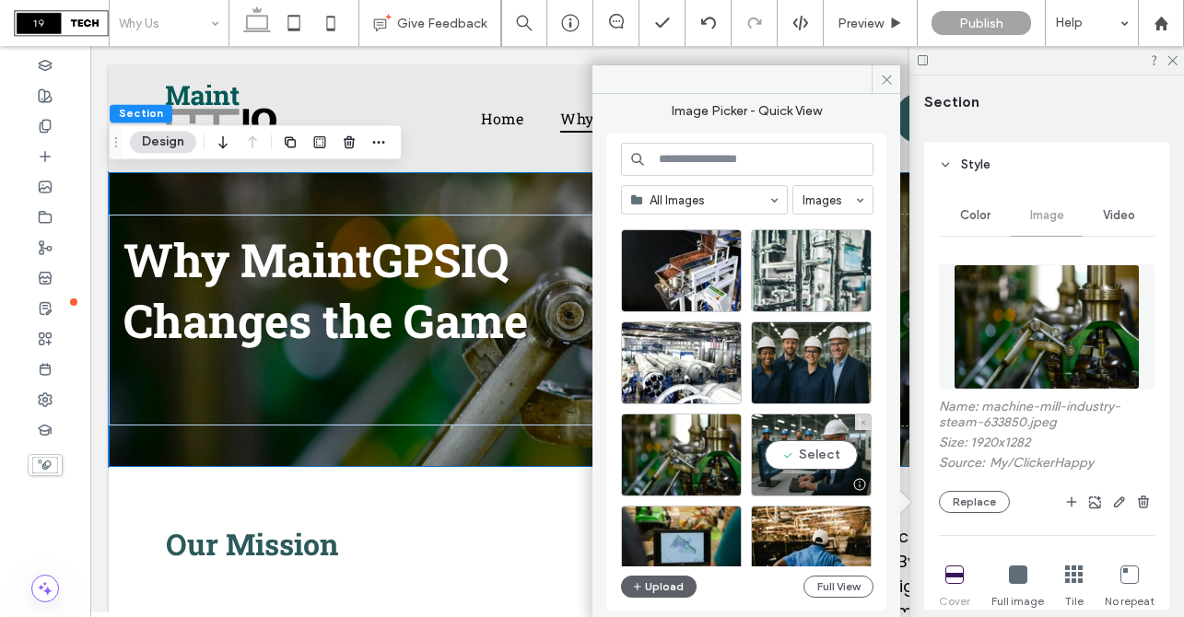
scroll to position [0, 0]
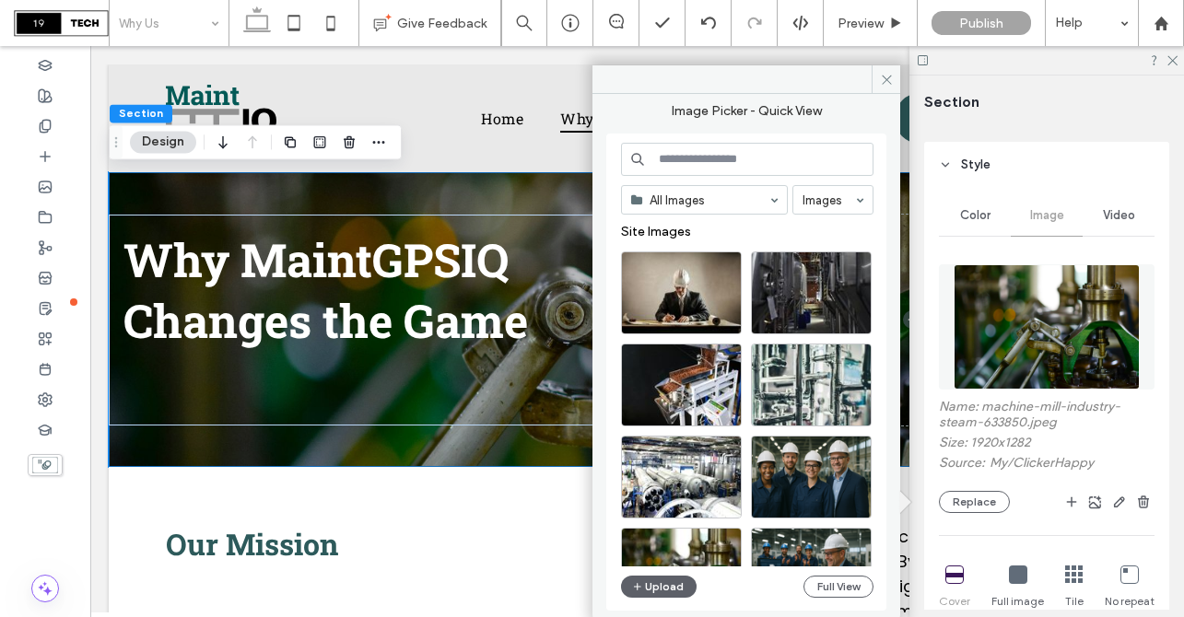
click at [685, 162] on input at bounding box center [747, 159] width 252 height 33
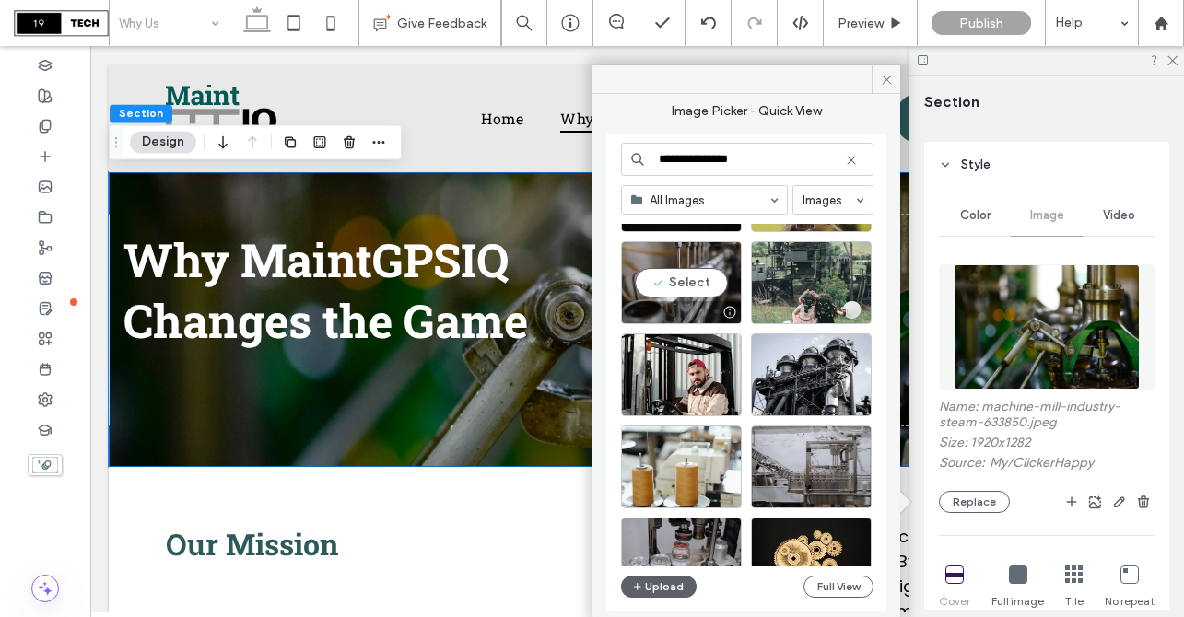
scroll to position [393, 0]
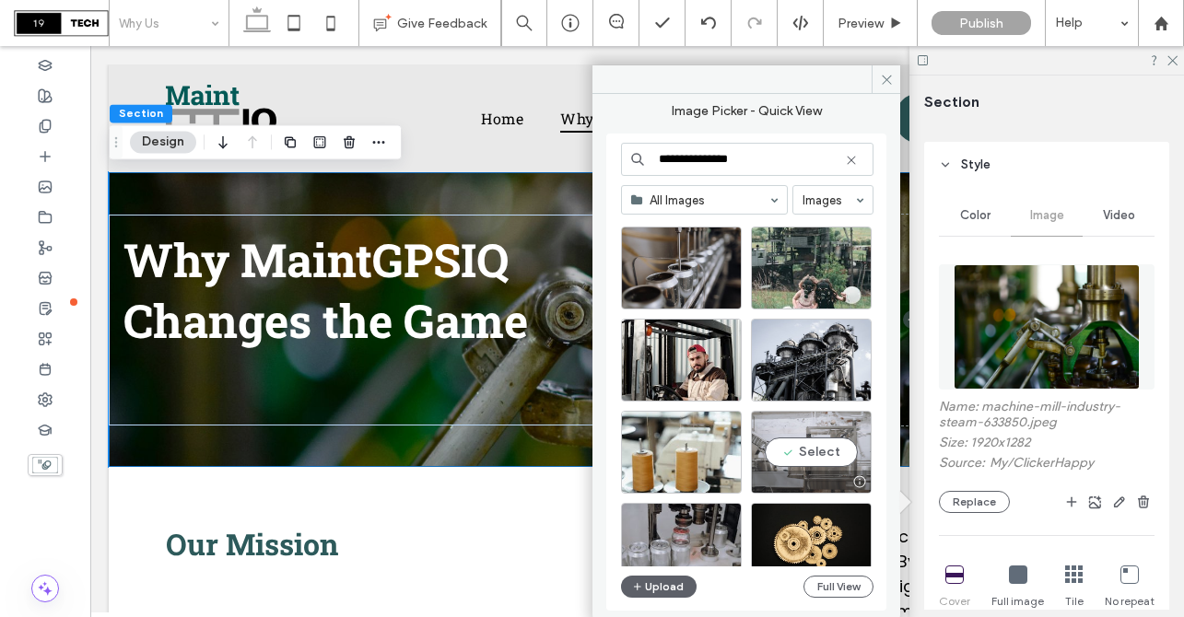
type input "**********"
click at [799, 459] on div "Select" at bounding box center [811, 452] width 121 height 83
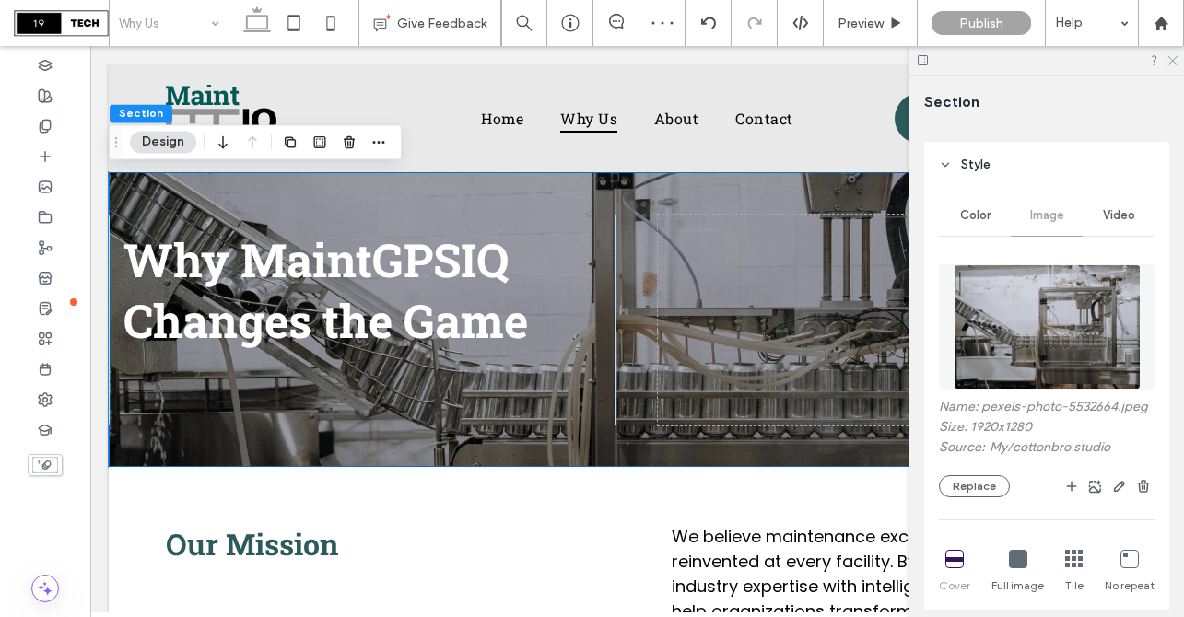
click at [1173, 58] on icon at bounding box center [1172, 59] width 12 height 12
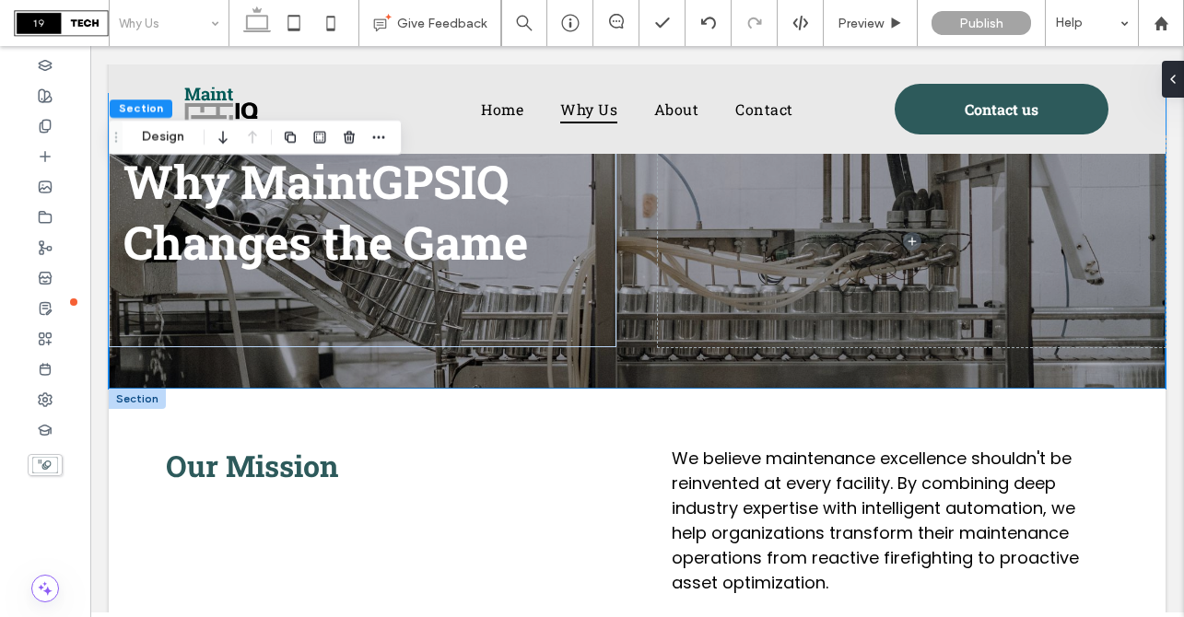
scroll to position [72, 0]
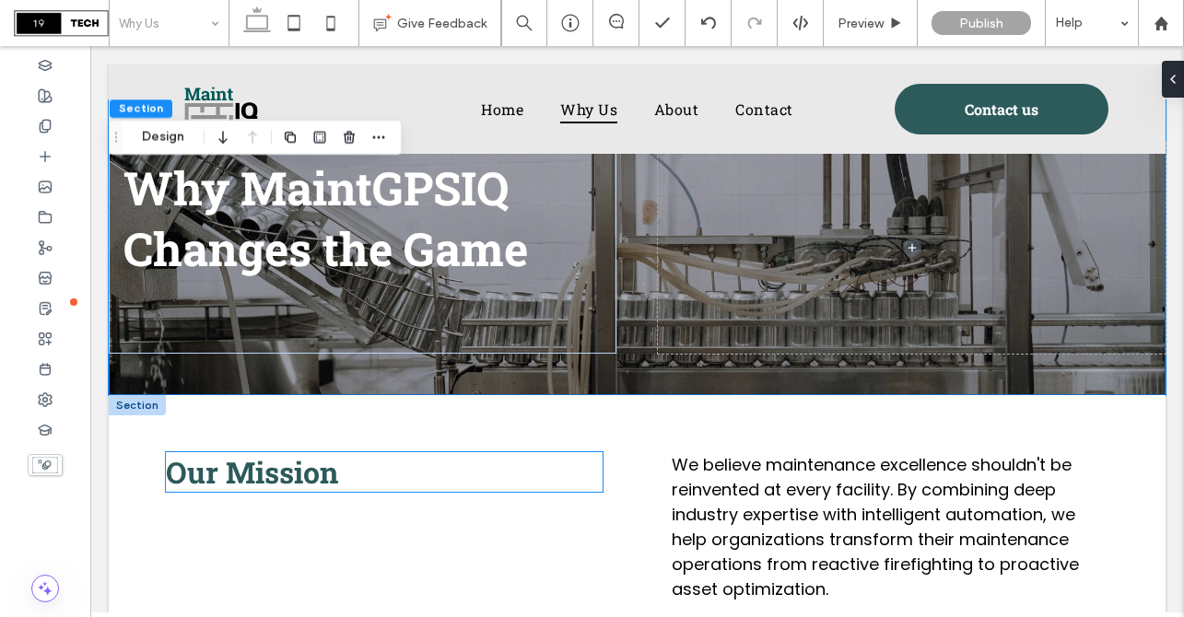
click at [299, 482] on span "Our Mission" at bounding box center [252, 472] width 172 height 40
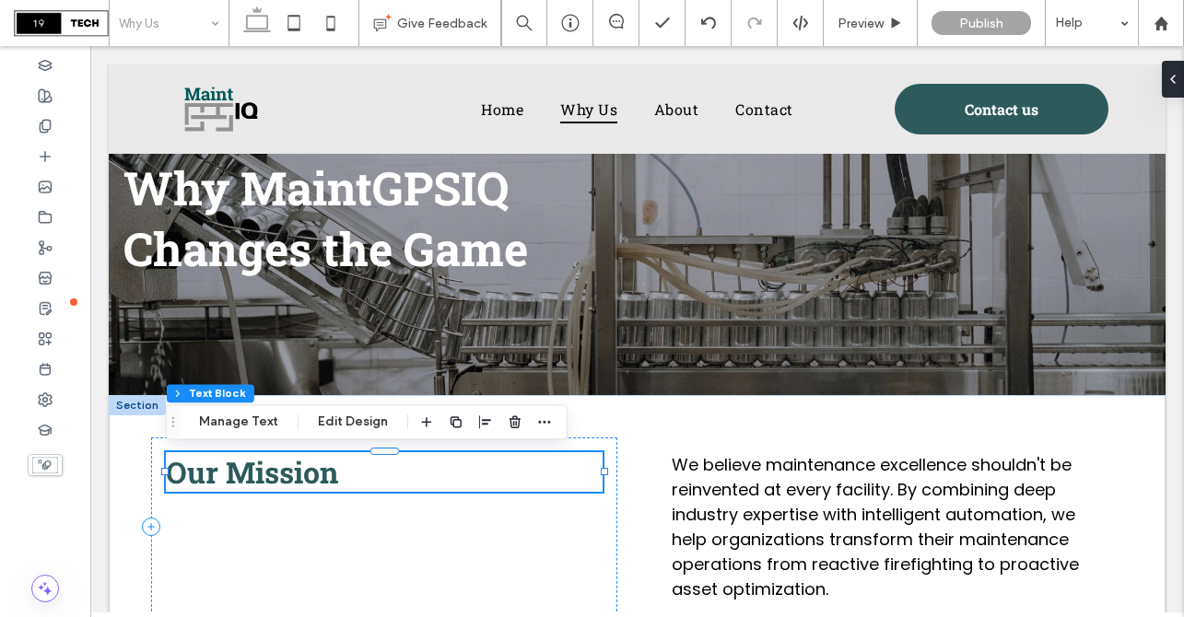
click at [299, 482] on span "Our Mission" at bounding box center [252, 472] width 172 height 40
type input "**********"
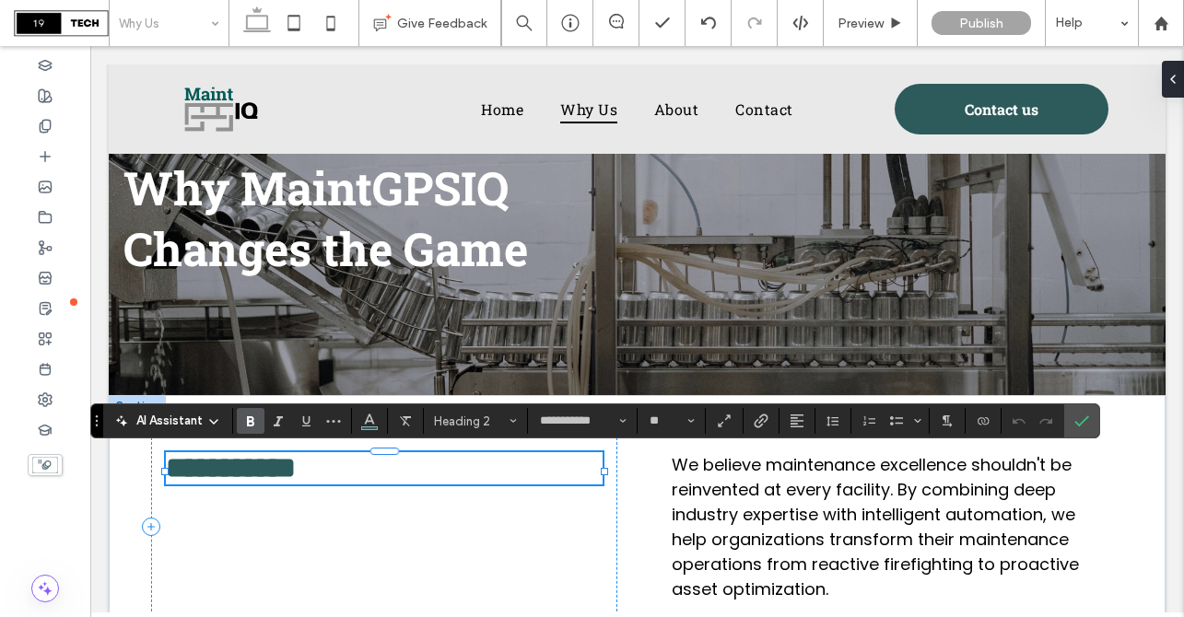
type input "**"
click at [1080, 431] on span "Confirm" at bounding box center [1078, 421] width 8 height 33
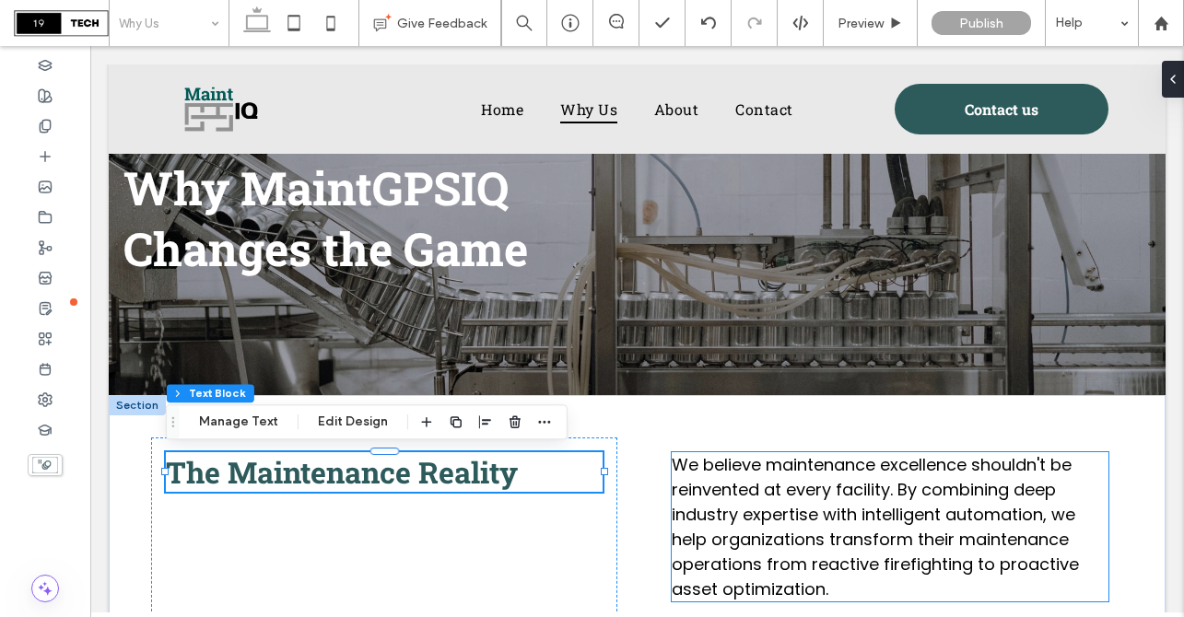
click at [774, 557] on span "We believe maintenance excellence shouldn't be reinvented at every facility. By…" at bounding box center [875, 526] width 407 height 147
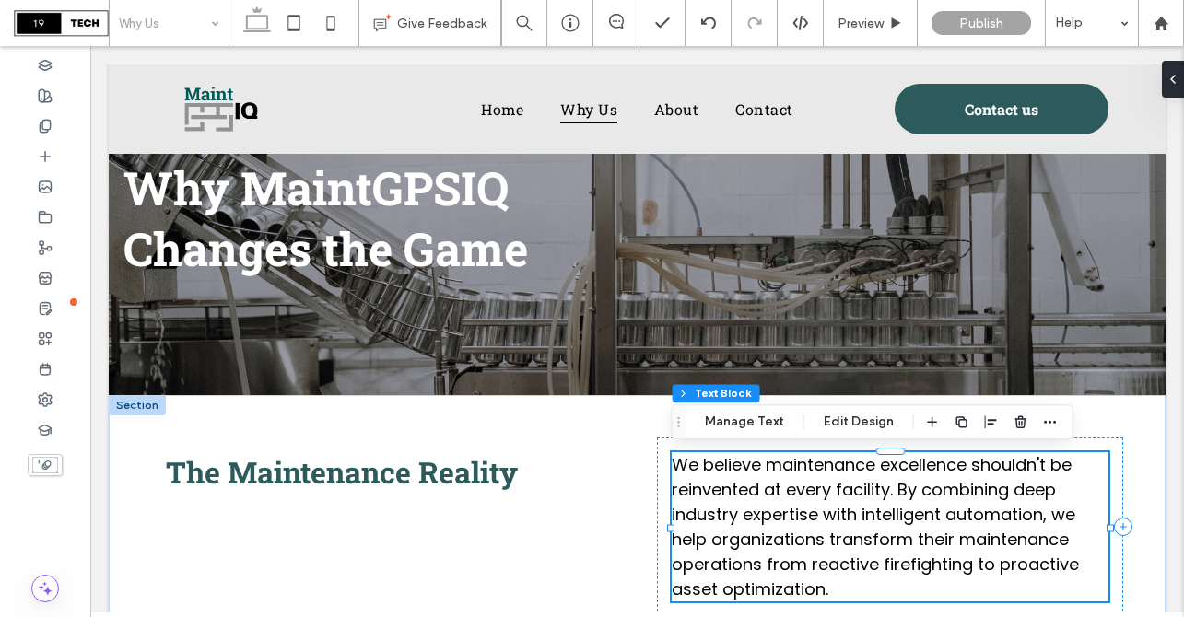
click at [774, 557] on span "We believe maintenance excellence shouldn't be reinvented at every facility. By…" at bounding box center [875, 526] width 407 height 147
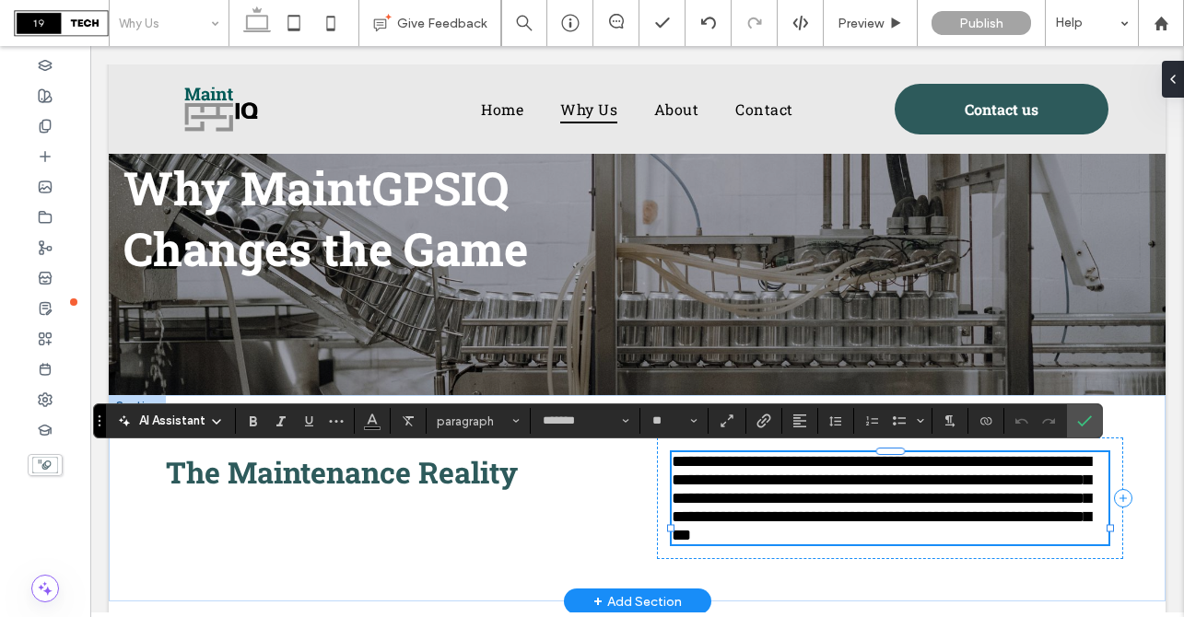
type input "**********"
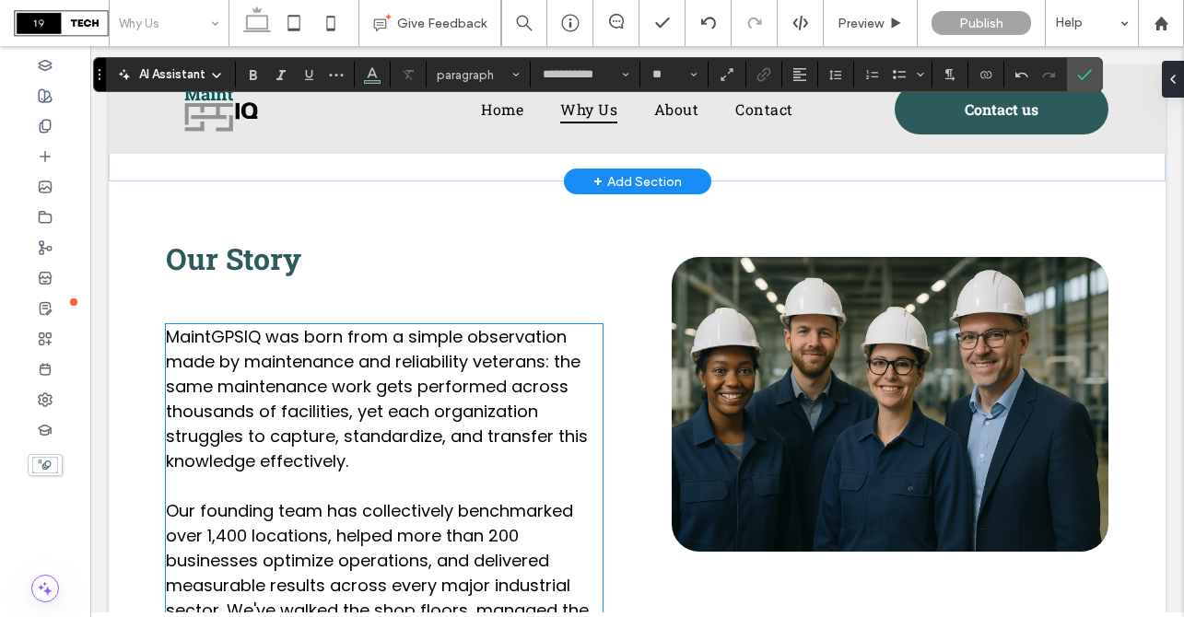
scroll to position [511, 0]
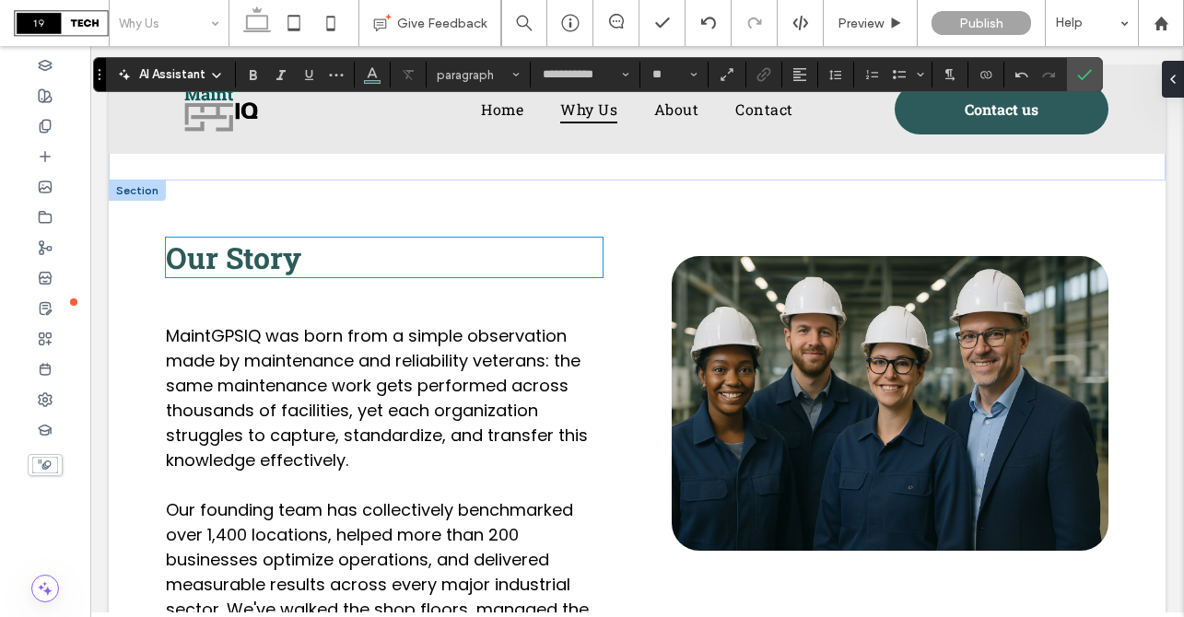
click at [276, 277] on span "Our Story" at bounding box center [233, 258] width 135 height 40
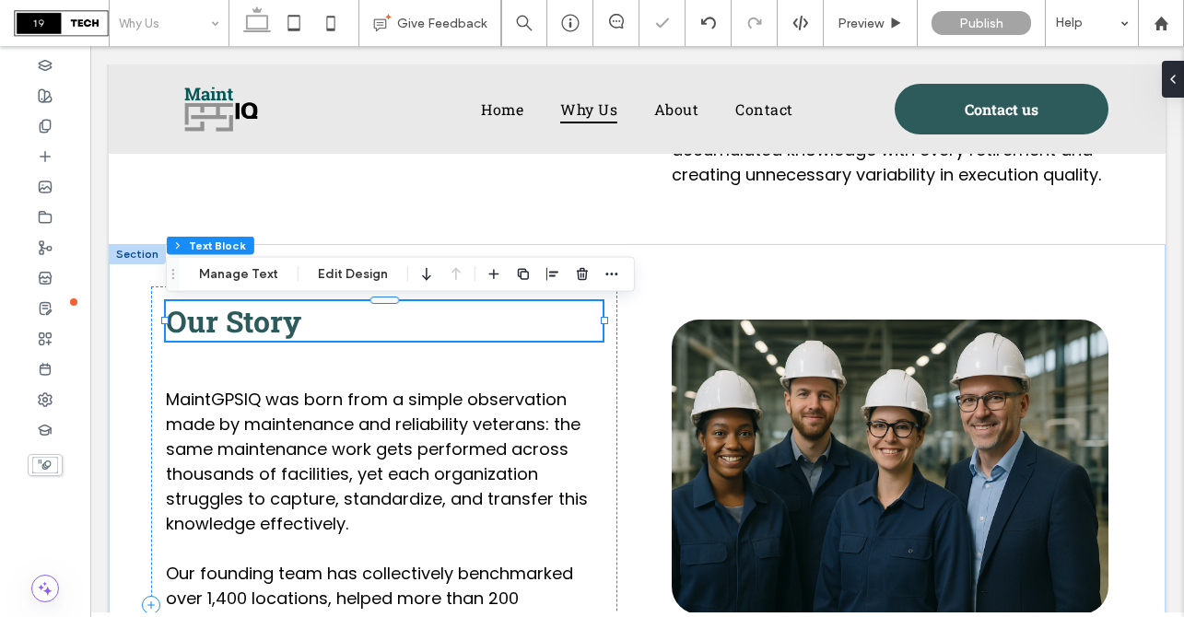
click at [276, 337] on span "Our Story" at bounding box center [233, 321] width 135 height 40
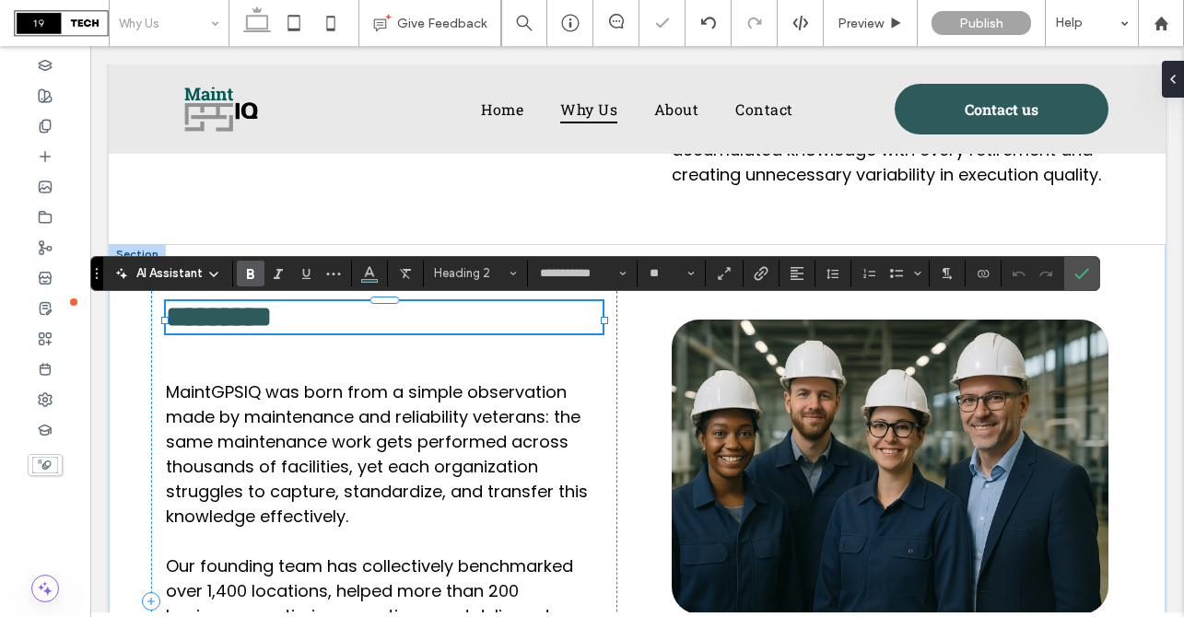
type input "**"
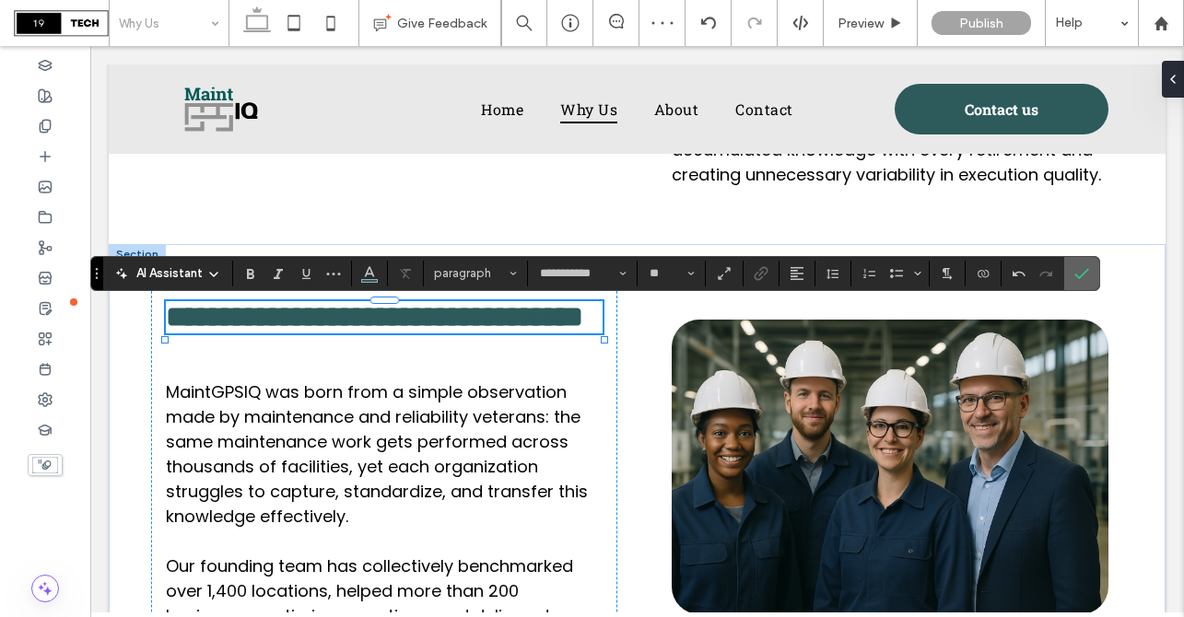
click at [1086, 279] on icon "Confirm" at bounding box center [1081, 273] width 15 height 15
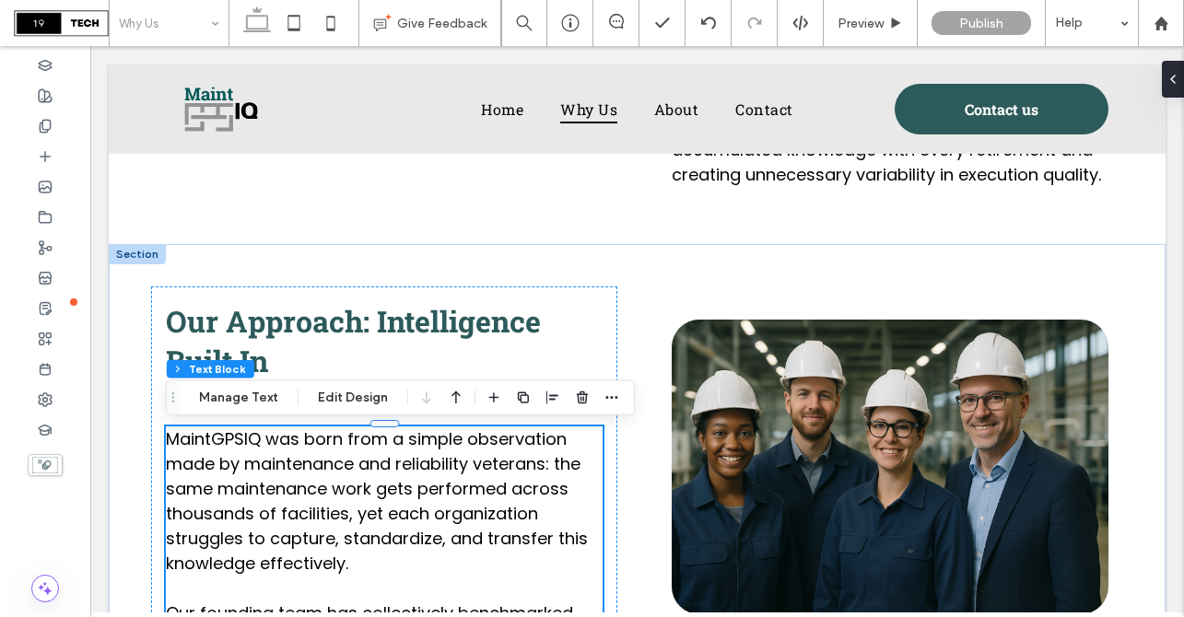
scroll to position [94, 0]
click at [300, 496] on span "MaintGPSIQ was born from a simple observation made by maintenance and reliabili…" at bounding box center [377, 501] width 422 height 147
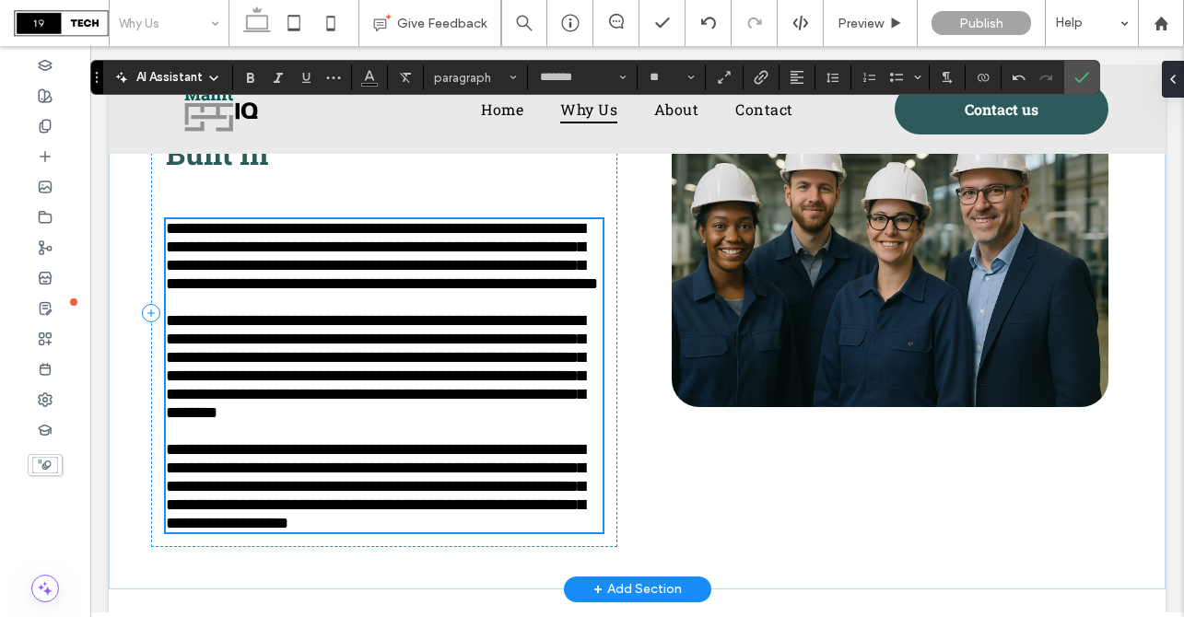
scroll to position [703, 0]
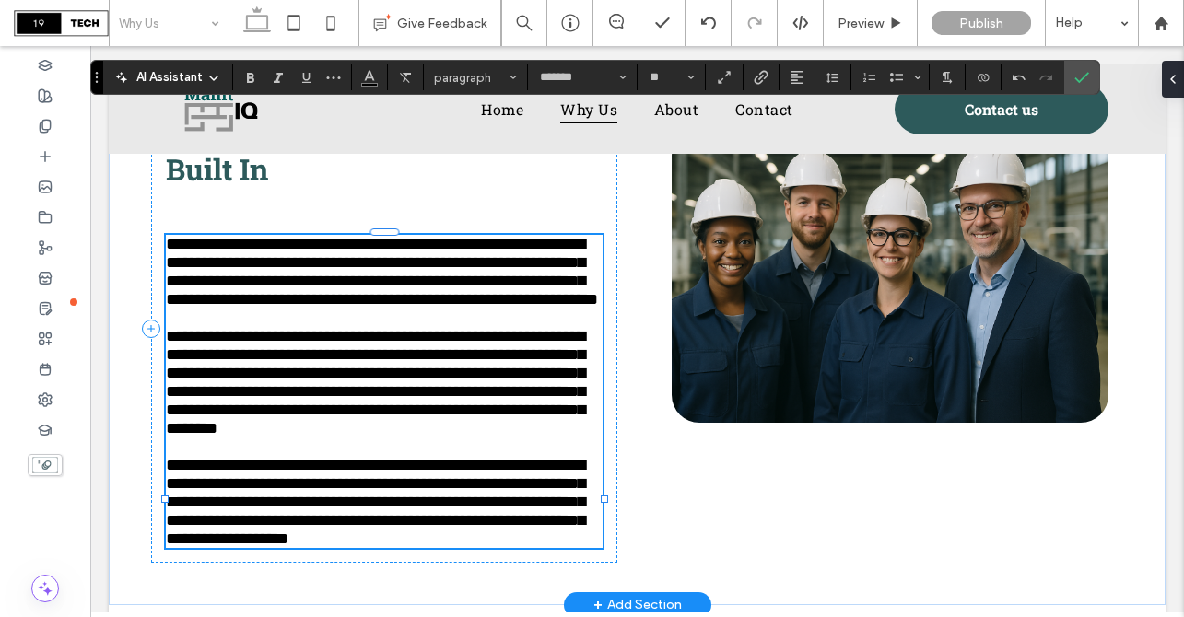
type input "**********"
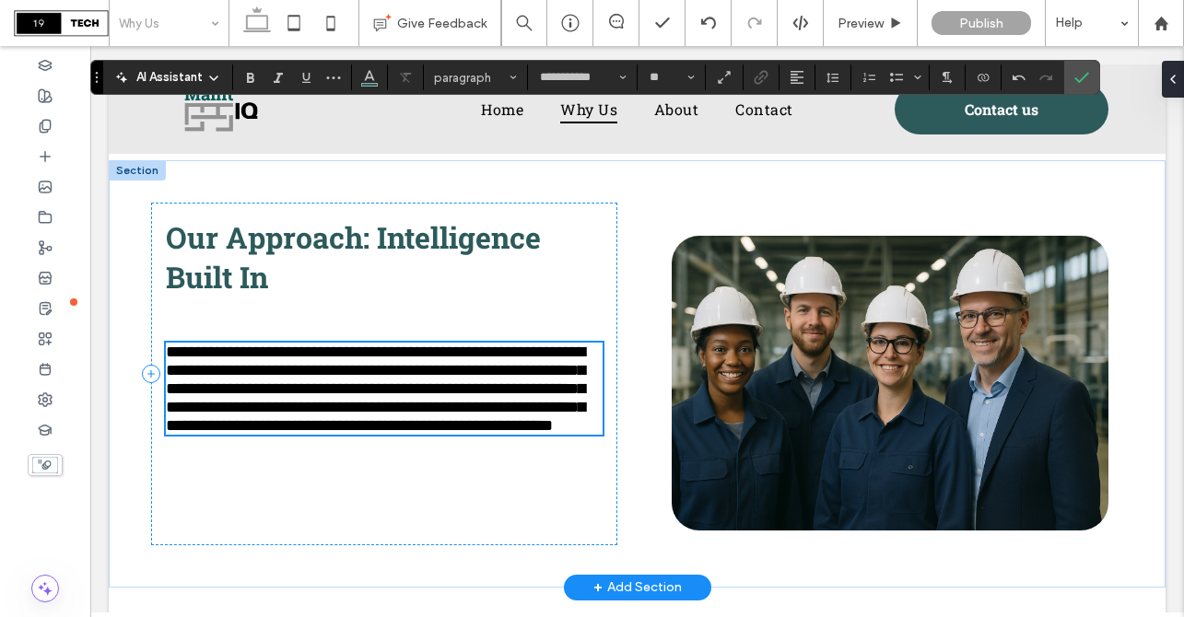
scroll to position [598, 0]
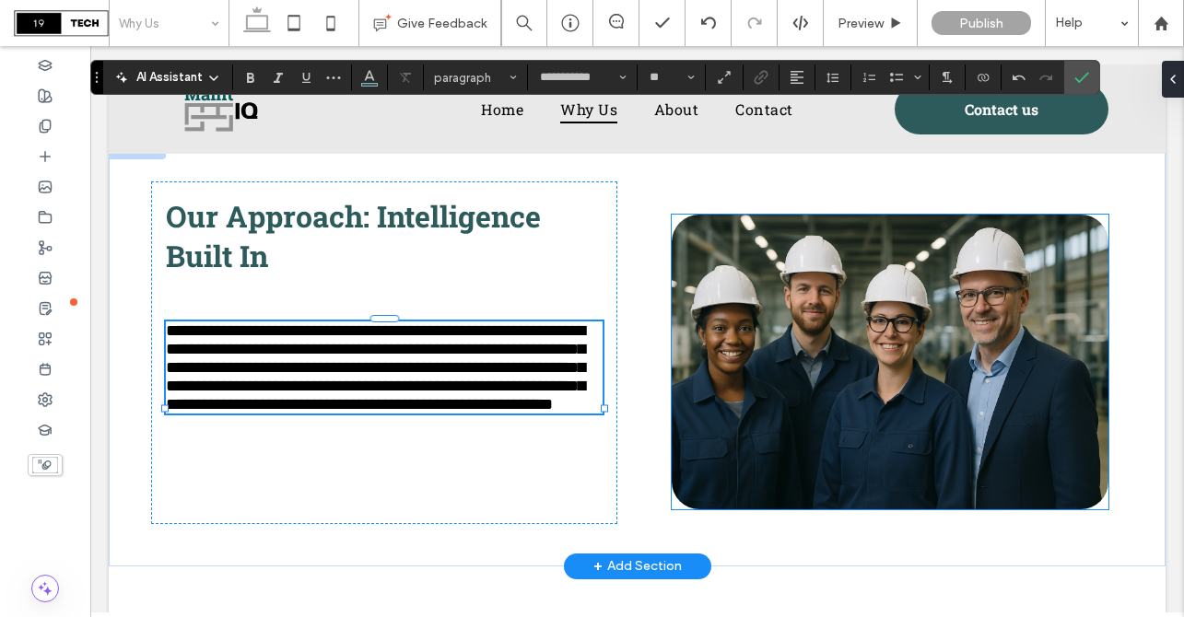
click at [801, 386] on img at bounding box center [891, 362] width 438 height 295
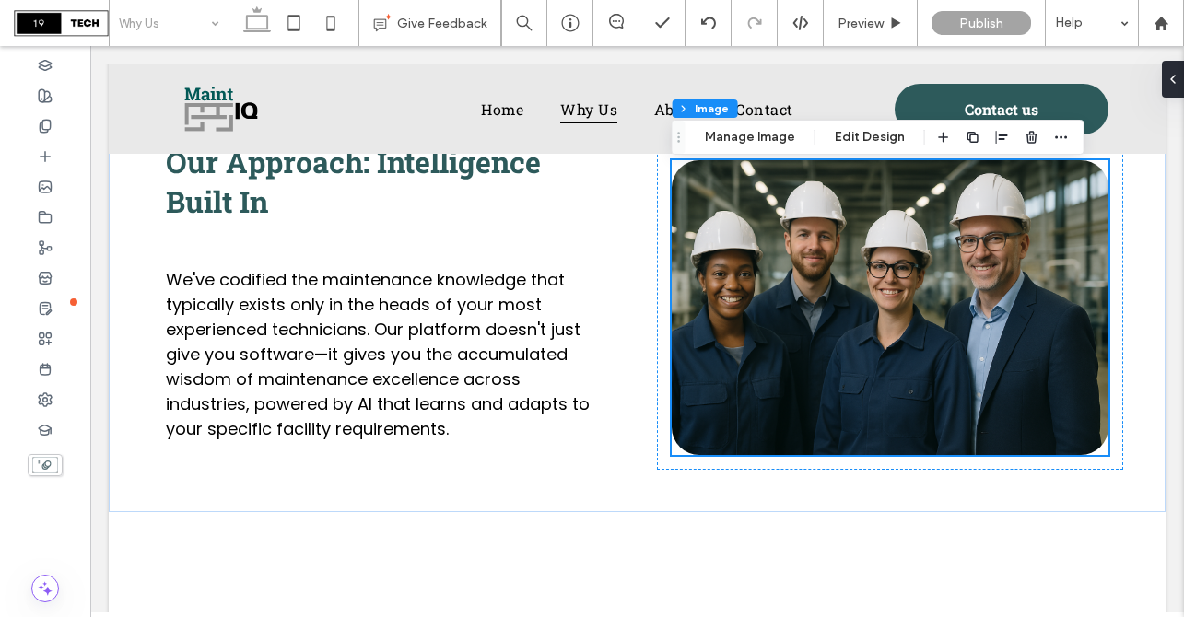
scroll to position [663, 0]
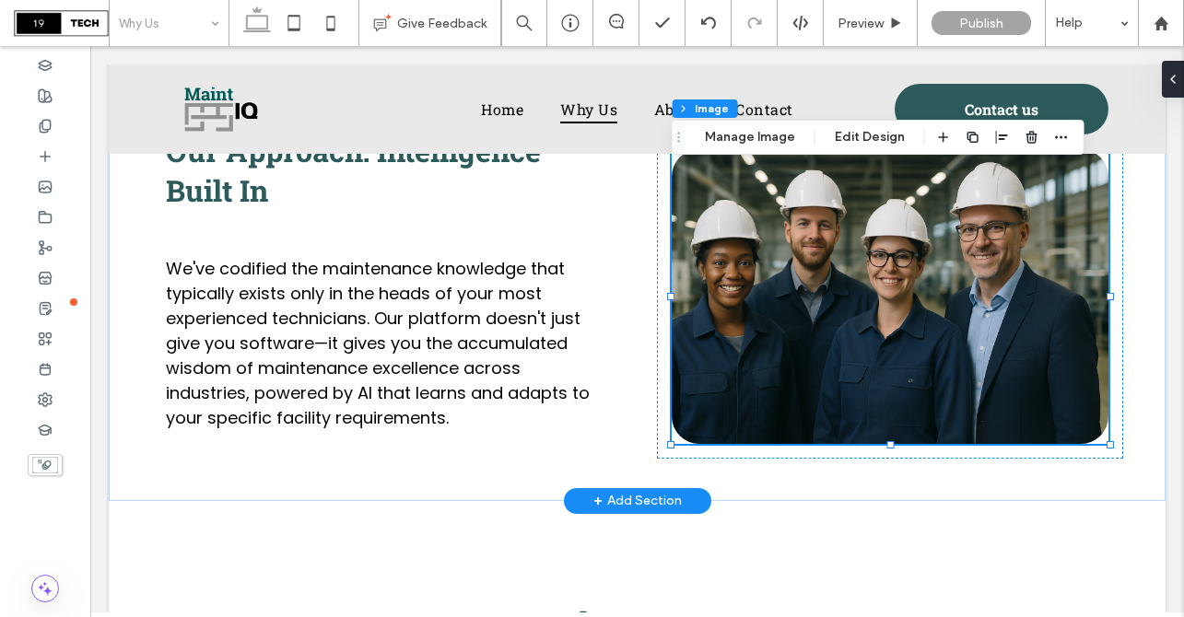
click at [660, 503] on div "+ Add Section" at bounding box center [637, 501] width 88 height 20
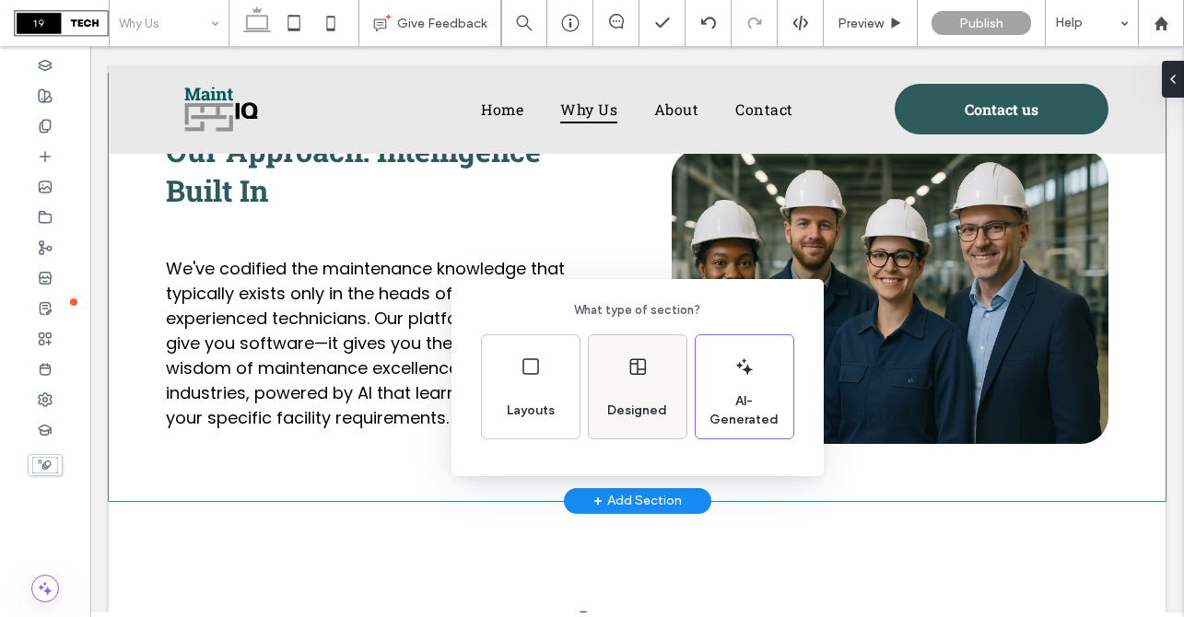
click at [651, 404] on span "Designed" at bounding box center [637, 411] width 75 height 18
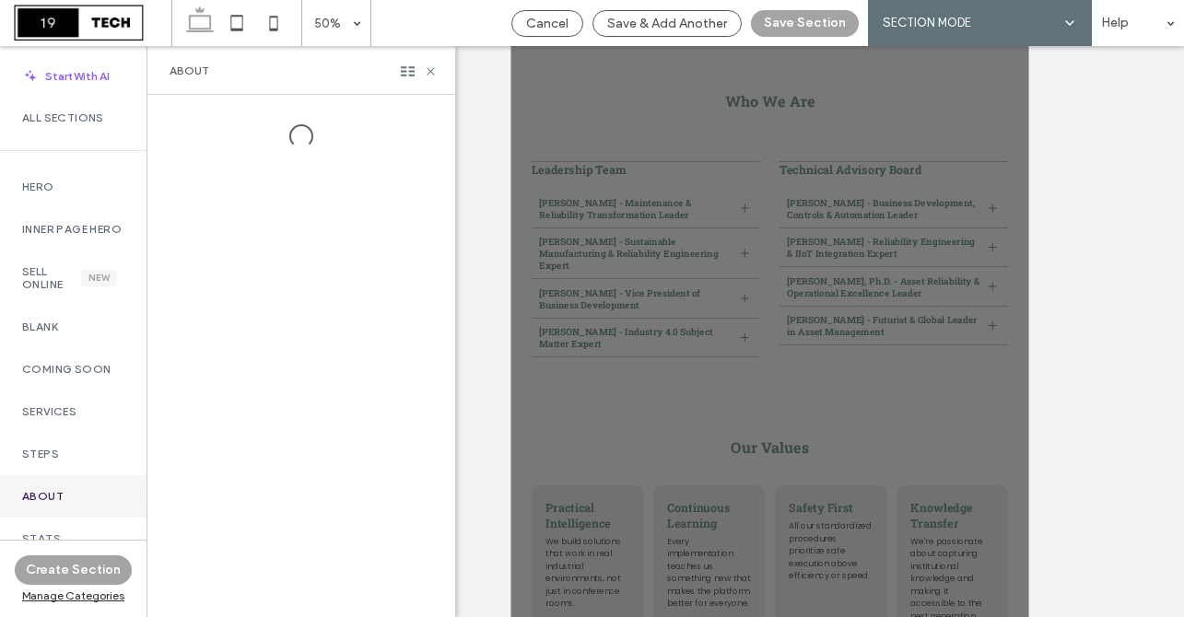
scroll to position [711, 0]
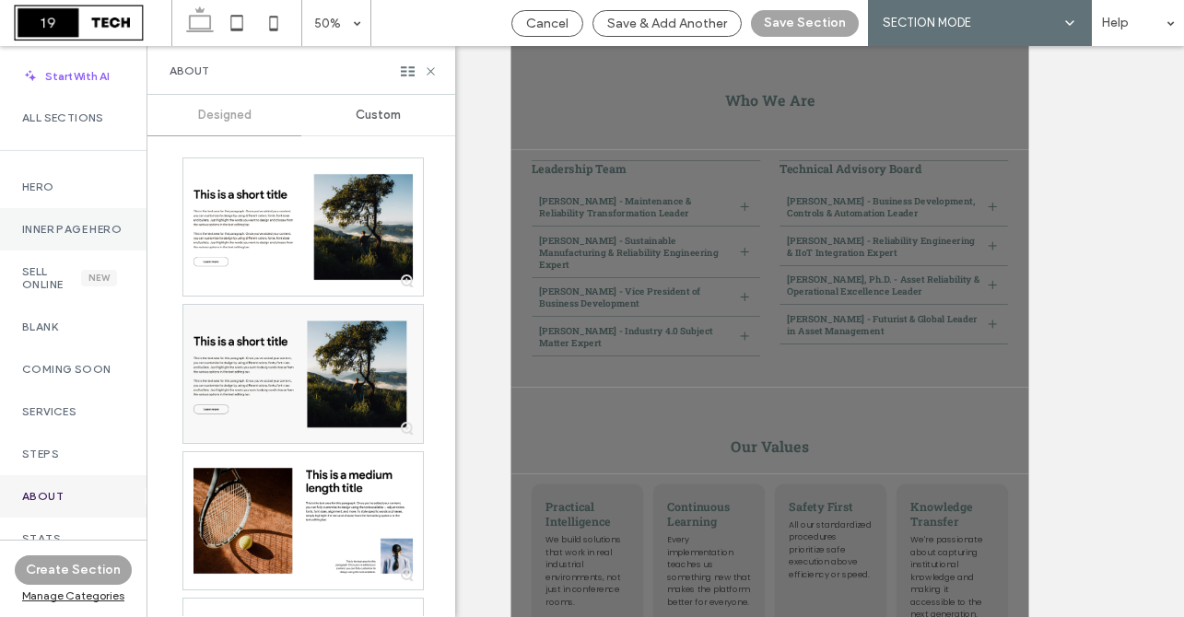
click at [67, 250] on div "Inner Page Hero" at bounding box center [73, 229] width 147 height 42
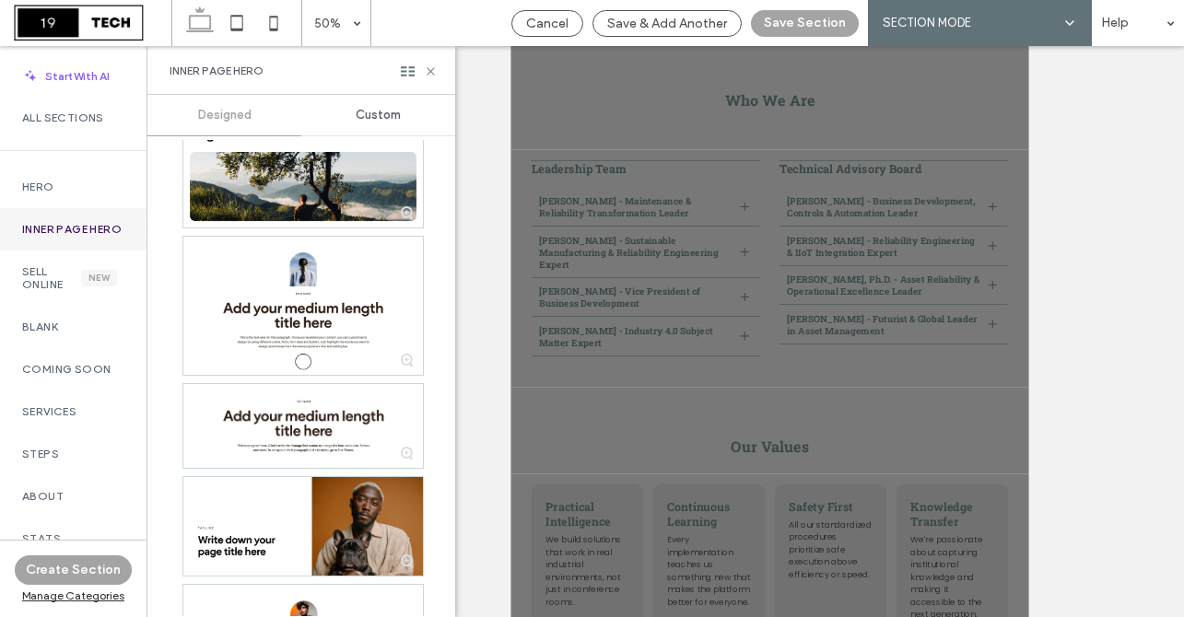
scroll to position [1684, 0]
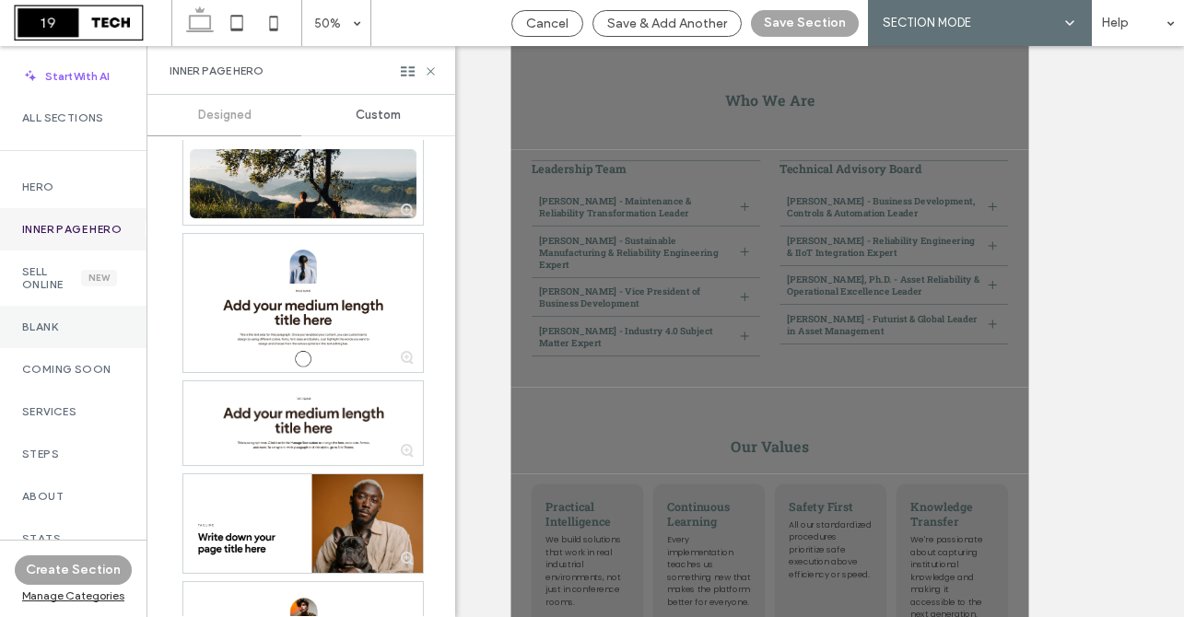
click at [29, 334] on label "Blank" at bounding box center [73, 327] width 102 height 13
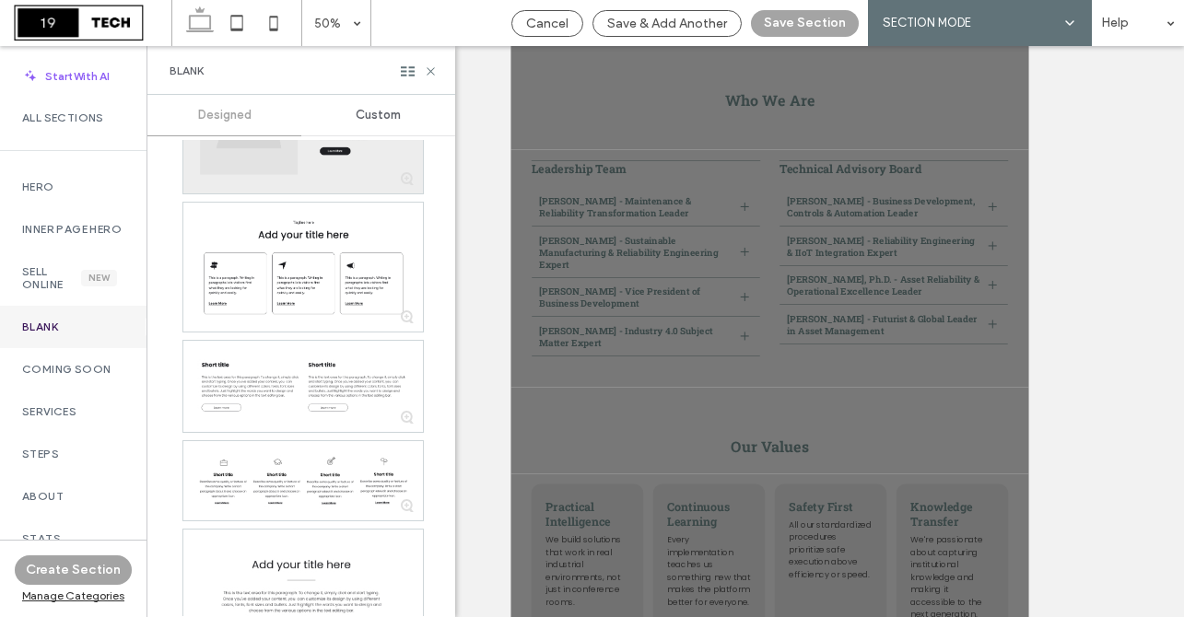
scroll to position [231, 0]
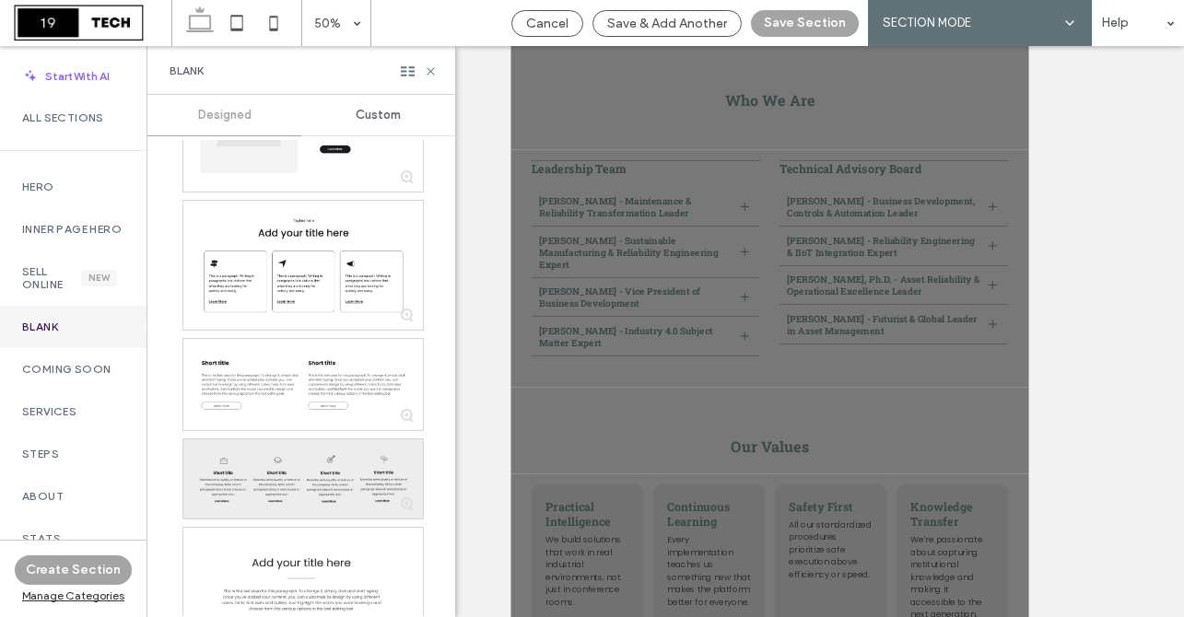
click at [234, 473] on div at bounding box center [303, 479] width 240 height 79
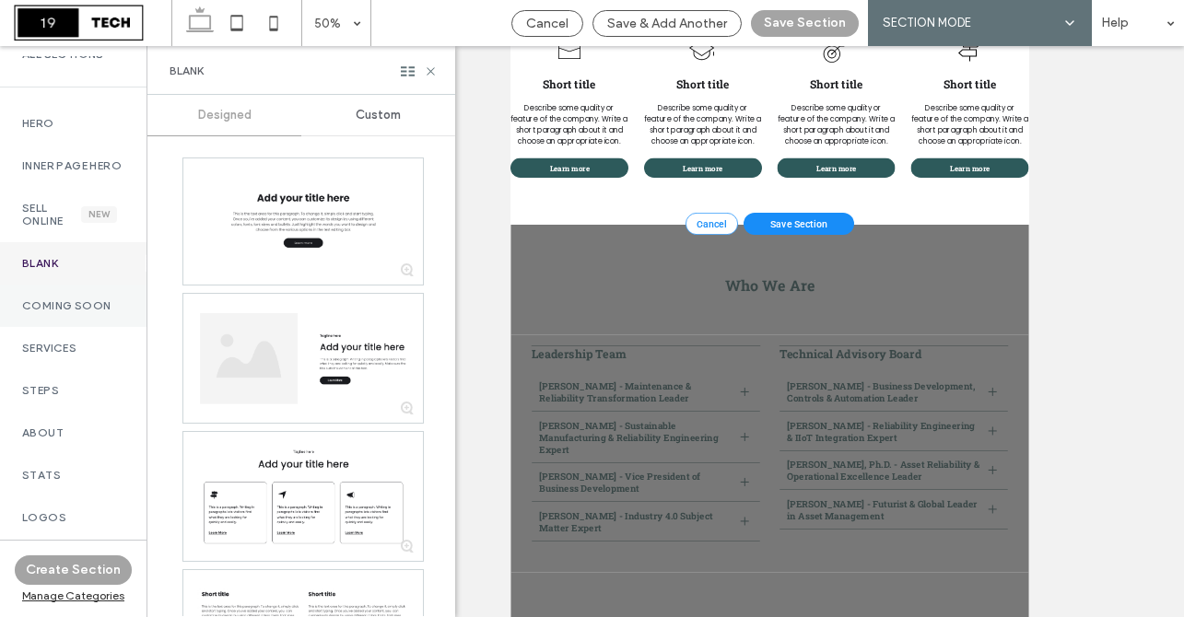
scroll to position [102, 0]
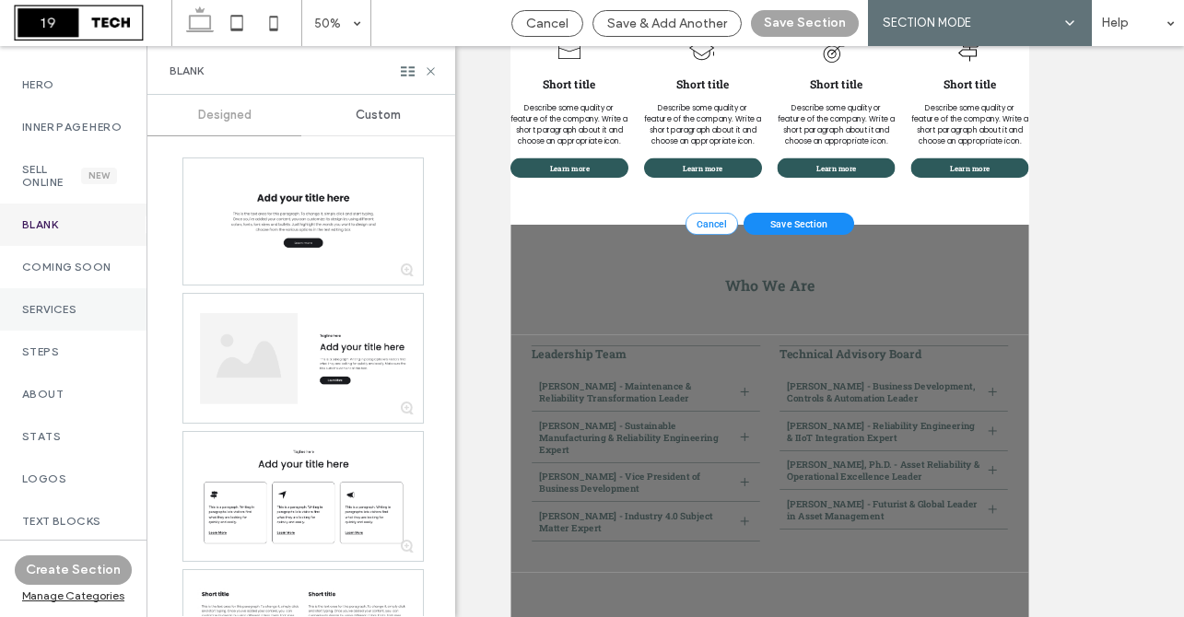
click at [49, 316] on label "Services" at bounding box center [73, 309] width 102 height 13
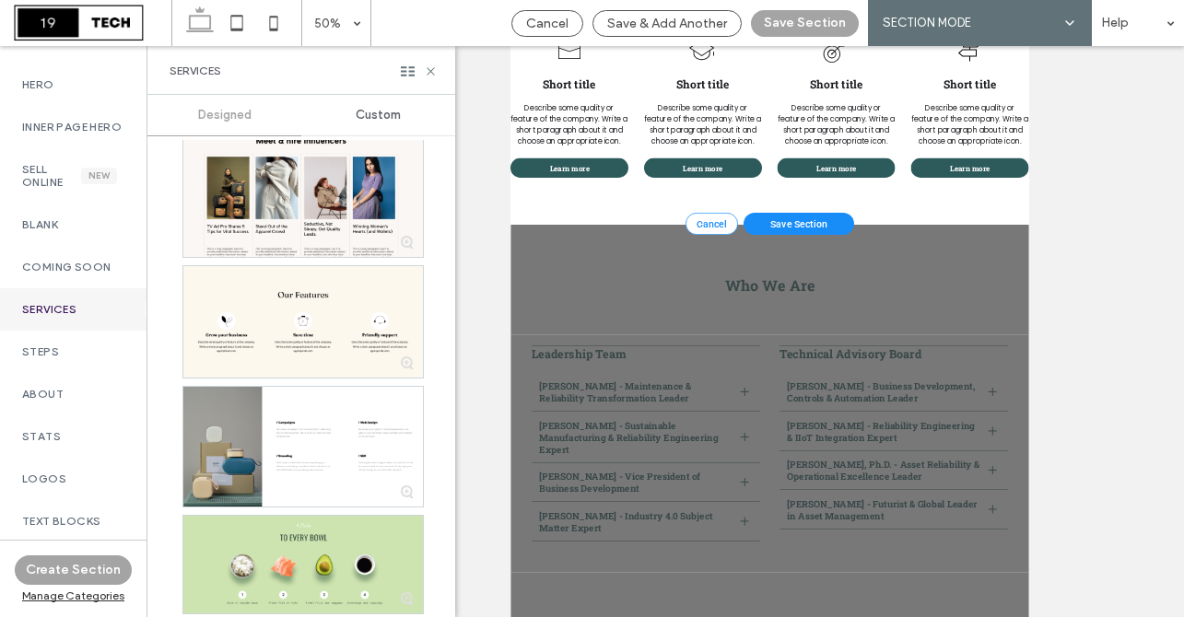
scroll to position [15361, 0]
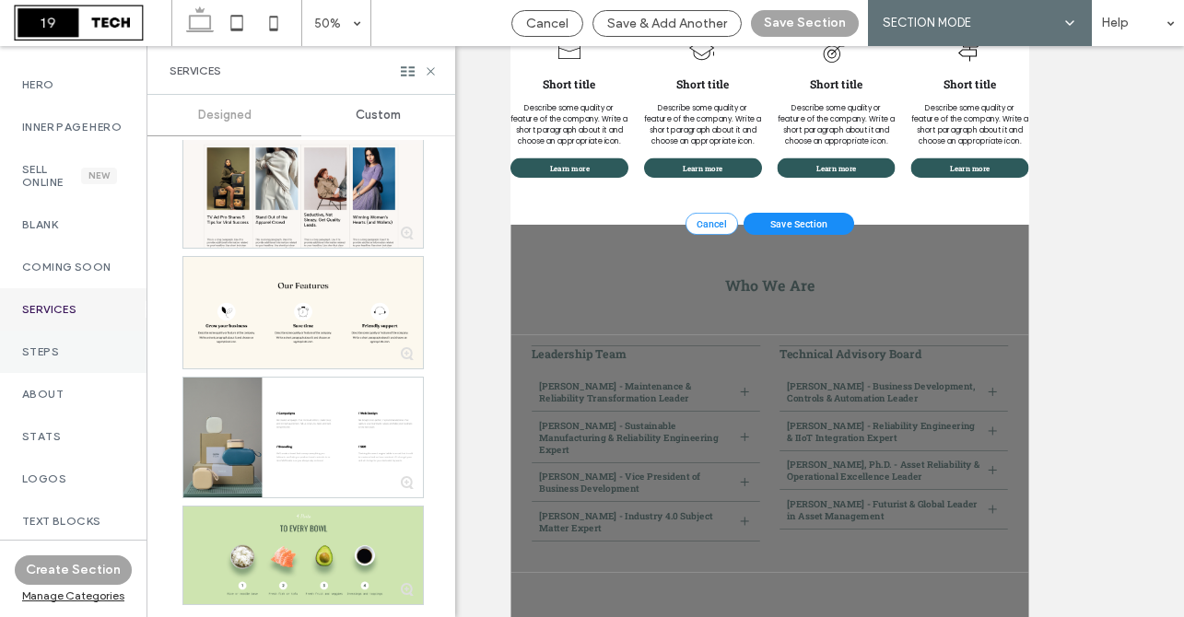
click at [54, 358] on label "Steps" at bounding box center [73, 352] width 102 height 13
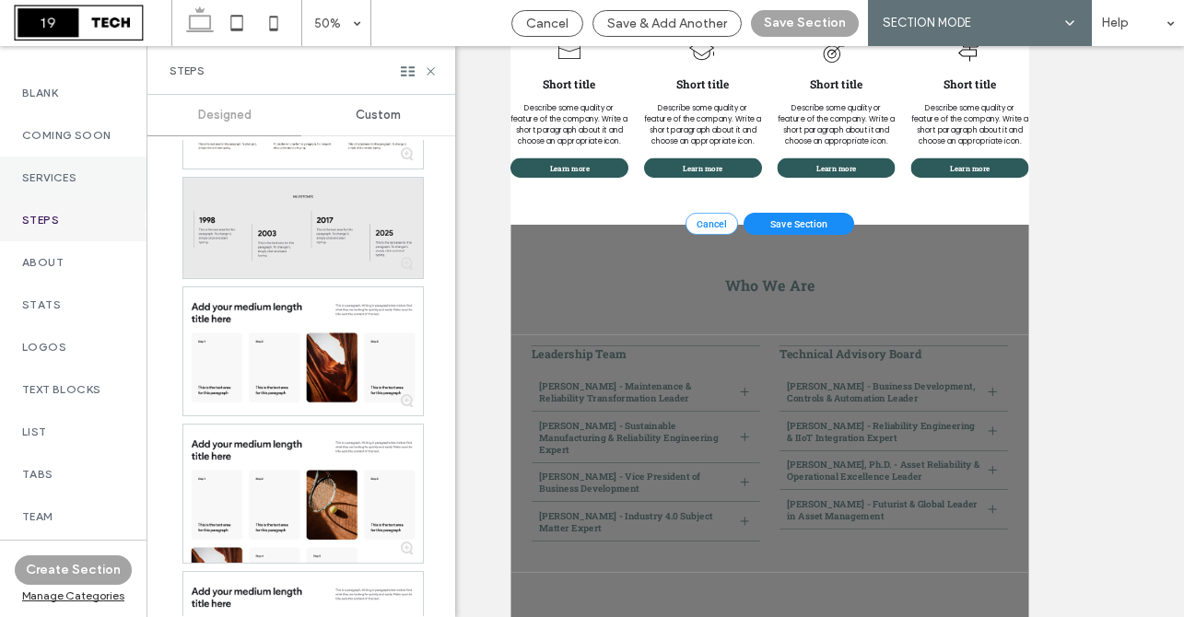
scroll to position [239, 0]
click at [95, 307] on label "Stats" at bounding box center [73, 300] width 102 height 13
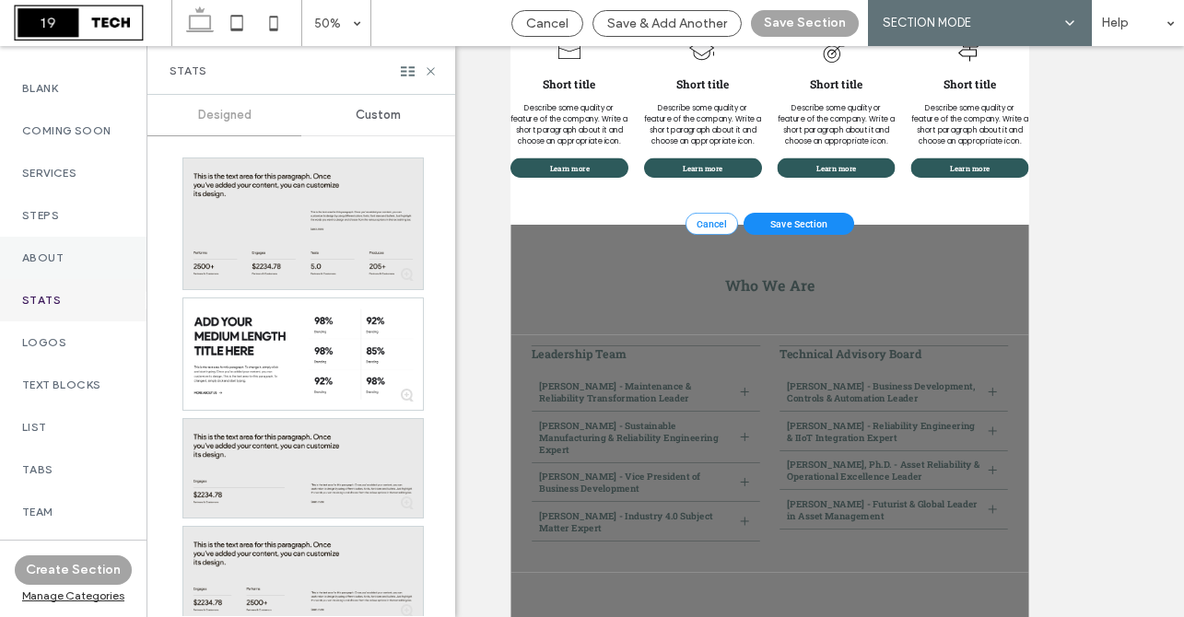
click at [76, 264] on label "About" at bounding box center [73, 258] width 102 height 13
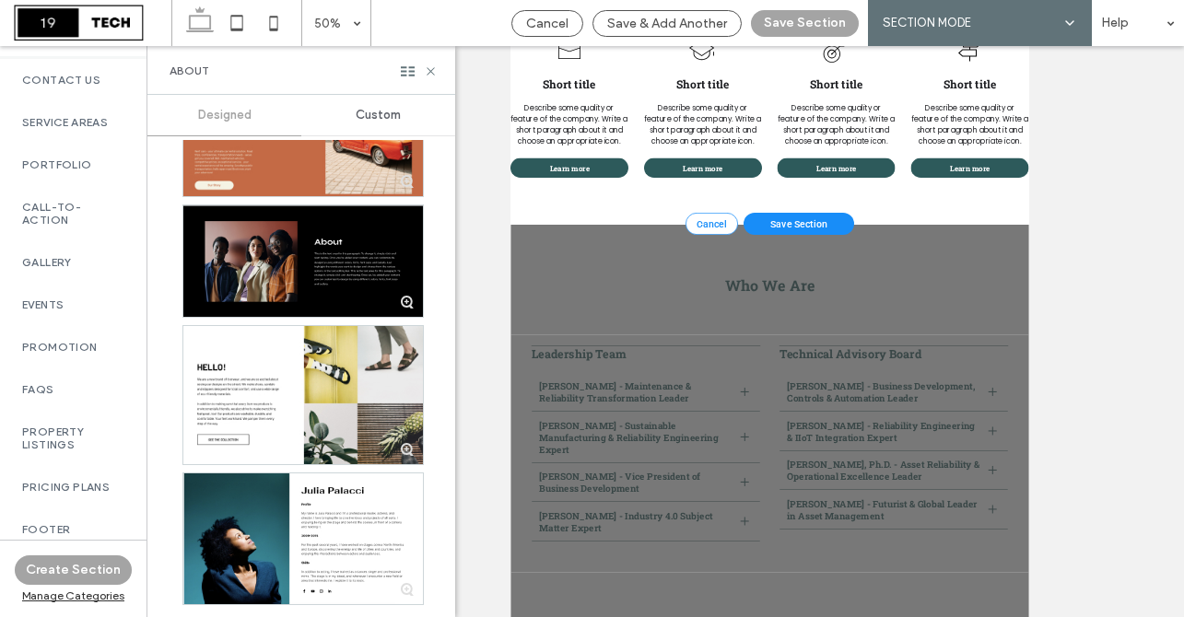
scroll to position [874, 0]
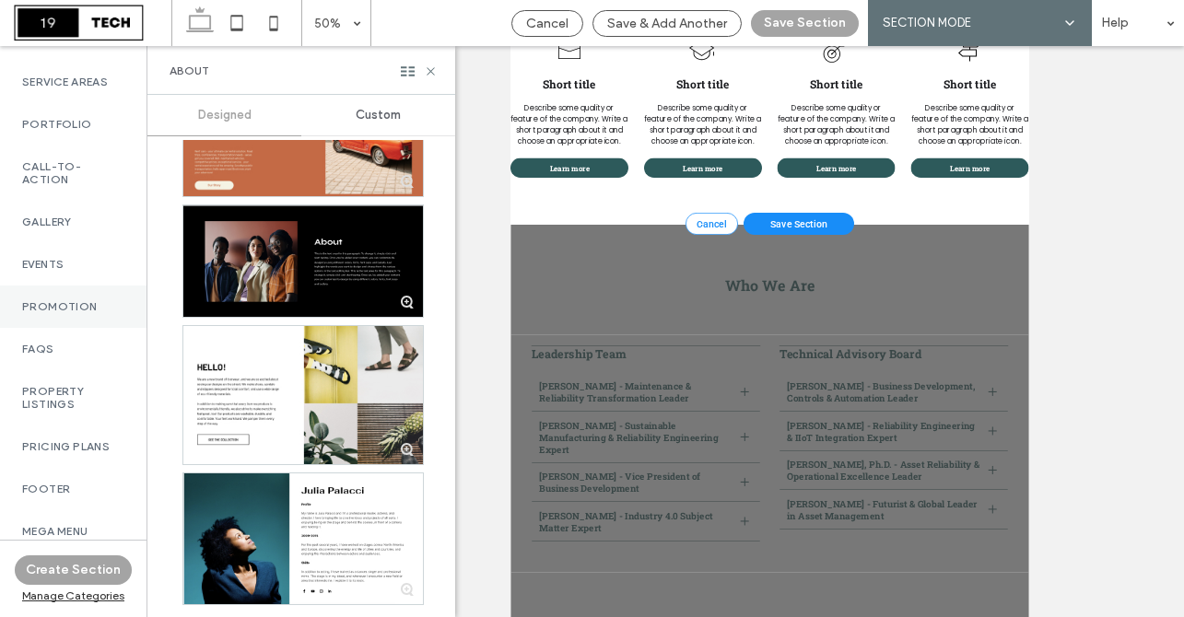
click at [82, 300] on label "Promotion" at bounding box center [73, 306] width 102 height 13
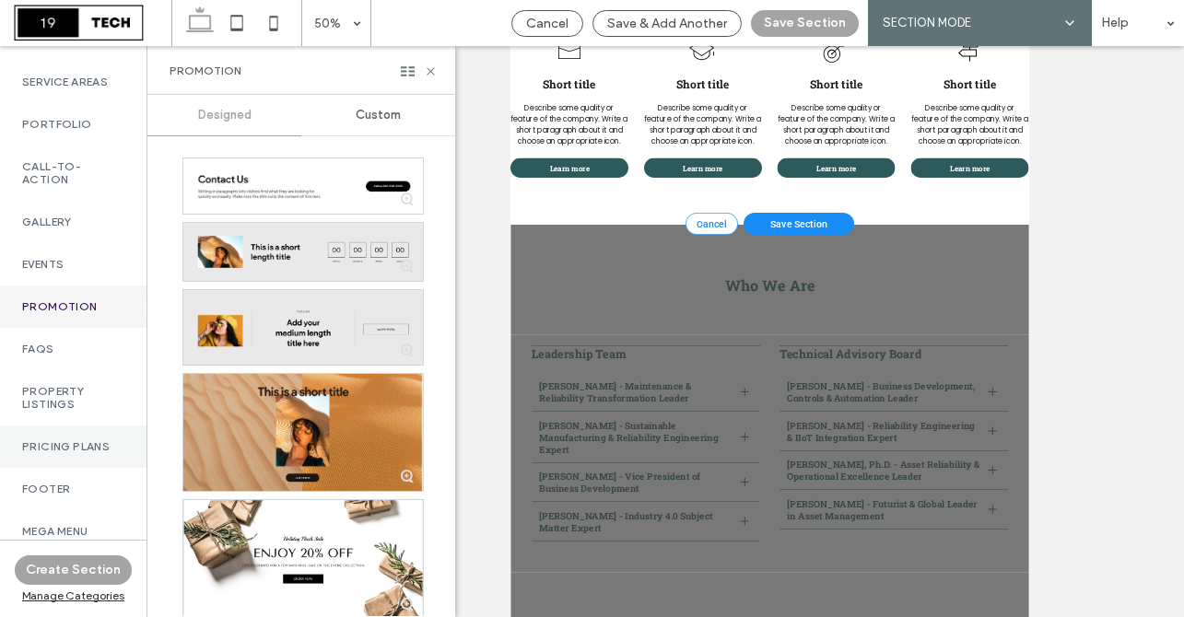
click at [57, 444] on div "Pricing Plans" at bounding box center [73, 447] width 147 height 42
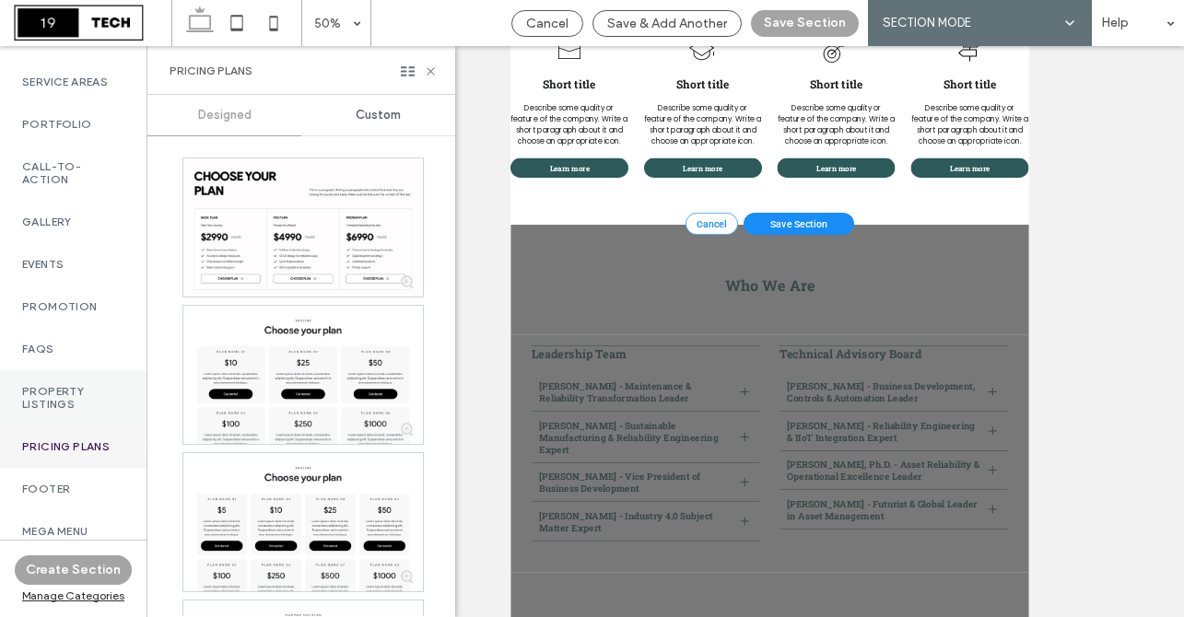
click at [50, 392] on label "Property Listings" at bounding box center [73, 398] width 102 height 26
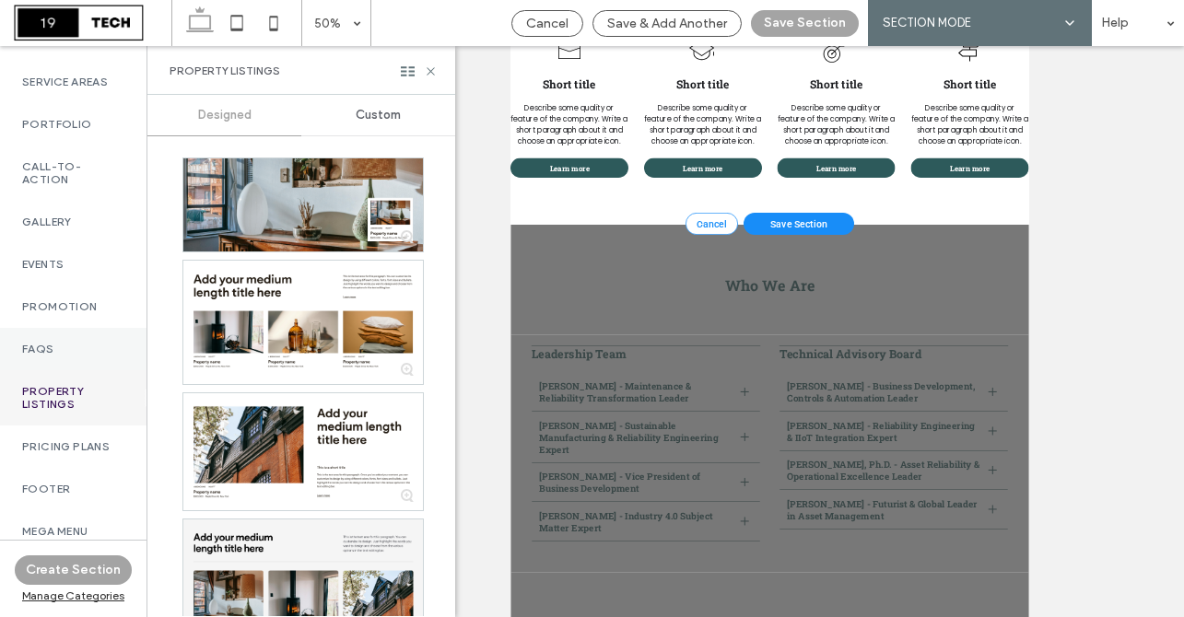
click at [68, 343] on label "FAQs" at bounding box center [73, 349] width 102 height 13
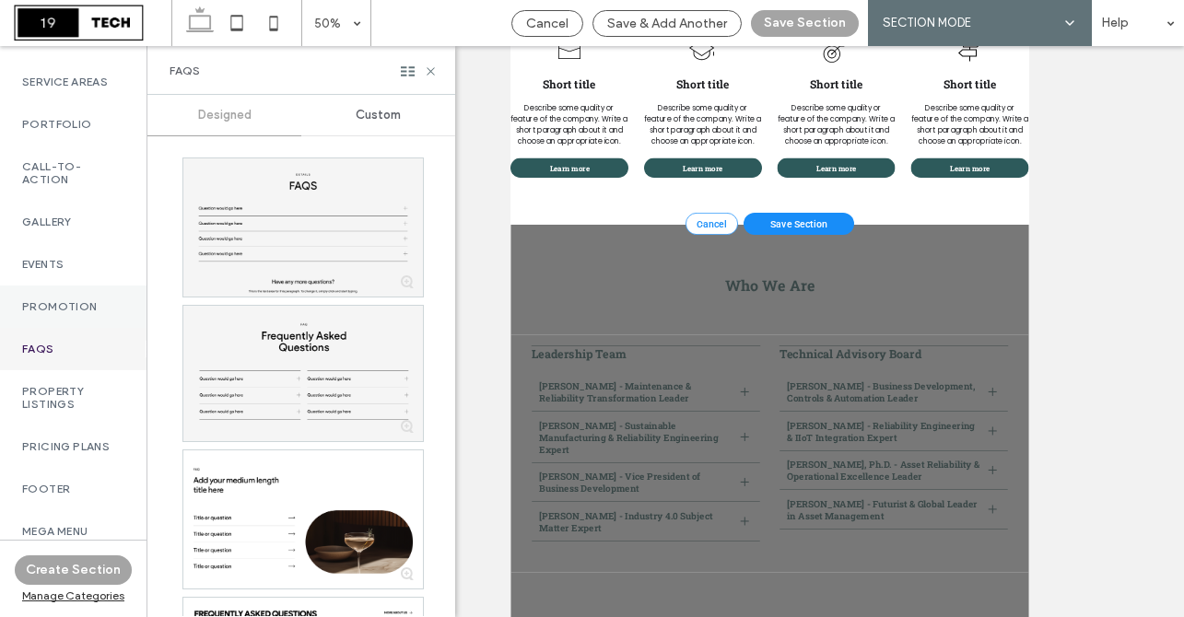
click at [68, 300] on label "Promotion" at bounding box center [73, 306] width 102 height 13
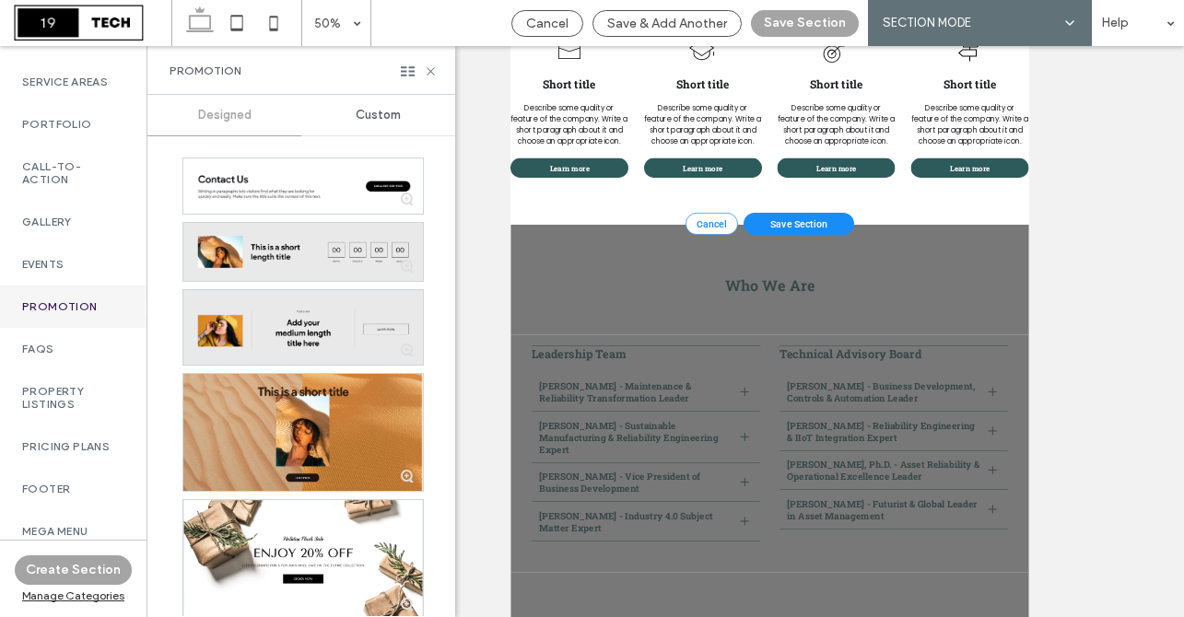
scroll to position [135, 0]
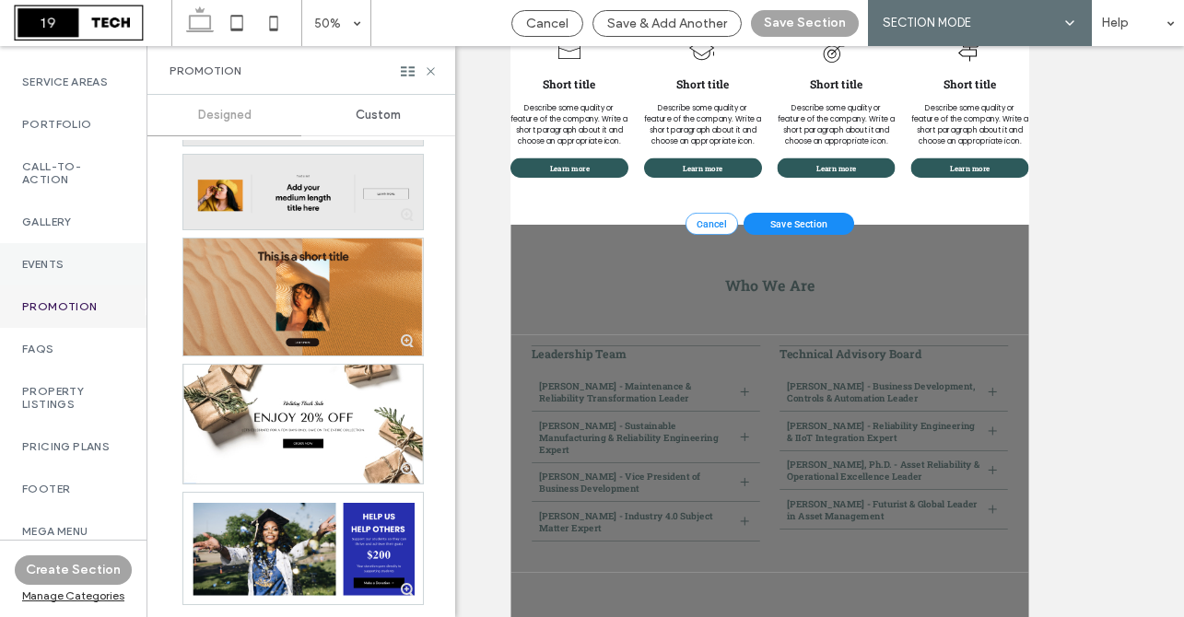
click at [79, 258] on label "Events" at bounding box center [73, 264] width 102 height 13
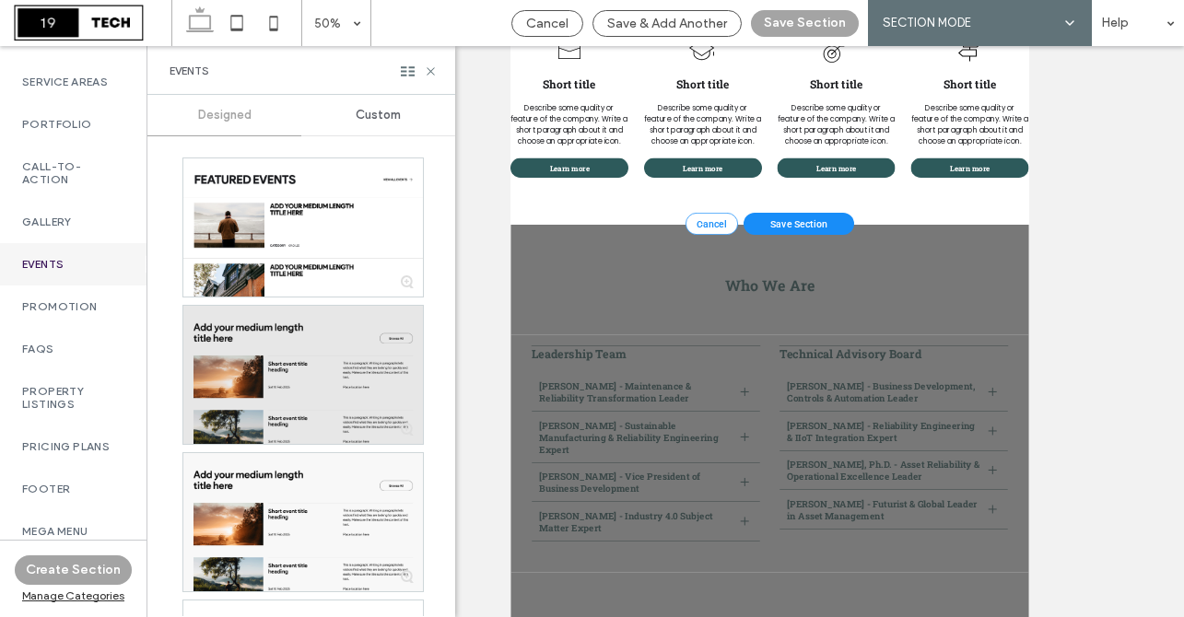
scroll to position [135, 0]
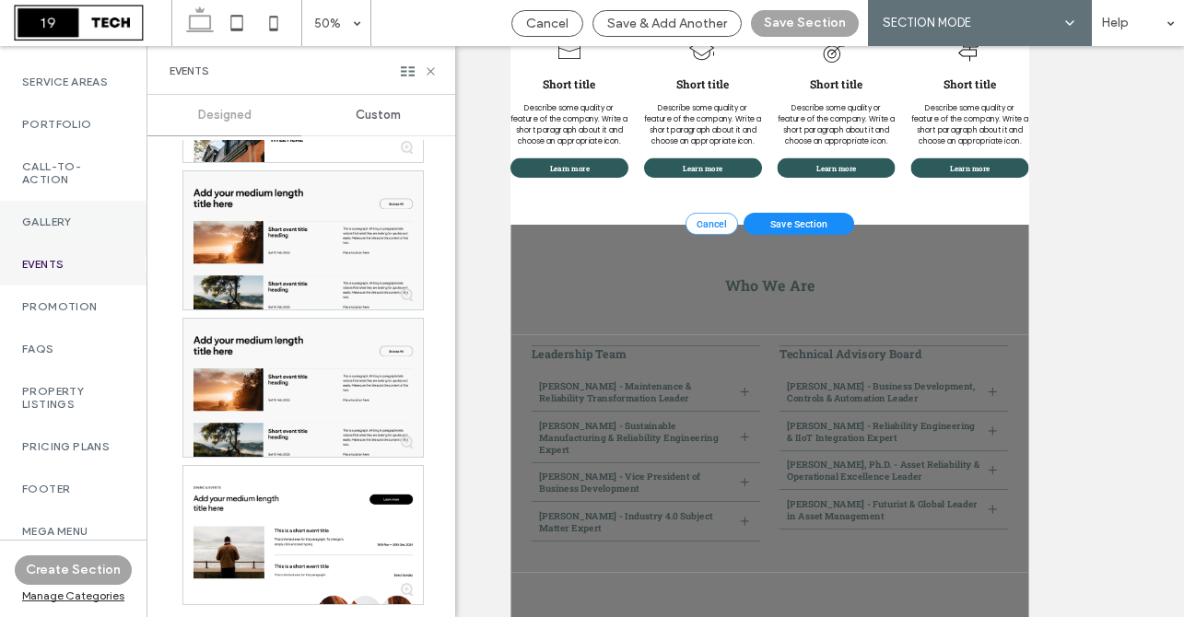
click at [60, 216] on label "Gallery" at bounding box center [73, 222] width 102 height 13
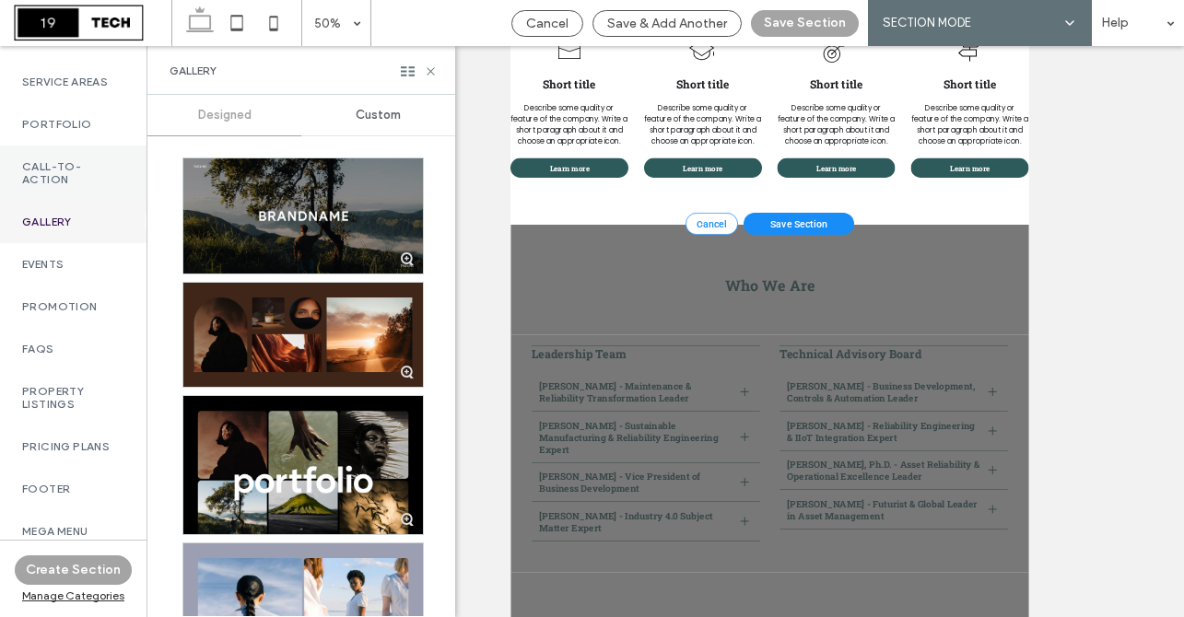
click at [76, 160] on label "Call-To-Action" at bounding box center [73, 173] width 102 height 26
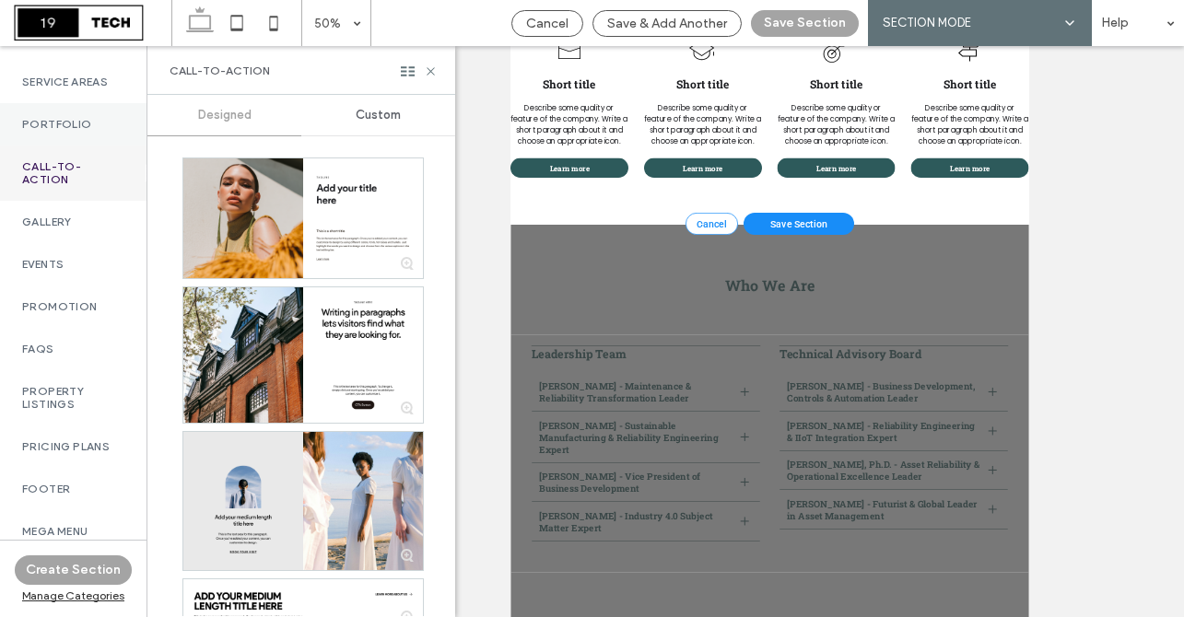
click at [68, 118] on label "Portfolio" at bounding box center [73, 124] width 102 height 13
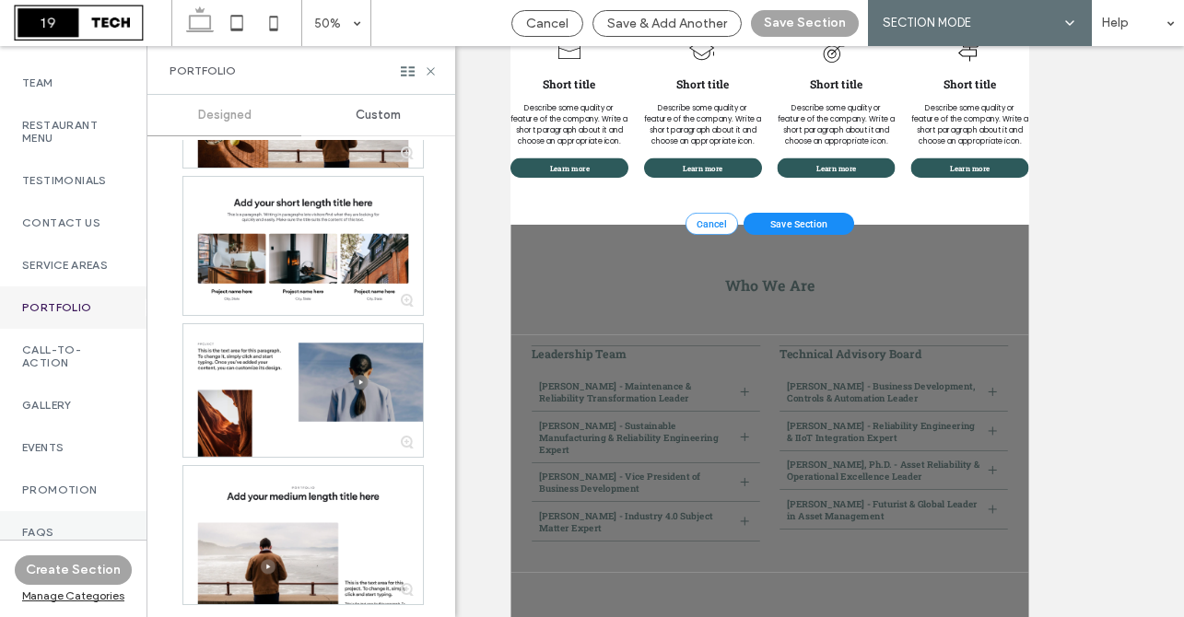
scroll to position [640, 0]
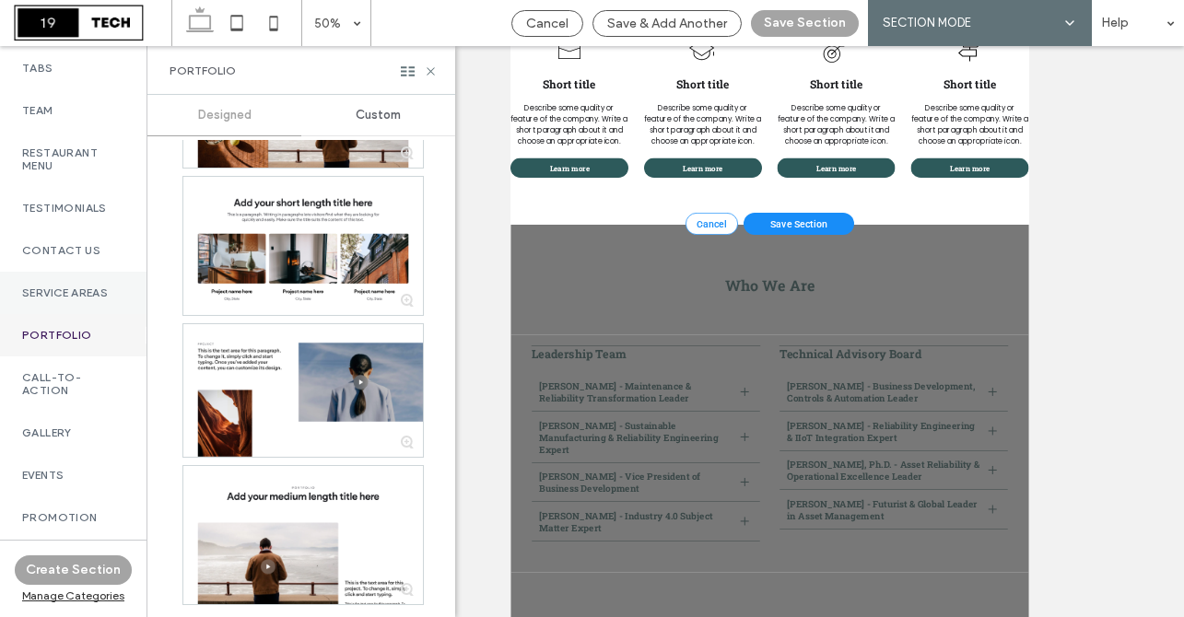
click at [70, 299] on label "Service Areas" at bounding box center [73, 293] width 102 height 13
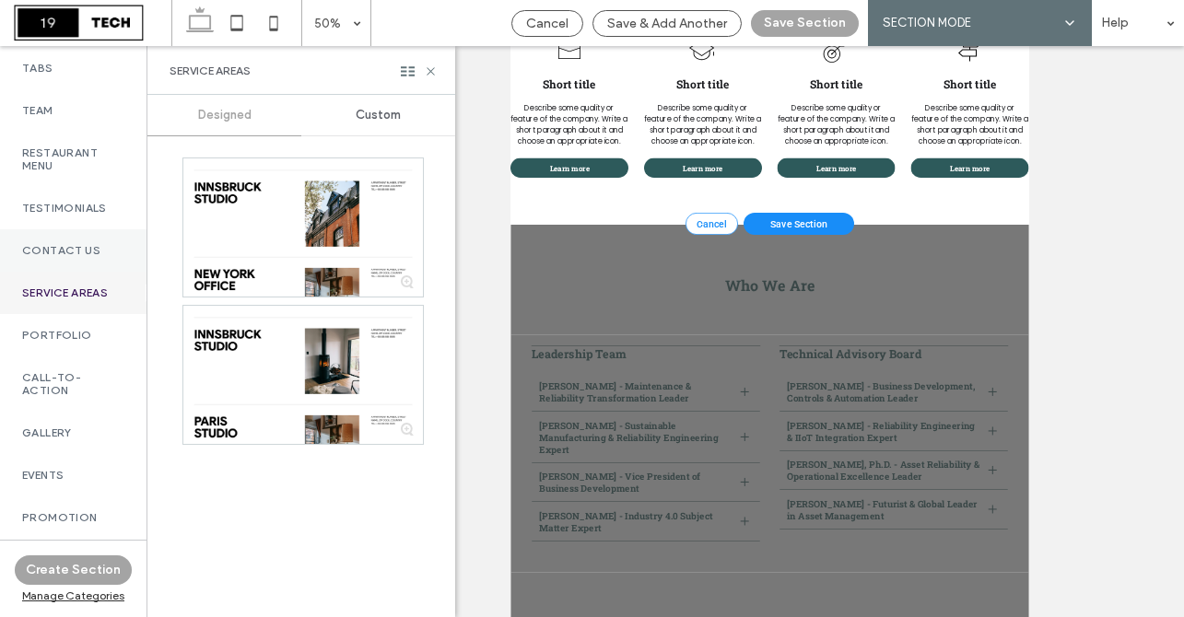
click at [66, 272] on div "Contact Us" at bounding box center [73, 250] width 147 height 42
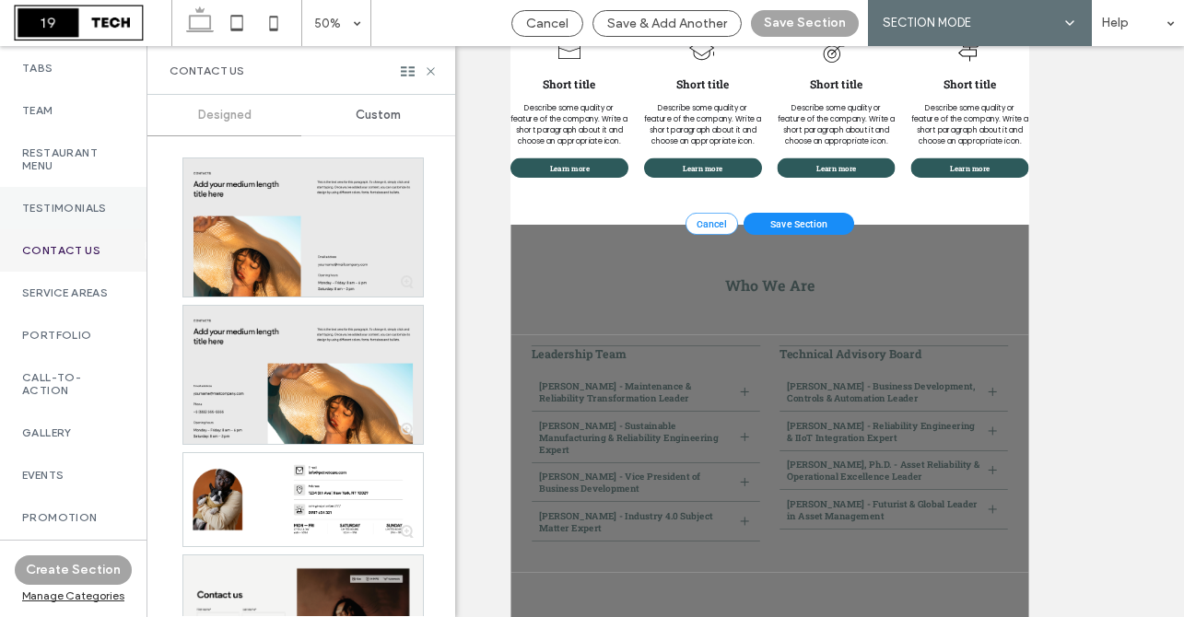
click at [47, 215] on label "Testimonials" at bounding box center [73, 208] width 102 height 13
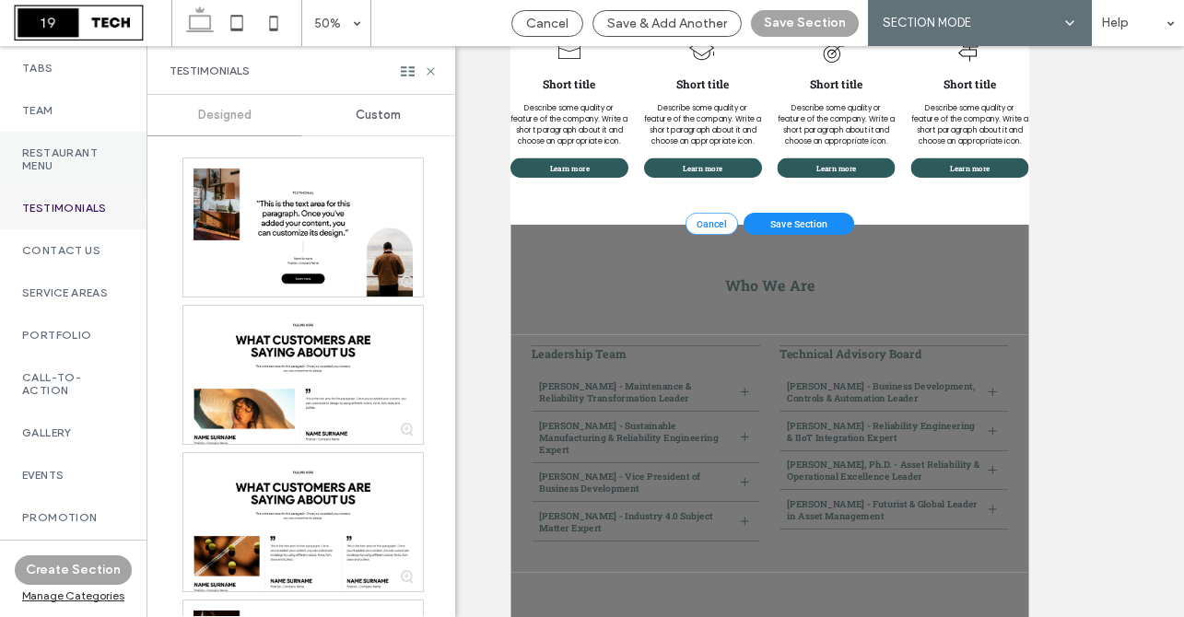
click at [41, 168] on label "Restaurant Menu" at bounding box center [73, 160] width 102 height 26
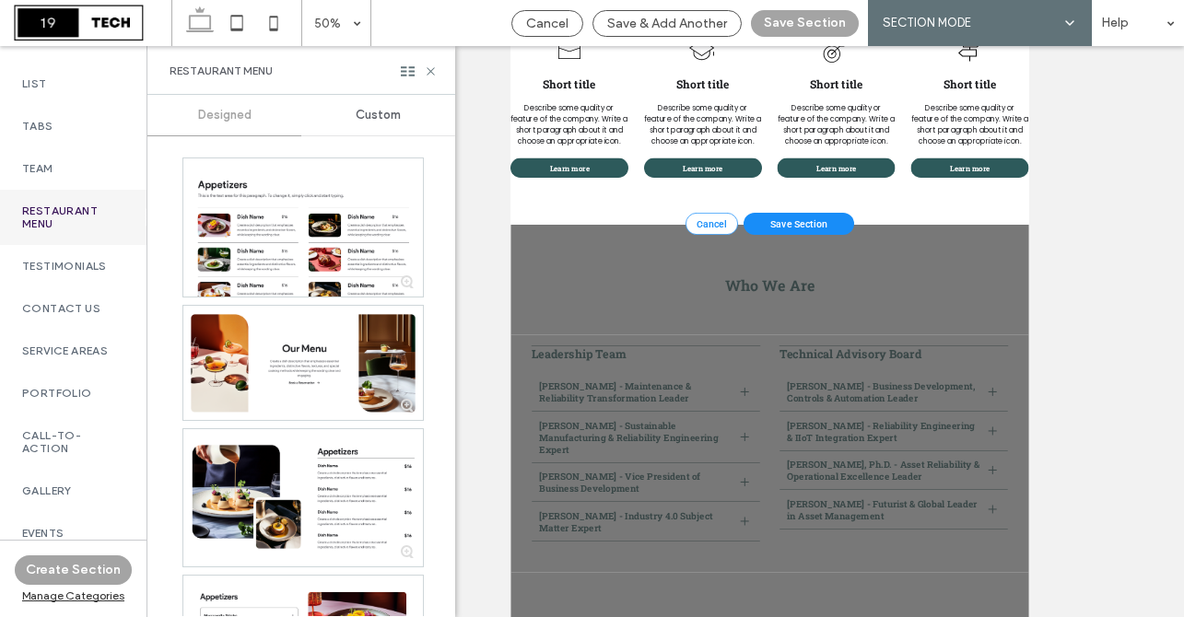
scroll to position [574, 0]
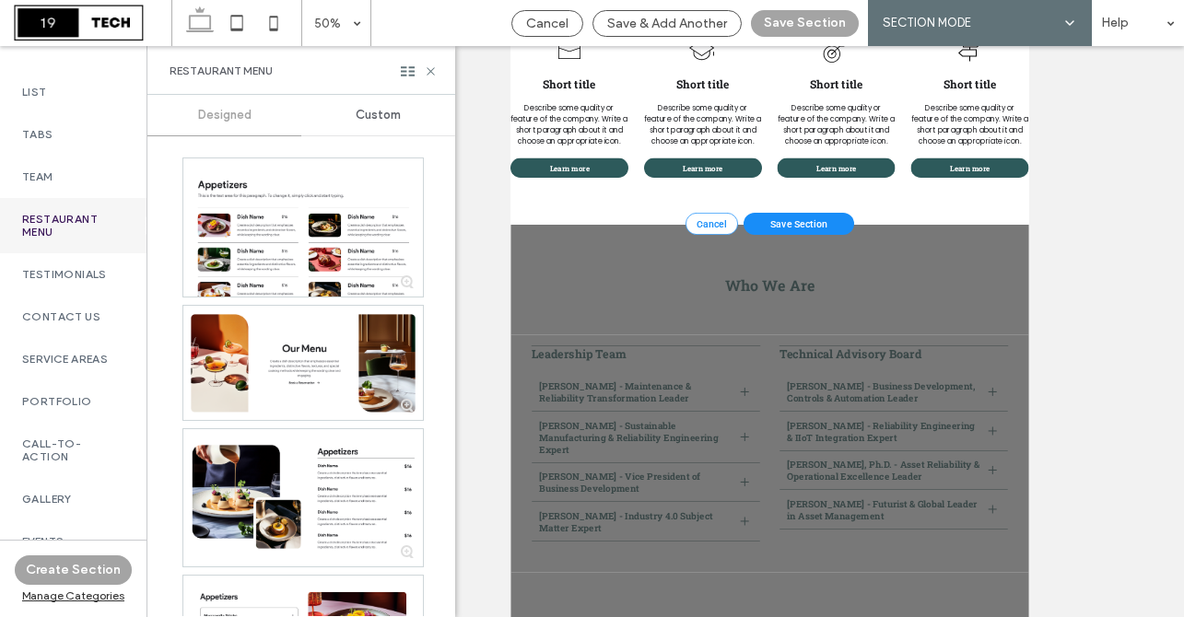
click at [41, 168] on div "Team" at bounding box center [73, 177] width 147 height 42
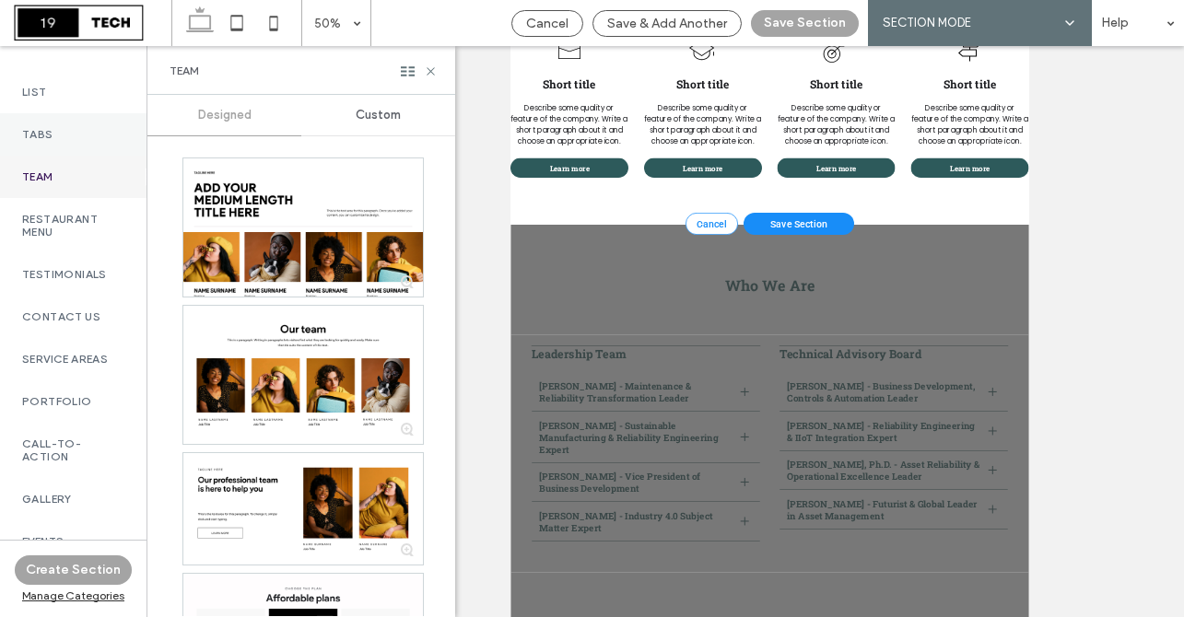
click at [40, 141] on label "Tabs" at bounding box center [73, 134] width 102 height 13
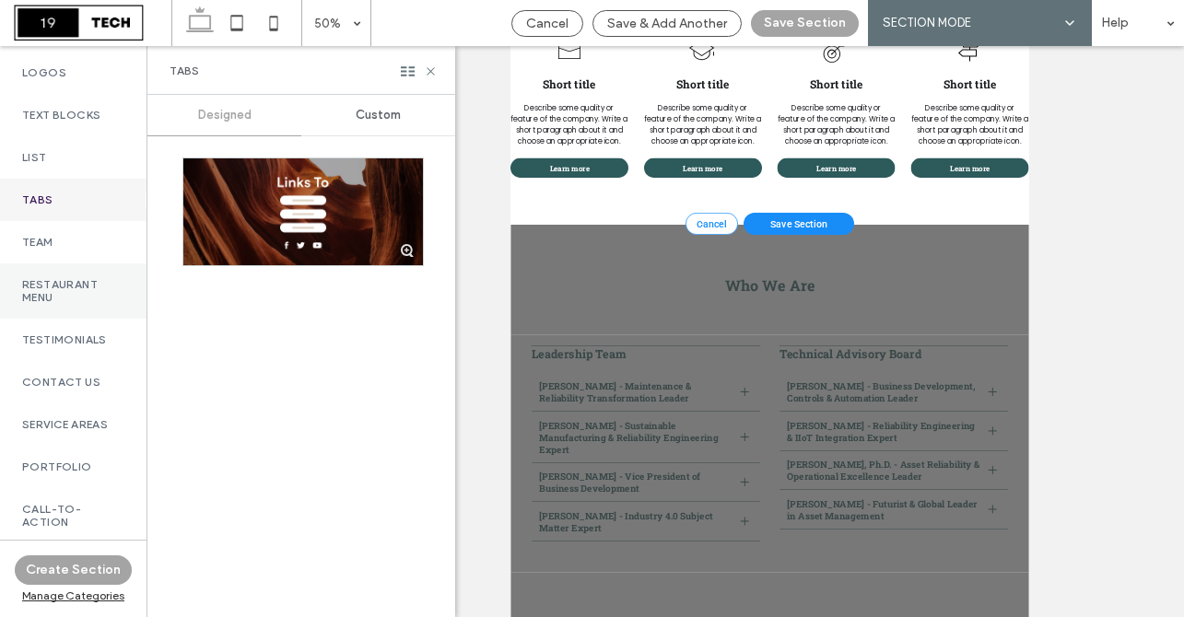
scroll to position [502, 0]
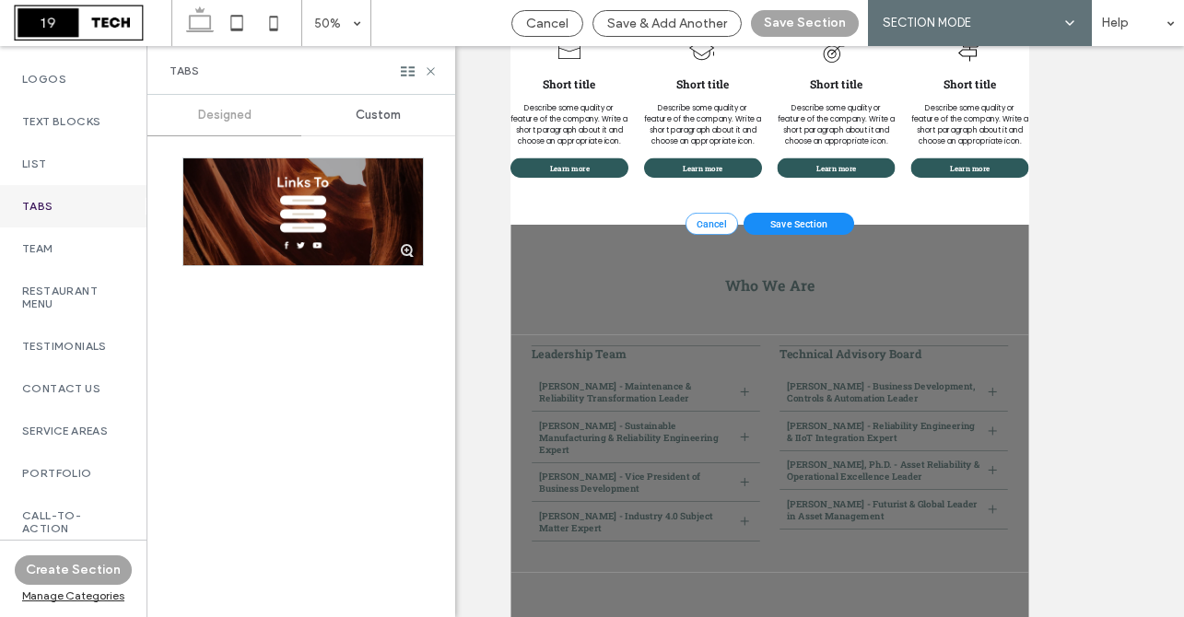
click at [46, 213] on label "Tabs" at bounding box center [73, 206] width 102 height 13
click at [56, 253] on div "Team" at bounding box center [73, 249] width 147 height 42
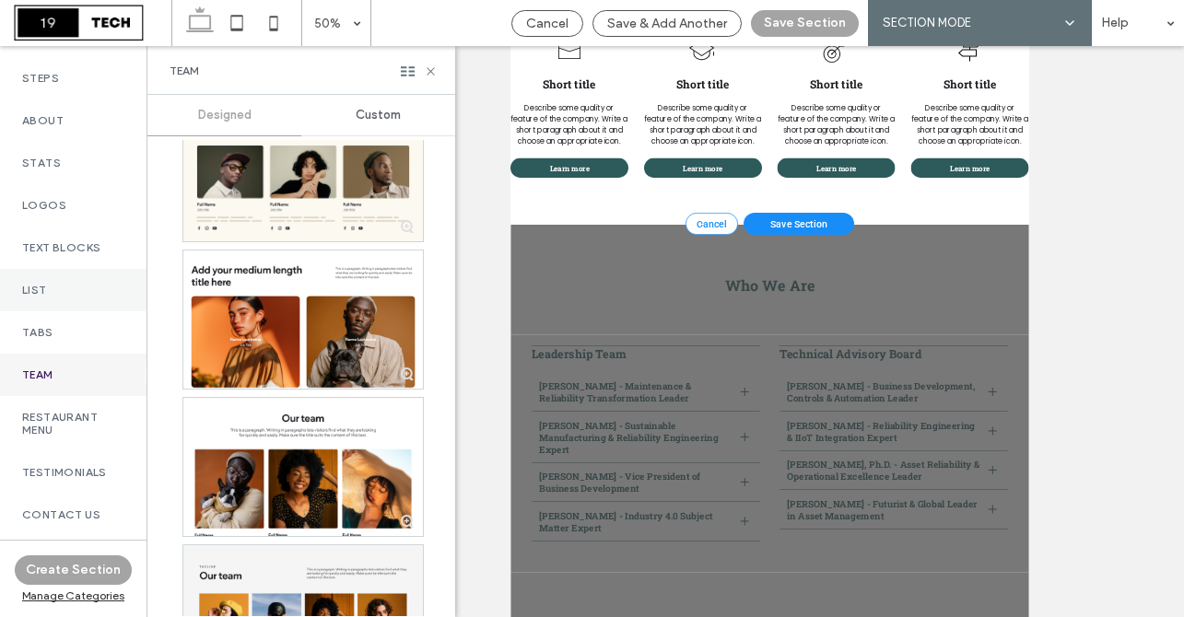
scroll to position [352, 0]
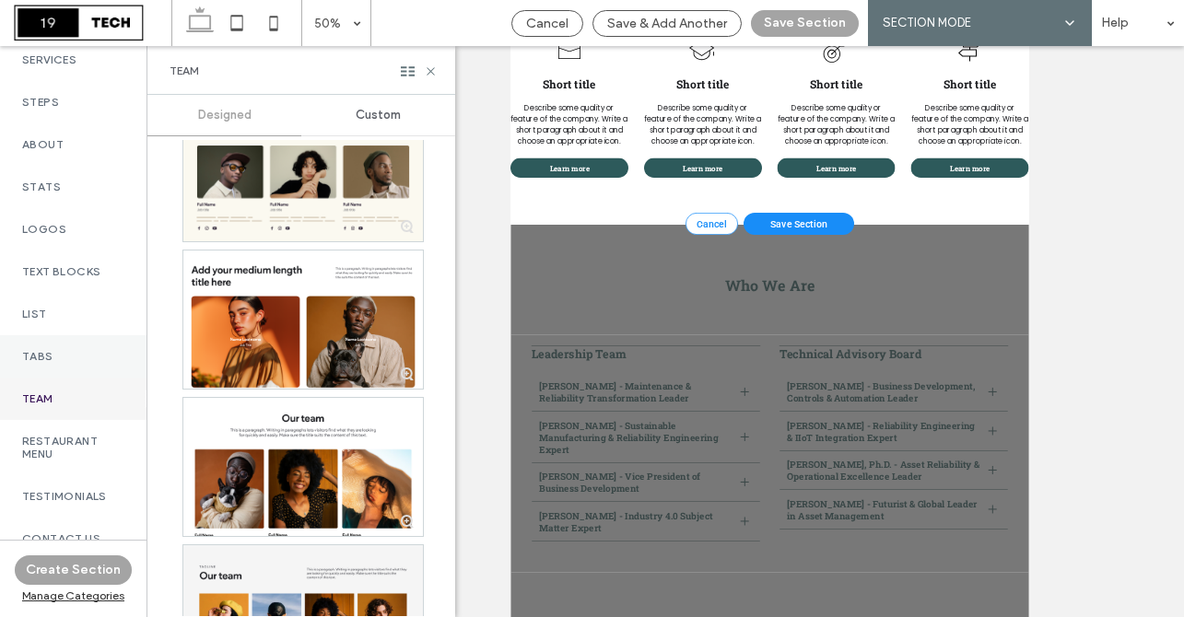
click at [51, 363] on label "Tabs" at bounding box center [73, 356] width 102 height 13
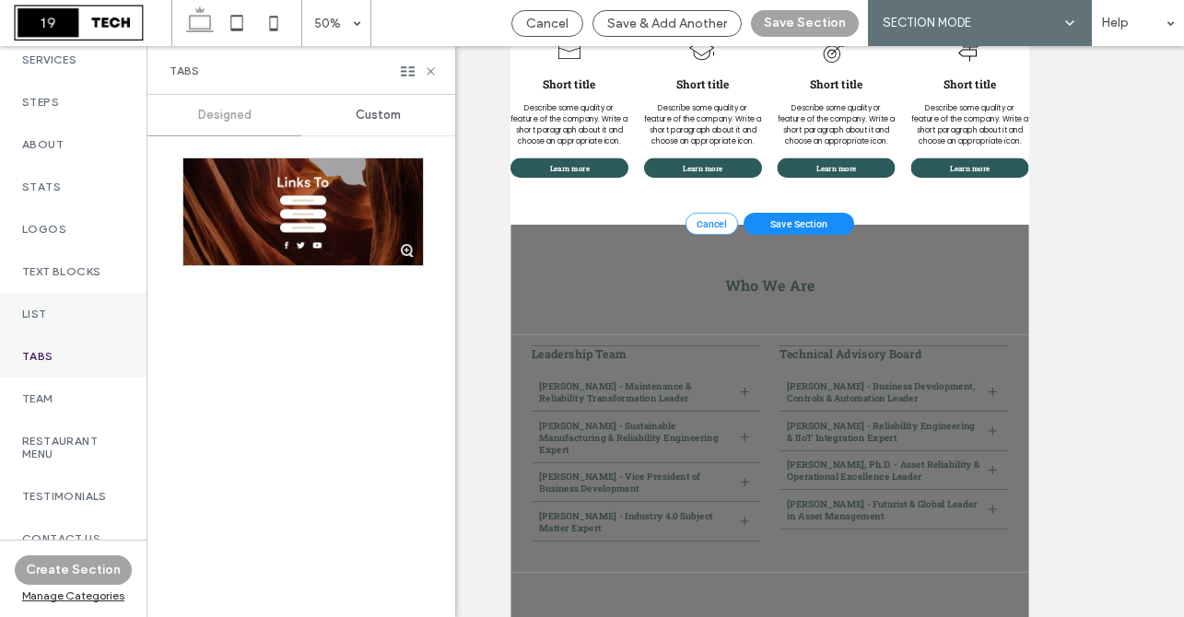
click at [50, 321] on label "List" at bounding box center [73, 314] width 102 height 13
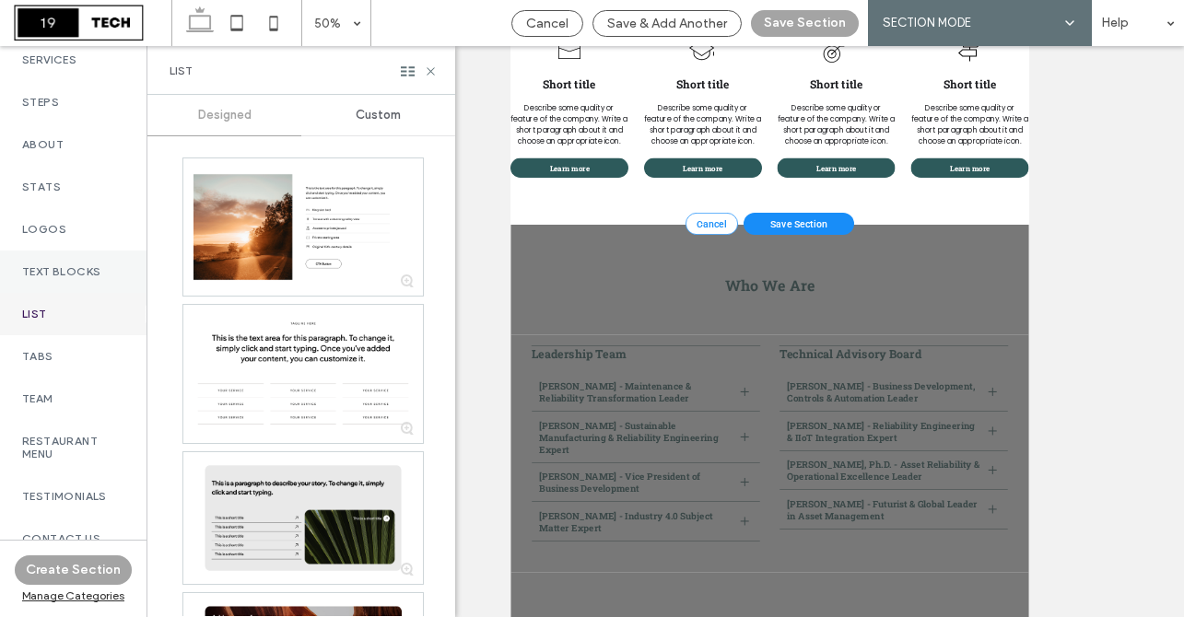
click at [52, 293] on div "Text Blocks" at bounding box center [73, 272] width 147 height 42
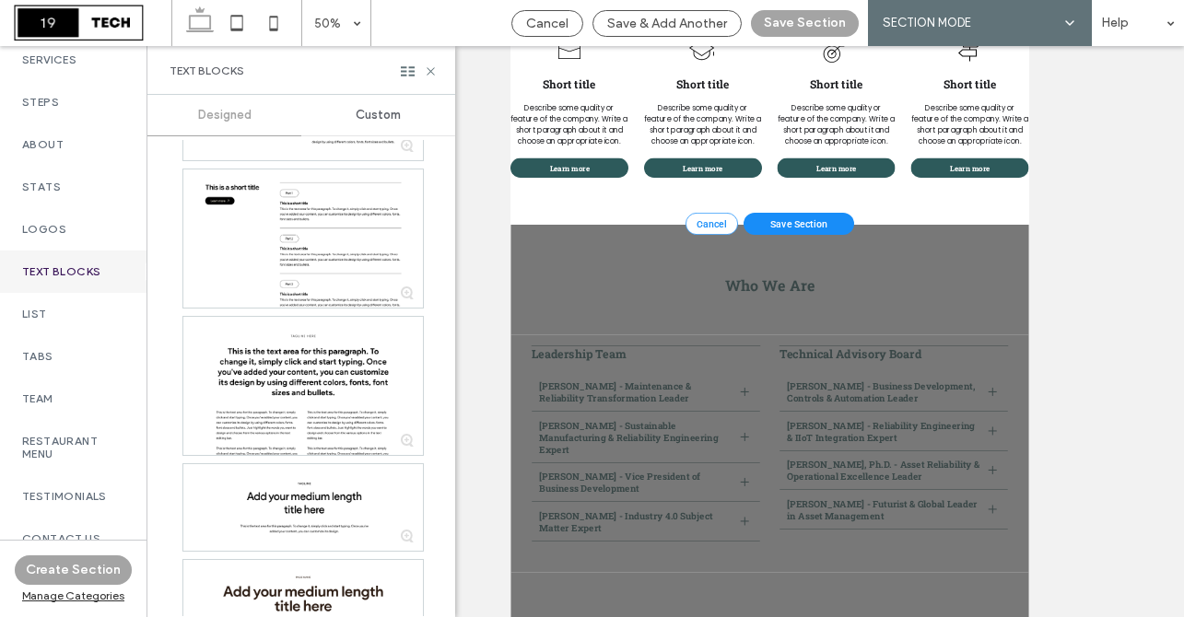
scroll to position [0, 0]
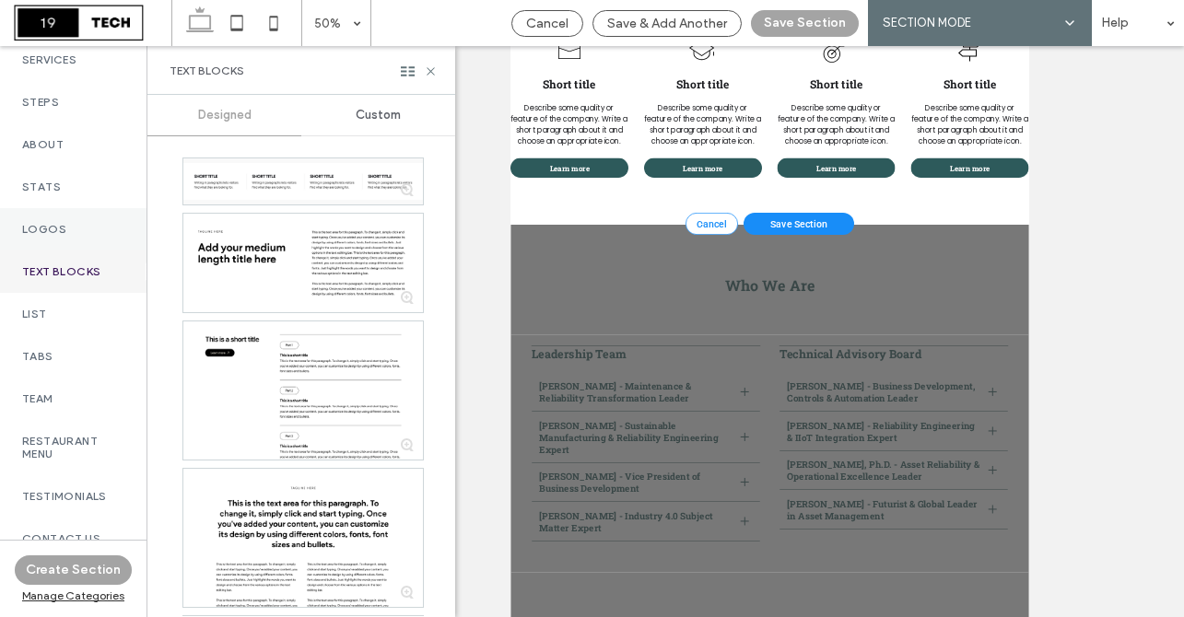
click at [66, 236] on label "Logos" at bounding box center [73, 229] width 102 height 13
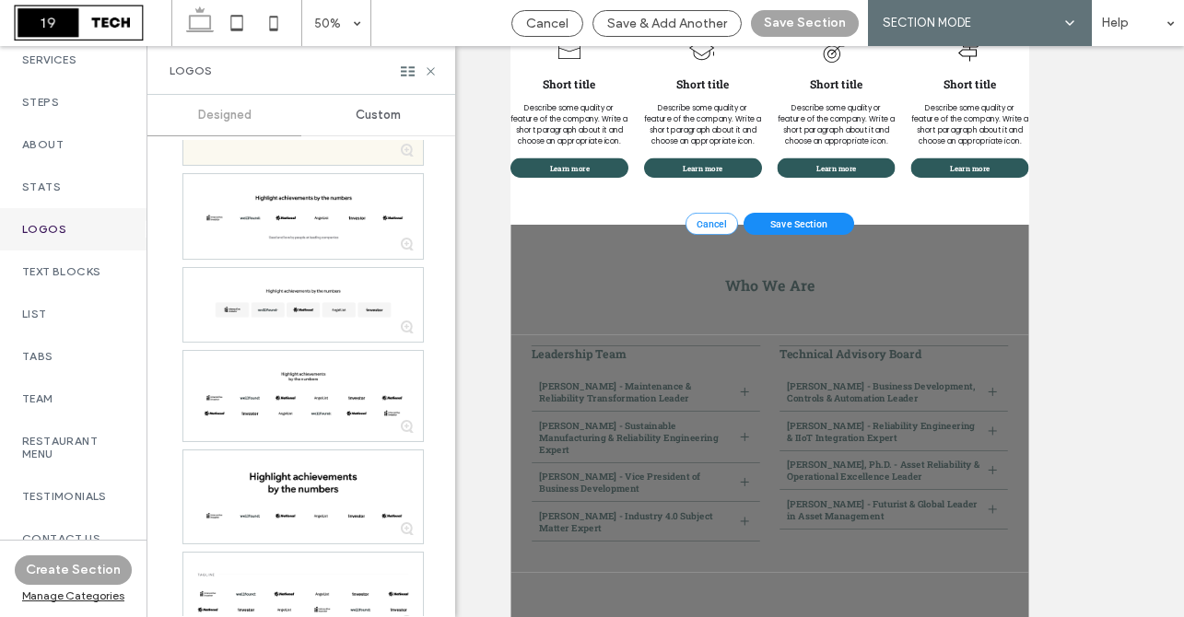
scroll to position [624, 0]
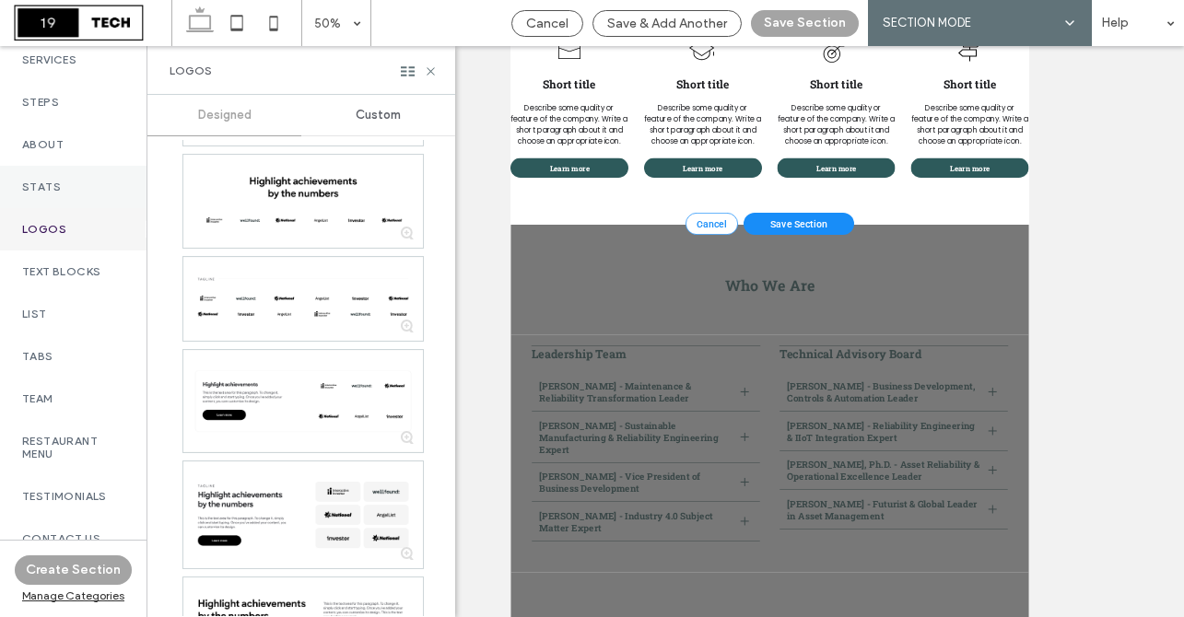
click at [72, 189] on div "Stats" at bounding box center [73, 187] width 147 height 42
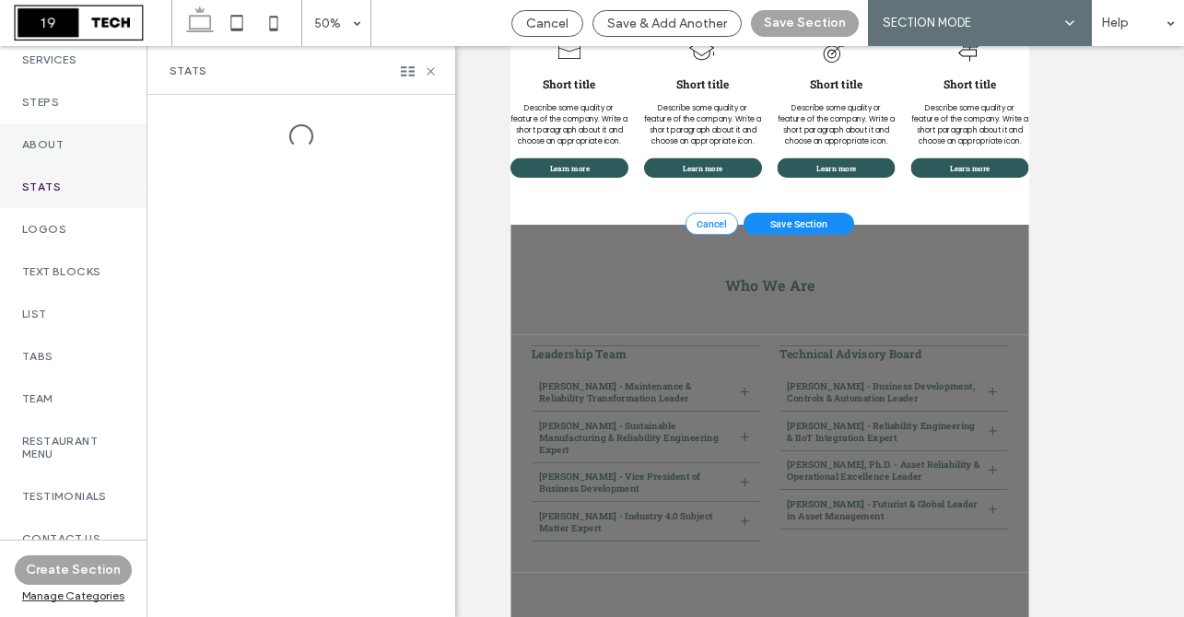
click at [63, 151] on label "About" at bounding box center [73, 144] width 102 height 13
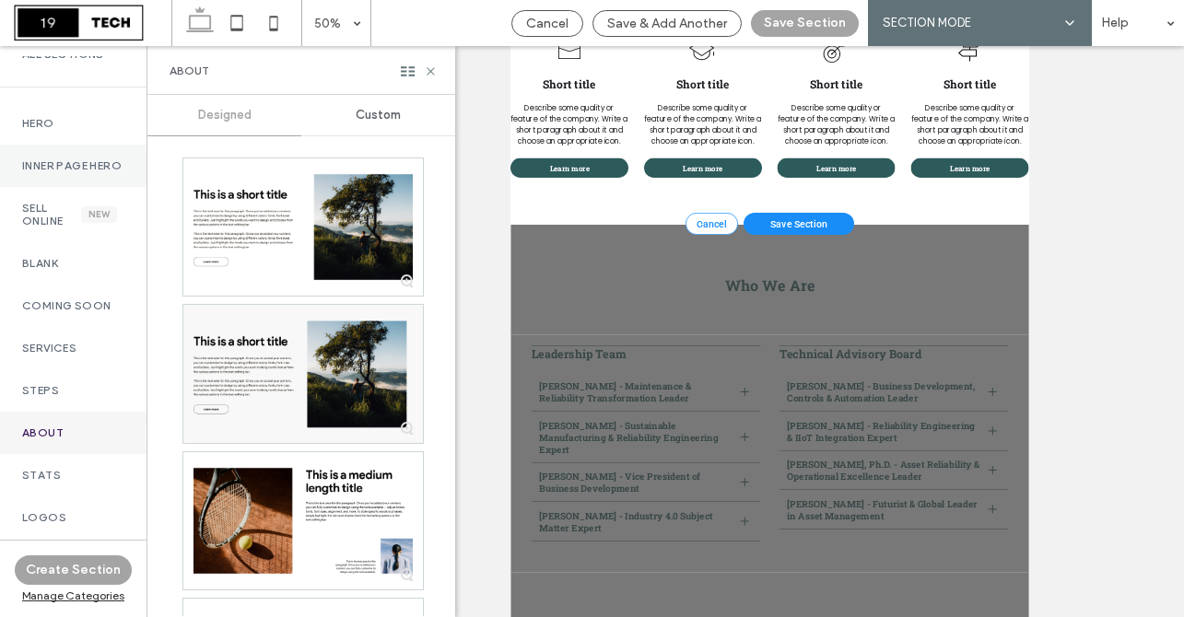
scroll to position [97, 0]
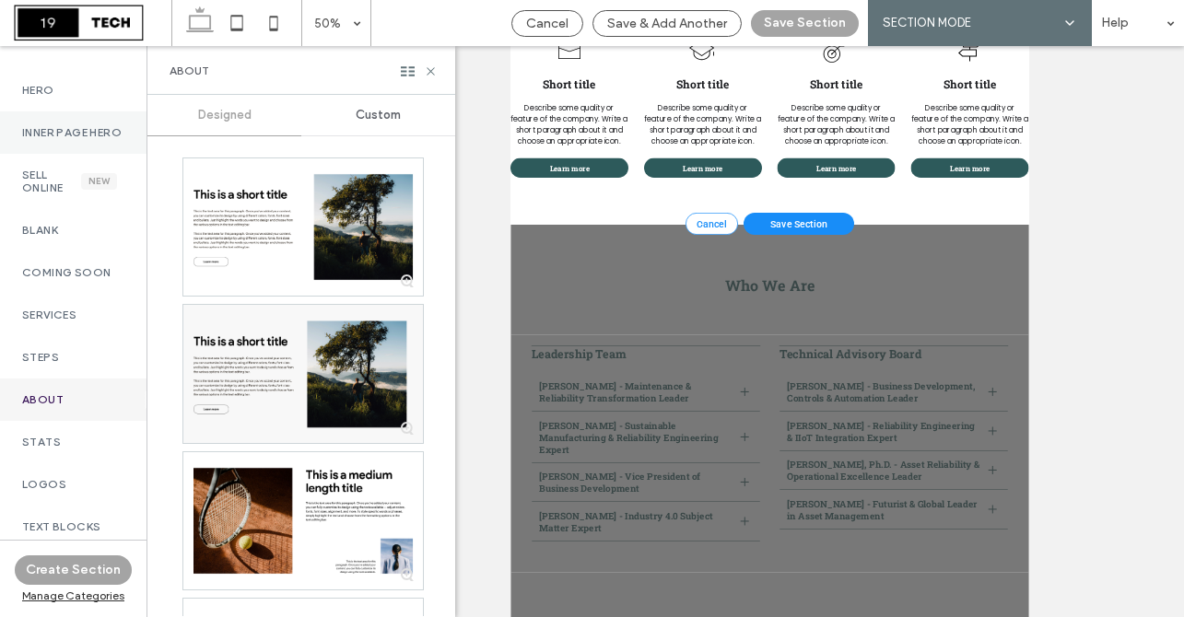
click at [56, 237] on label "Blank" at bounding box center [73, 230] width 102 height 13
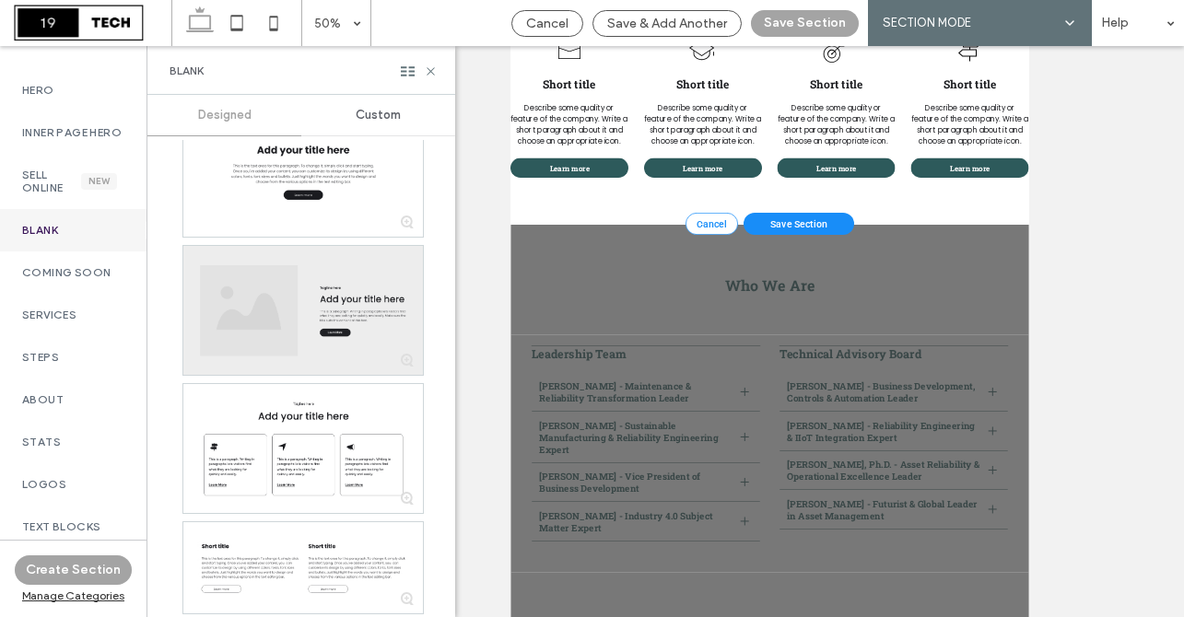
scroll to position [49, 0]
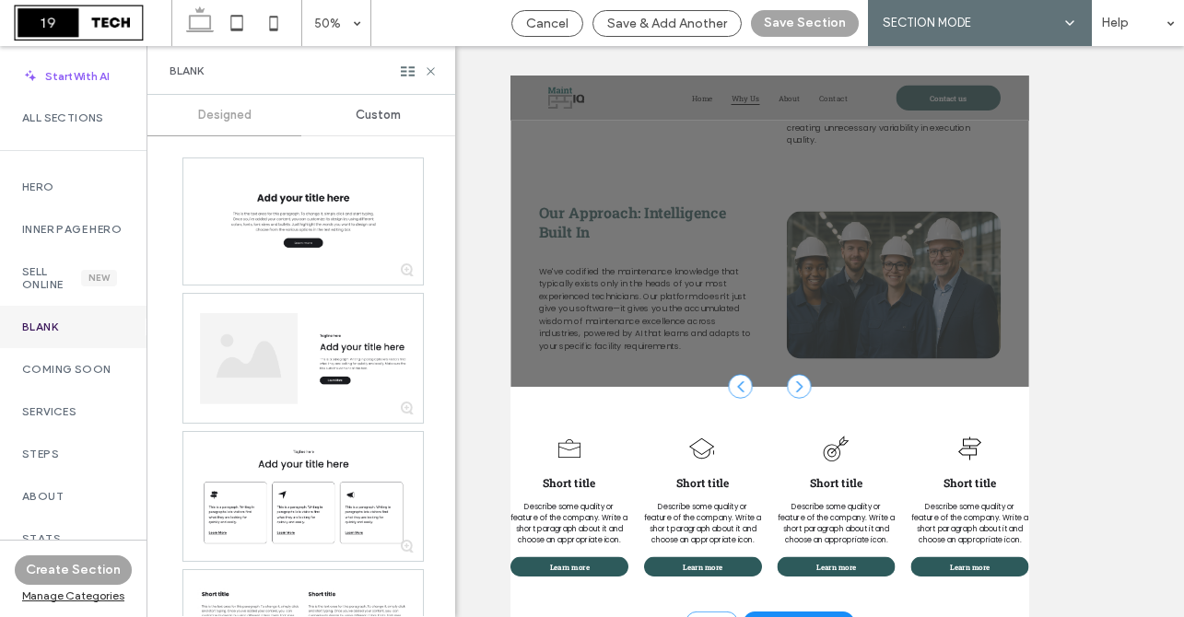
scroll to position [49, 0]
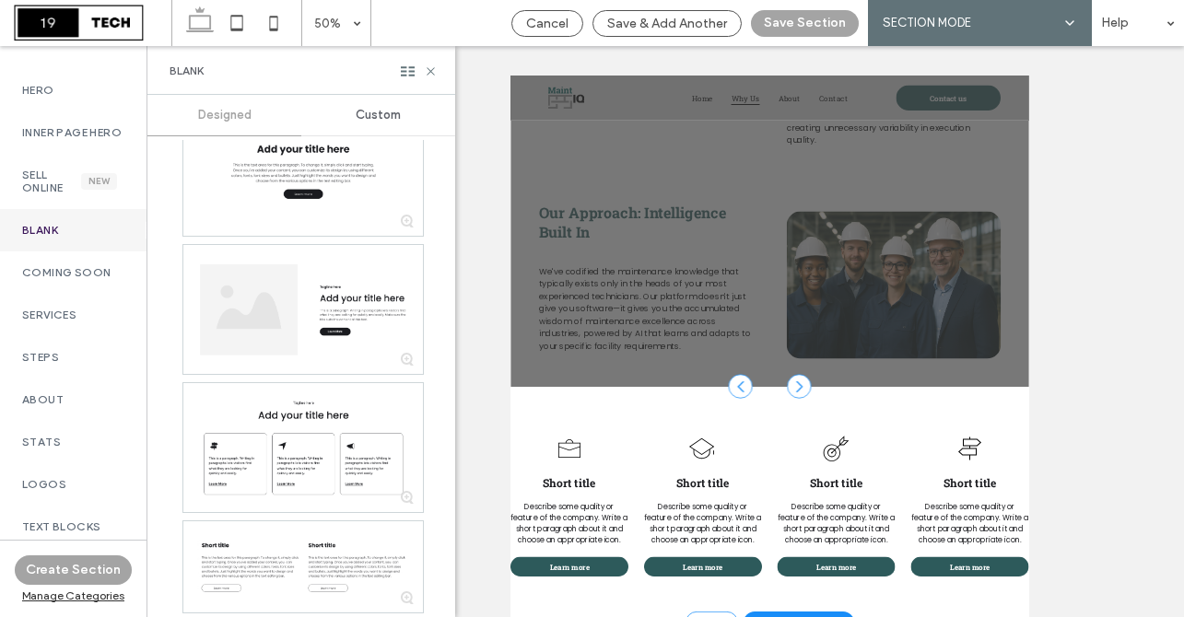
click at [232, 420] on div at bounding box center [303, 447] width 240 height 129
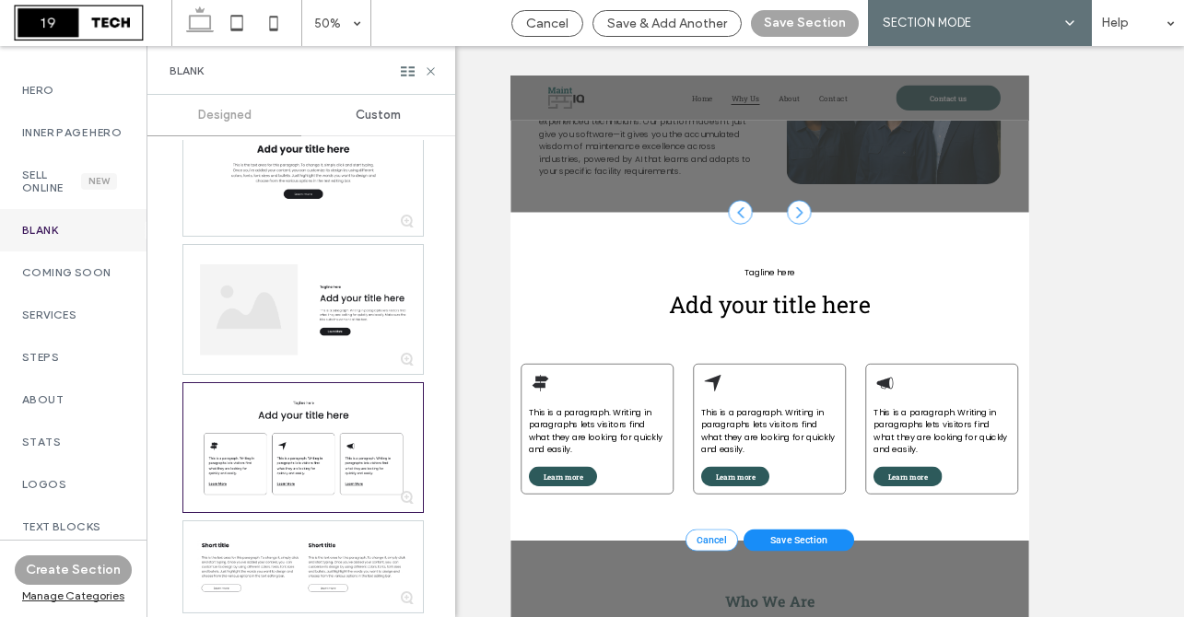
scroll to position [849, 0]
click at [1039, 470] on span "Tagline here" at bounding box center [1028, 467] width 101 height 23
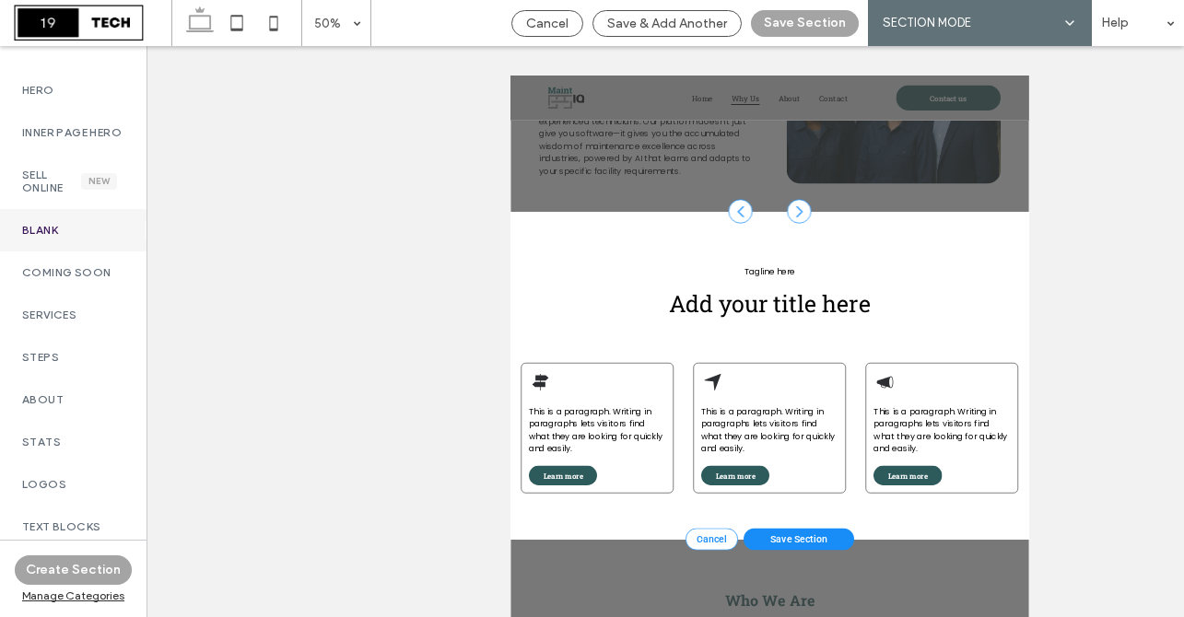
click at [983, 454] on div "Tagline here Add your title here" at bounding box center [1028, 508] width 995 height 137
